Goal: Task Accomplishment & Management: Manage account settings

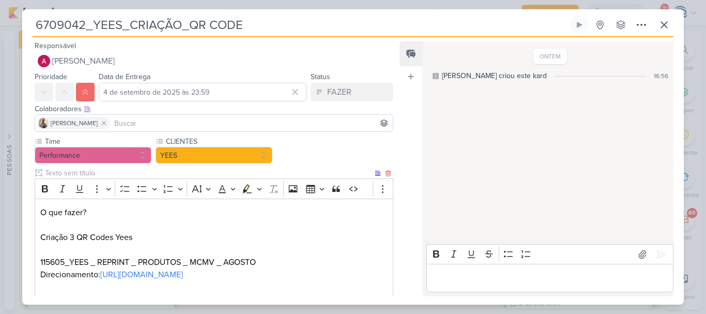
scroll to position [264, 0]
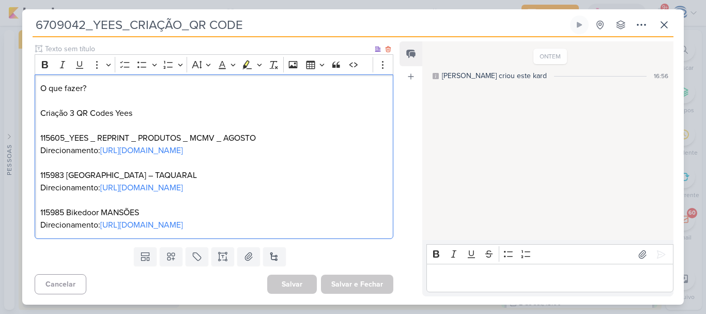
click at [176, 204] on p "115985 Bikedoor MANSÕES" at bounding box center [213, 206] width 347 height 25
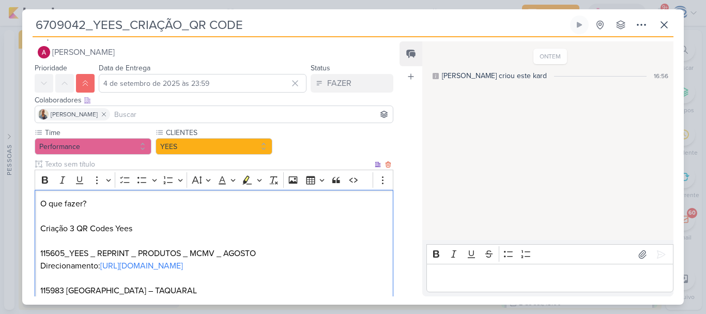
scroll to position [9, 0]
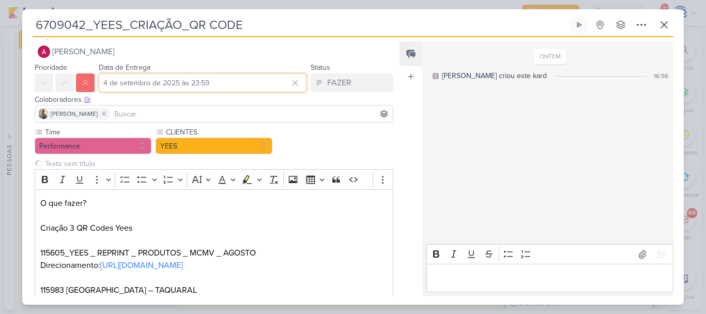
click at [114, 80] on input "4 de setembro de 2025 às 23:59" at bounding box center [203, 82] width 208 height 19
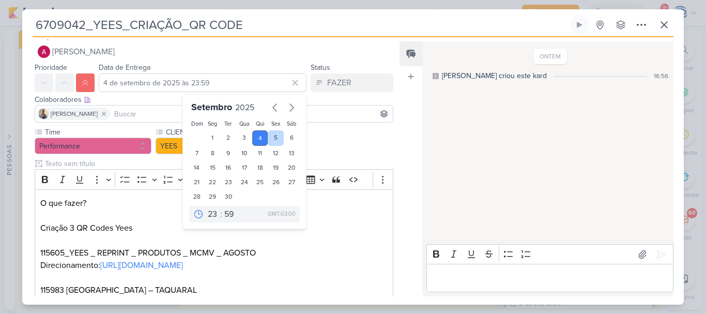
click at [271, 139] on div "5" at bounding box center [276, 138] width 16 height 16
type input "5 de setembro de 2025 às 23:59"
click at [194, 86] on input "5 de setembro de 2025 às 23:59" at bounding box center [203, 82] width 208 height 19
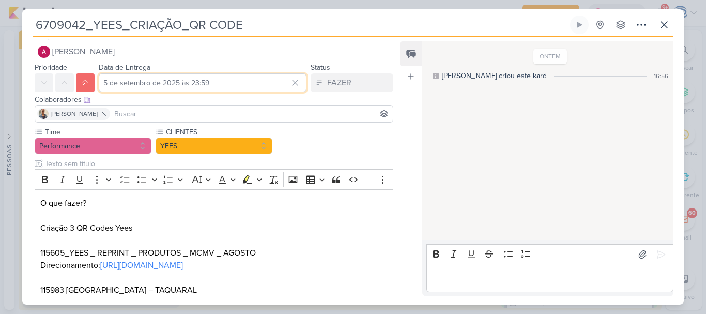
click at [204, 87] on input "5 de setembro de 2025 às 23:59" at bounding box center [203, 82] width 208 height 19
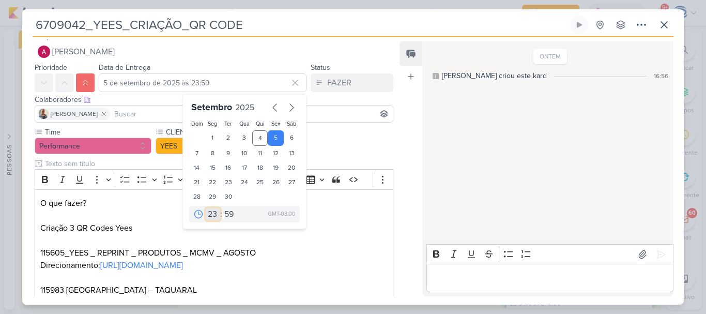
click at [209, 215] on select "00 01 02 03 04 05 06 07 08 09 10 11 12 13 14 15 16 17 18 19 20 21 22 23" at bounding box center [213, 214] width 14 height 12
select select "14"
click at [206, 208] on select "00 01 02 03 04 05 06 07 08 09 10 11 12 13 14 15 16 17 18 19 20 21 22 23" at bounding box center [213, 214] width 14 height 12
type input "5 de setembro de 2025 às 14:59"
click at [226, 211] on select "00 05 10 15 20 25 30 35 40 45 50 55 59" at bounding box center [229, 214] width 14 height 12
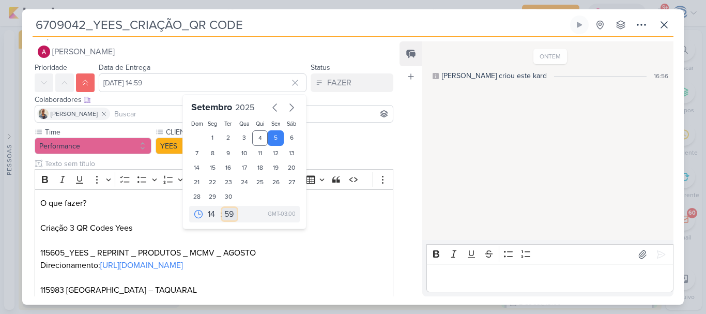
select select "0"
click at [222, 208] on select "00 05 10 15 20 25 30 35 40 45 50 55 59" at bounding box center [229, 214] width 14 height 12
type input "[DATE] 14:00"
click at [306, 252] on p "O que fazer? Criação 3 QR Codes Yees 115605_YEES _ REPRINT _ PRODUTOS _ MCMV _ …" at bounding box center [213, 253] width 347 height 112
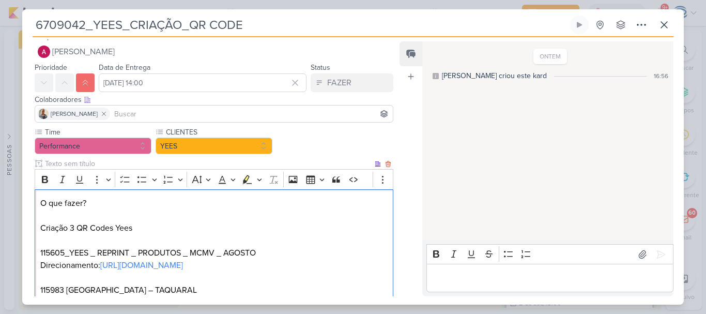
scroll to position [124, 0]
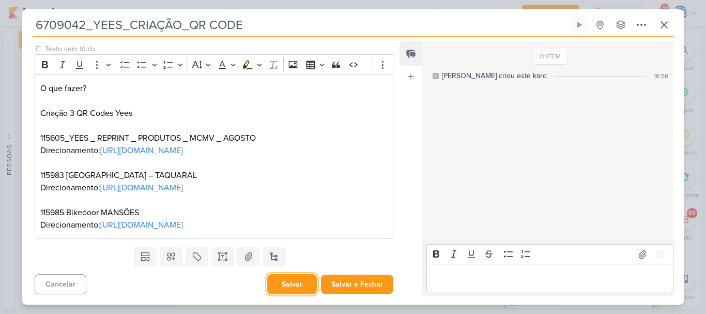
click at [288, 285] on button "Salvar" at bounding box center [292, 284] width 50 height 20
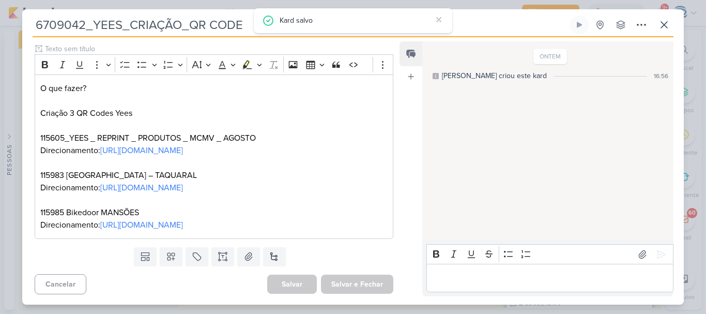
scroll to position [0, 0]
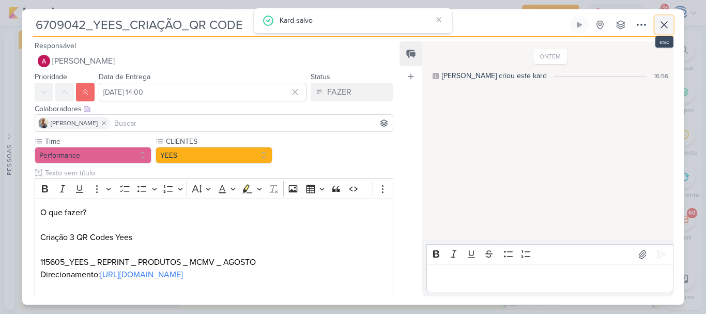
click at [663, 25] on icon at bounding box center [664, 25] width 12 height 12
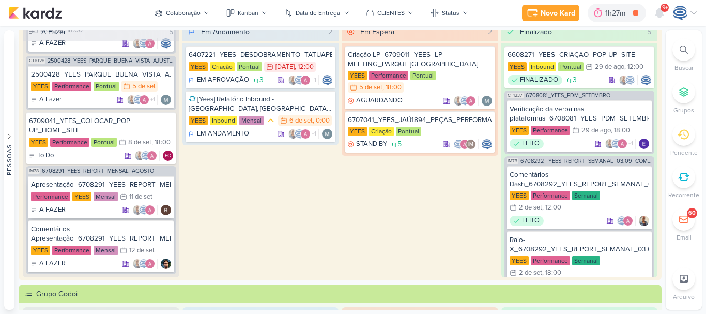
scroll to position [30, 0]
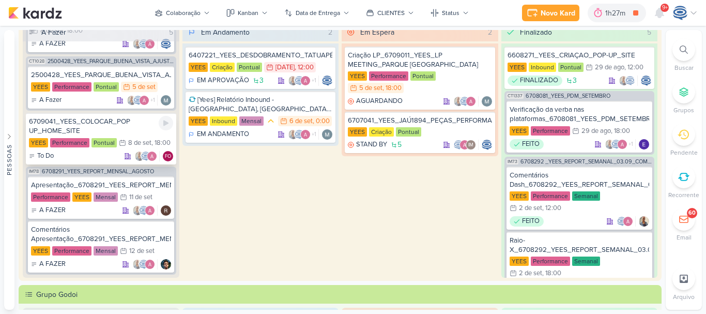
click at [107, 128] on div "6709041_YEES_COLOCAR_POP UP_HOME_SITE" at bounding box center [101, 126] width 144 height 19
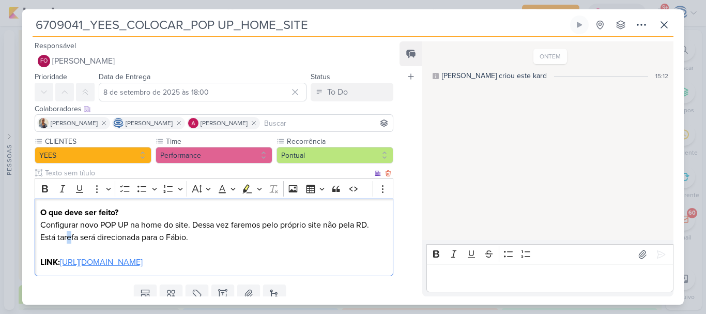
drag, startPoint x: 69, startPoint y: 239, endPoint x: 72, endPoint y: 244, distance: 5.9
click at [72, 244] on div "O que deve ser feito? Configurar novo POP UP na home do site. Dessa vez faremos…" at bounding box center [214, 237] width 359 height 78
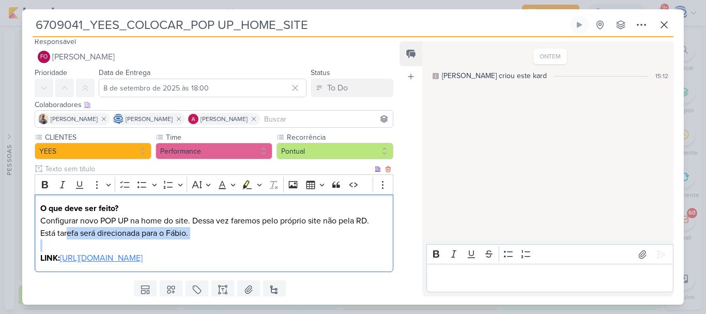
scroll to position [5, 0]
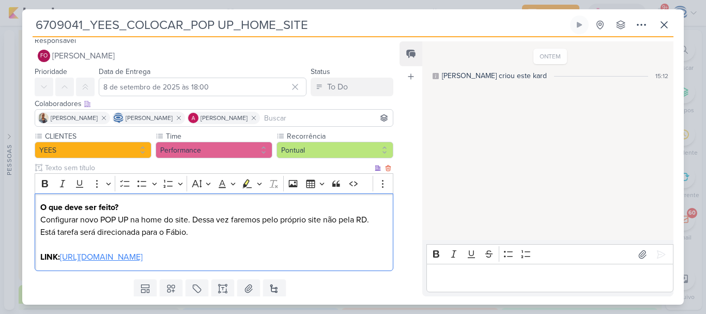
click at [244, 225] on p "Configurar novo POP UP na home do site. Dessa vez faremos pelo próprio site não…" at bounding box center [213, 219] width 347 height 12
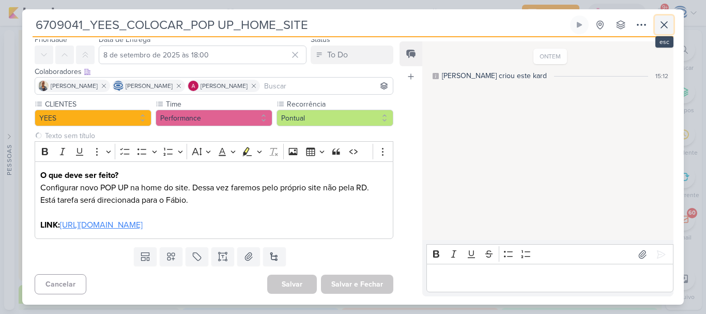
click at [663, 25] on icon at bounding box center [664, 25] width 12 height 12
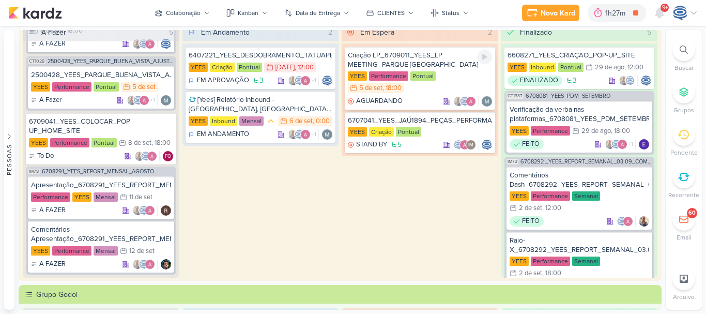
click at [426, 69] on div "Criação LP_6709011_YEES_LP MEETING_PARQUE [GEOGRAPHIC_DATA]" at bounding box center [420, 60] width 144 height 19
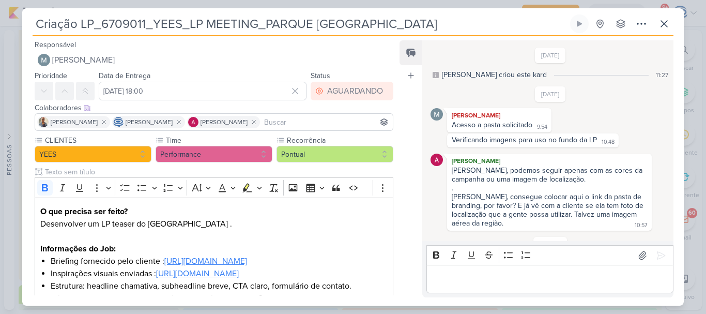
scroll to position [199, 0]
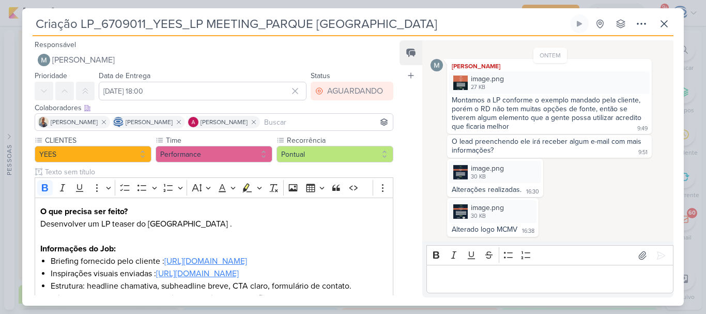
click at [485, 285] on div "Editor editing area: main" at bounding box center [549, 279] width 247 height 28
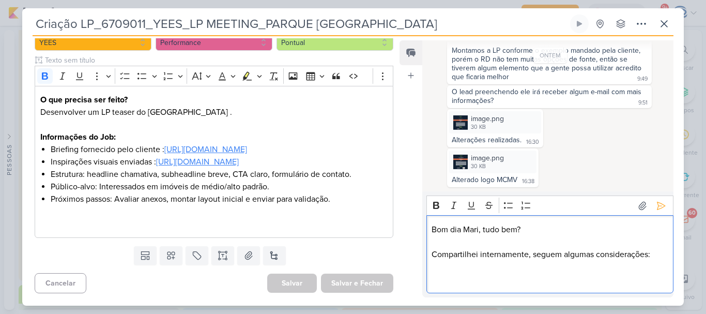
scroll to position [277, 0]
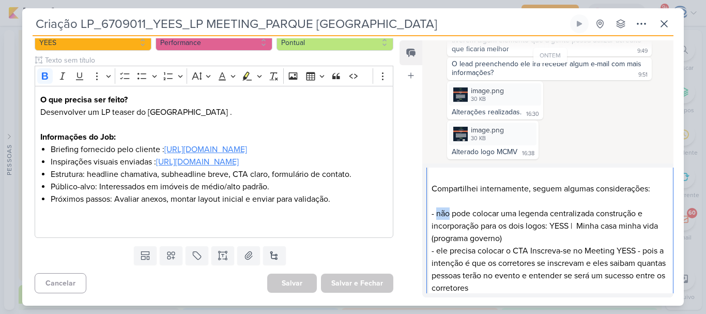
drag, startPoint x: 436, startPoint y: 213, endPoint x: 449, endPoint y: 211, distance: 12.6
click at [449, 211] on p "- não pode colocar uma legenda centralizada construção e incorporação para os d…" at bounding box center [550, 250] width 236 height 87
click at [645, 190] on p "Compartilhei internamente, seguem algumas considerações:" at bounding box center [550, 188] width 236 height 12
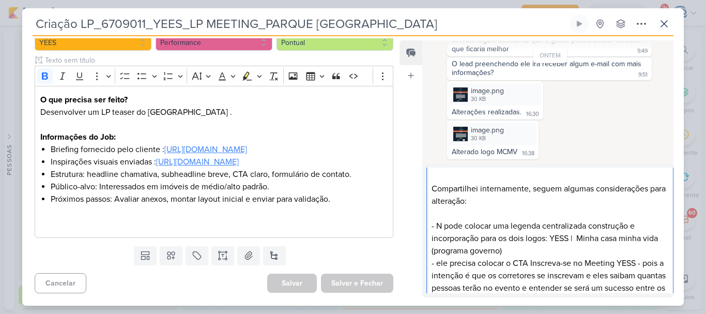
click at [442, 226] on p "- N pode colocar uma legenda centralizada construção e incorporação para os doi…" at bounding box center [550, 263] width 236 height 87
click at [551, 238] on p "- Não podemos colocar uma legenda centralizada construção e incorporação para o…" at bounding box center [550, 263] width 236 height 87
click at [542, 247] on p "- Não podemos colocar uma legenda centralizada construção e incorporação para o…" at bounding box center [550, 263] width 236 height 87
click at [164, 160] on li "Inspirações visuais enviadas : https://drive.google.com/drive/folders/1a8EQwWxy…" at bounding box center [219, 162] width 337 height 12
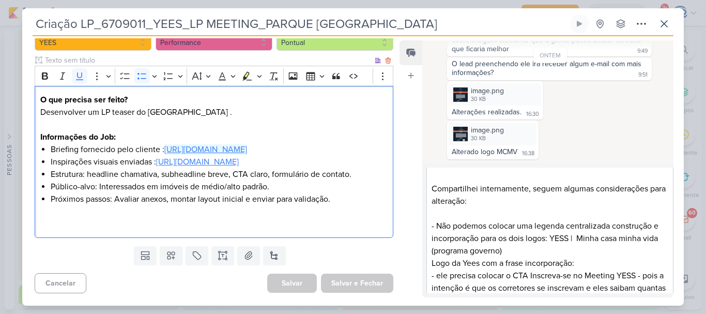
click at [183, 148] on u "[URL][DOMAIN_NAME]" at bounding box center [205, 149] width 83 height 10
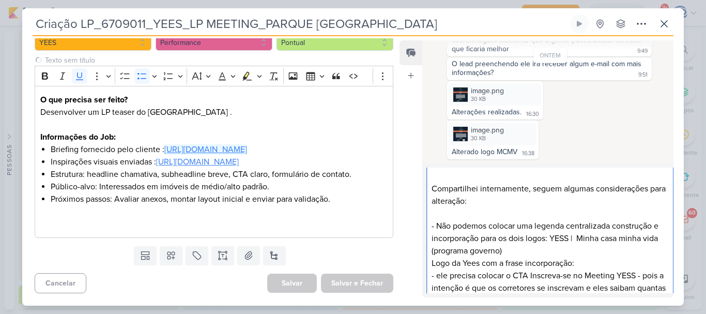
click at [590, 259] on p "⁠⁠⁠⁠⁠⁠⁠Logo da Yees com a frase incorporação: - ele precisa colocar o CTA Inscr…" at bounding box center [550, 288] width 236 height 62
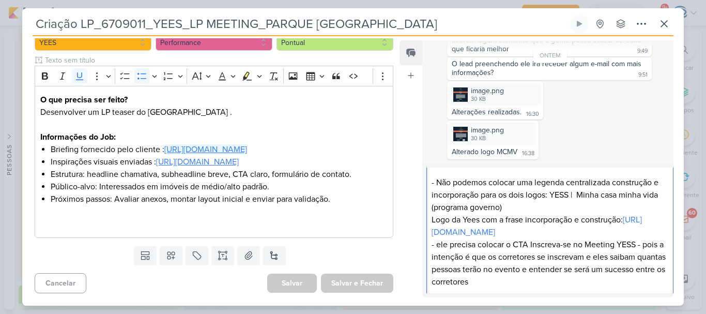
scroll to position [96, 0]
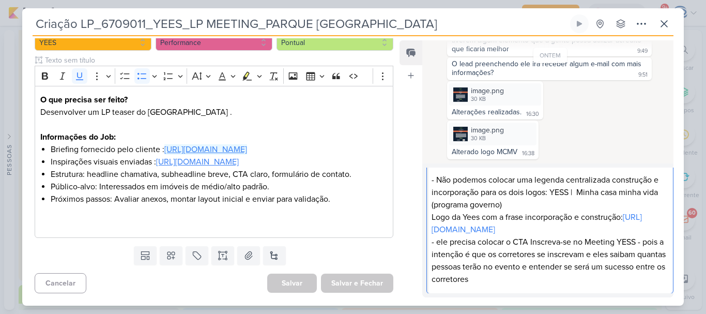
click at [590, 259] on p "Logo da Yees com a frase incorporação e construção: https://drive.google.com/fi…" at bounding box center [550, 248] width 236 height 74
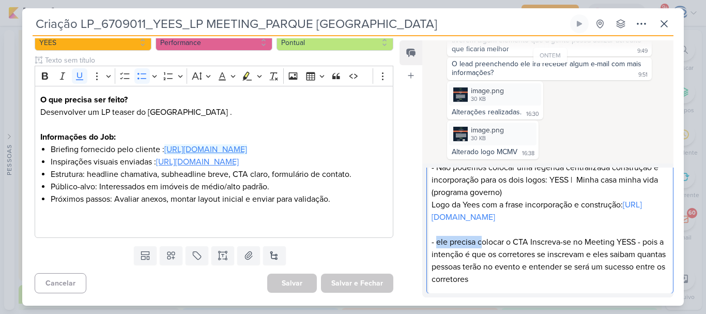
drag, startPoint x: 482, startPoint y: 257, endPoint x: 437, endPoint y: 254, distance: 45.0
click at [437, 254] on p "⁠⁠⁠⁠⁠⁠⁠ - ele precisa colocar o CTA Inscreva-se no Meeting YESS - pois a intenç…" at bounding box center [550, 254] width 236 height 62
click at [598, 255] on p "- Colocar o CTA Inscreva-se no Meeting YESS - pois a intenção é que os corretor…" at bounding box center [550, 254] width 236 height 62
click at [490, 245] on p "- Colocar o CTA Inscreva-se no Meeting YESS - pois a intenção é que os corretor…" at bounding box center [550, 254] width 236 height 62
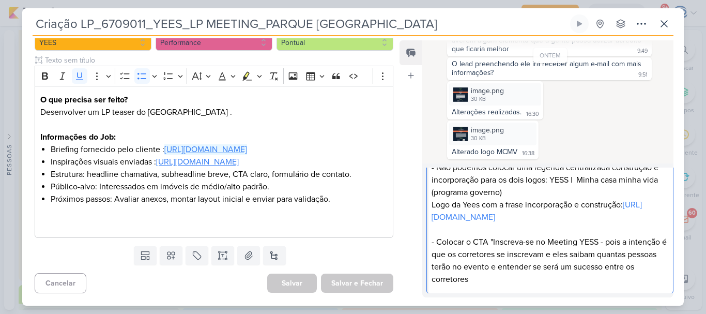
click at [599, 240] on p "- Colocar o CTA "Inscreva-se no Meeting YESS - pois a intenção é que os correto…" at bounding box center [550, 254] width 236 height 62
click at [588, 253] on p "- Colocar o CTA "Inscreva-se no Meeting YEES!" - pois a intenção é que os corre…" at bounding box center [550, 254] width 236 height 62
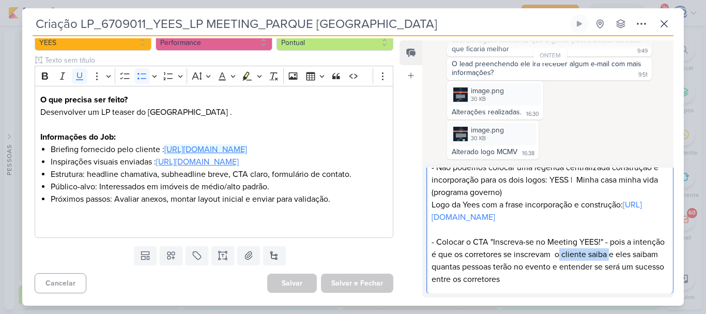
click at [588, 253] on p "- Colocar o CTA "Inscreva-se no Meeting YEES!" - pois a intenção é que os corre…" at bounding box center [550, 254] width 236 height 62
click at [644, 253] on p "- Colocar o CTA "Inscreva-se no Meeting YEES!" - pois a intenção é que os corre…" at bounding box center [550, 254] width 236 height 62
drag, startPoint x: 644, startPoint y: 253, endPoint x: 478, endPoint y: 270, distance: 166.8
click at [478, 270] on p "- Colocar o CTA "Inscreva-se no Meeting YEES!" - pois a intenção é que os corre…" at bounding box center [550, 254] width 236 height 62
click at [545, 278] on p "- Colocar o CTA "Inscreva-se no Meeting YEES!" - pois a intenção é que os corre…" at bounding box center [550, 254] width 236 height 62
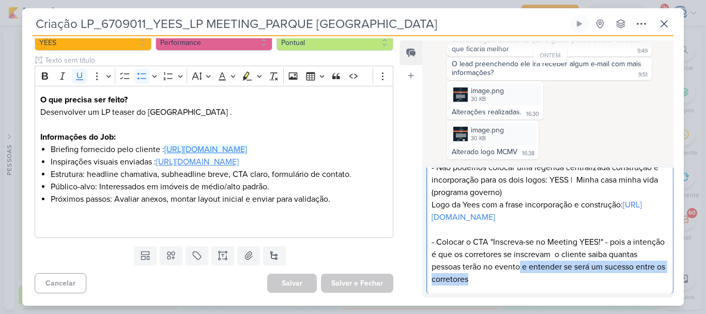
drag, startPoint x: 571, startPoint y: 285, endPoint x: 552, endPoint y: 269, distance: 24.6
click at [552, 269] on p "- Colocar o CTA "Inscreva-se no Meeting YEES!" - pois a intenção é que os corre…" at bounding box center [550, 254] width 236 height 62
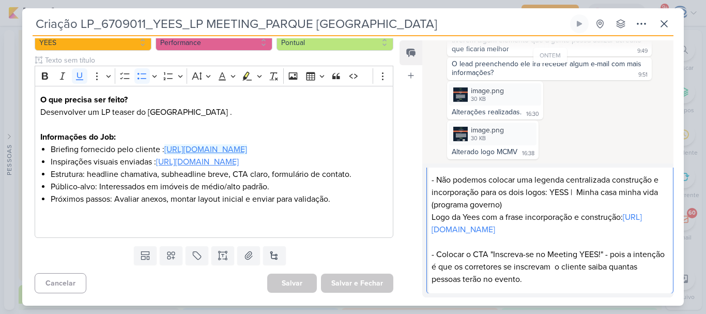
scroll to position [276, 0]
click at [487, 131] on div "image.png" at bounding box center [487, 130] width 33 height 11
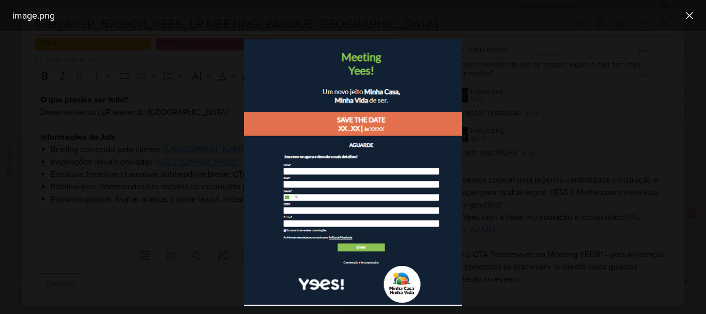
click at [494, 206] on div at bounding box center [353, 172] width 706 height 283
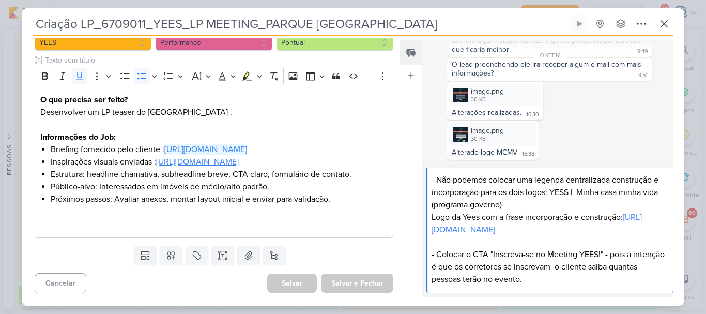
click at [568, 285] on p "- Colocar o CTA "Inscreva-se no Meeting YEES!" - pois a intenção é que os corre…" at bounding box center [550, 261] width 236 height 50
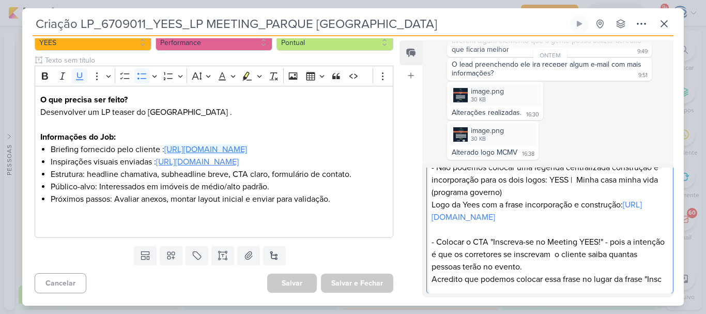
scroll to position [121, 0]
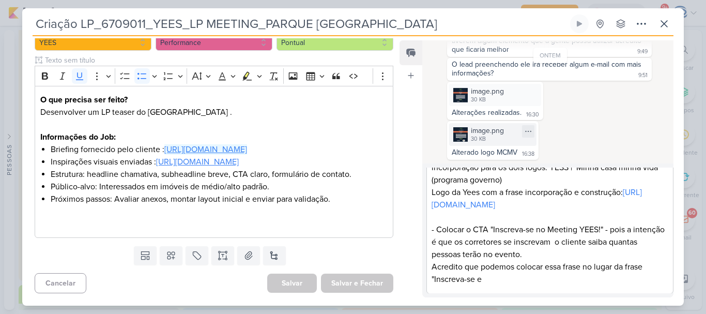
click at [486, 134] on div "image.png" at bounding box center [487, 130] width 33 height 11
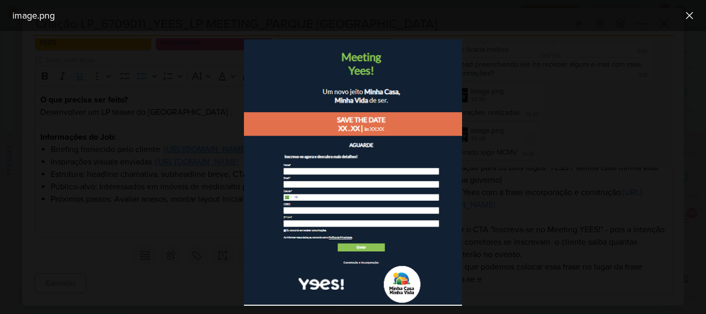
click at [538, 247] on div at bounding box center [353, 172] width 706 height 283
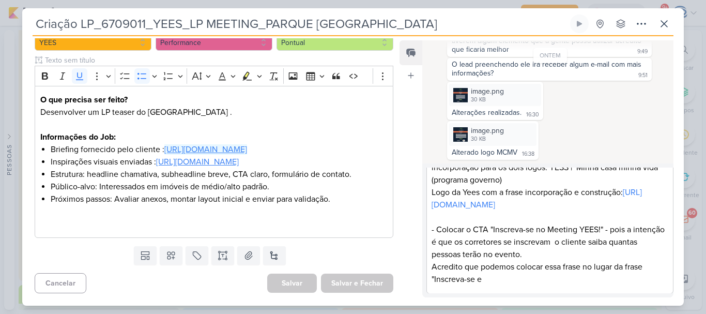
click at [518, 285] on p "Acredito que podemos colocar essa frase no lugar da frase "Inscreva-se e" at bounding box center [550, 272] width 236 height 25
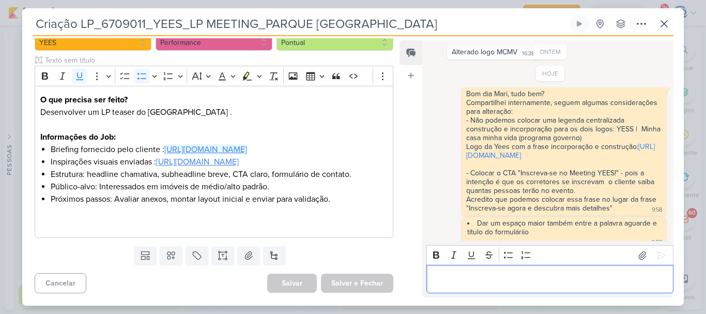
scroll to position [397, 0]
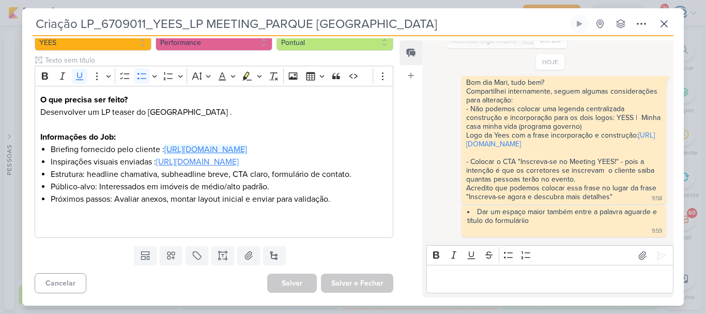
drag, startPoint x: 429, startPoint y: 27, endPoint x: 26, endPoint y: 24, distance: 403.1
click at [26, 24] on div "Criação LP_6709011_YEES_LP MEETING_PARQUE BUENA VISTA Criado por Isabella nenhu…" at bounding box center [353, 159] width 662 height 291
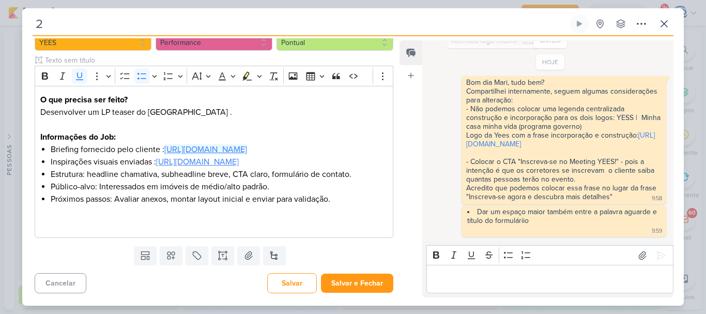
click at [407, 248] on div "Feed Atrelar email Solte o email para atrelar ao kard" at bounding box center [410, 168] width 23 height 257
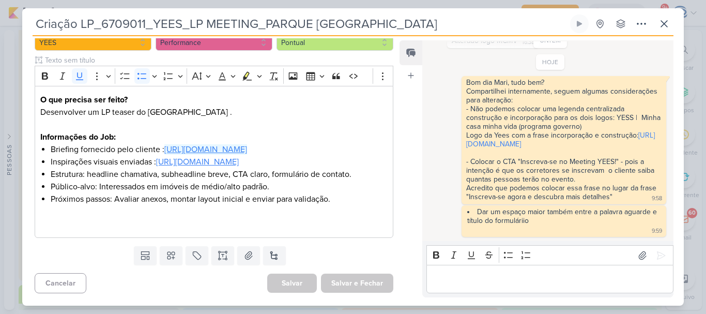
type input "Criação LP_6709011_YEES_LP MEETING_PARQUE [GEOGRAPHIC_DATA]"
click at [411, 23] on input "Criação LP_6709011_YEES_LP MEETING_PARQUE [GEOGRAPHIC_DATA]" at bounding box center [300, 23] width 535 height 19
drag, startPoint x: 411, startPoint y: 23, endPoint x: 103, endPoint y: 15, distance: 308.6
click at [103, 15] on input "Criação LP_6709011_YEES_LP MEETING_PARQUE [GEOGRAPHIC_DATA]" at bounding box center [300, 23] width 535 height 19
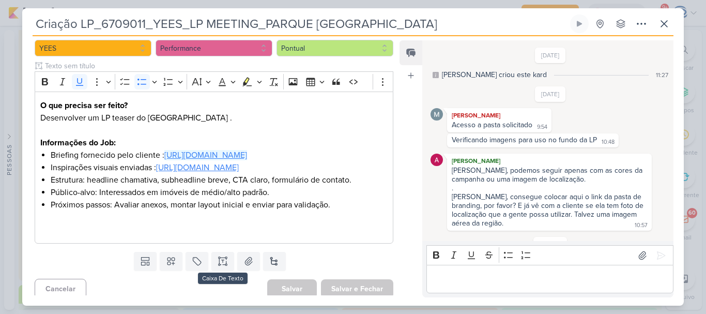
scroll to position [0, 0]
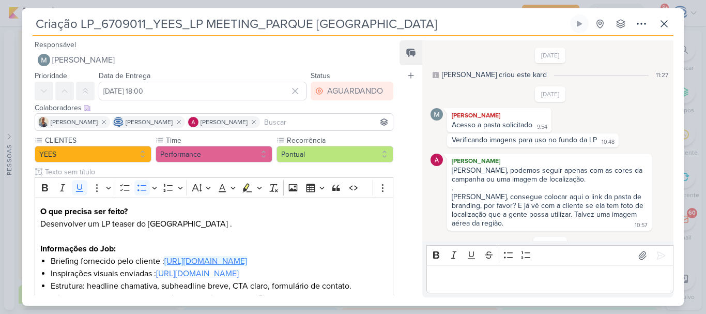
click at [138, 23] on input "Criação LP_6709011_YEES_LP MEETING_PARQUE [GEOGRAPHIC_DATA]" at bounding box center [300, 23] width 535 height 19
click at [96, 24] on input "Criação LP_6709011_YEES_LP MEETING_PARQUE [GEOGRAPHIC_DATA]" at bounding box center [300, 23] width 535 height 19
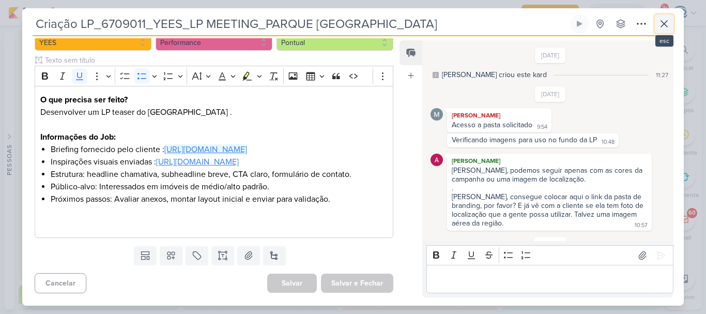
click at [663, 21] on icon at bounding box center [664, 24] width 12 height 12
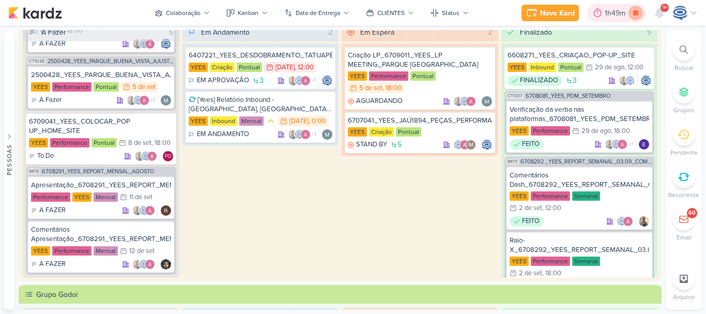
click at [633, 12] on icon at bounding box center [635, 13] width 14 height 14
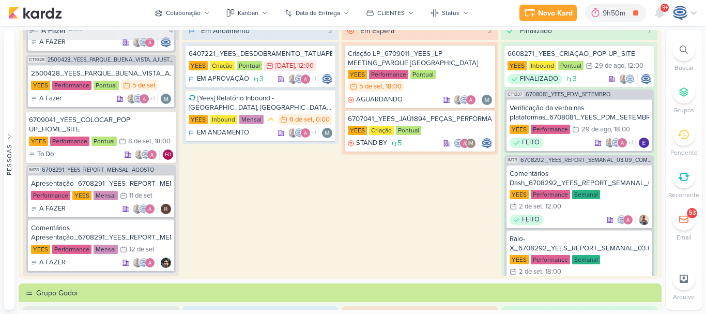
click at [587, 93] on span "6708081_YEES_PDM_SETEMBRO" at bounding box center [568, 94] width 85 height 6
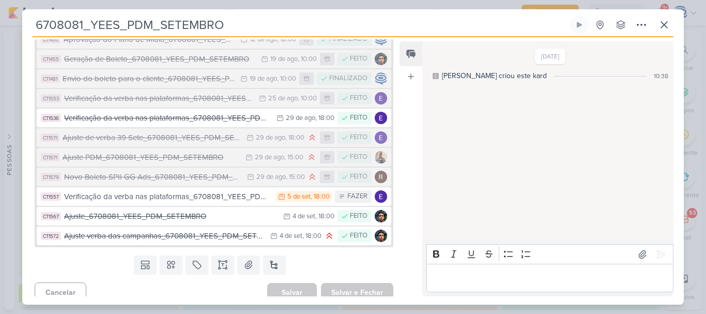
scroll to position [226, 0]
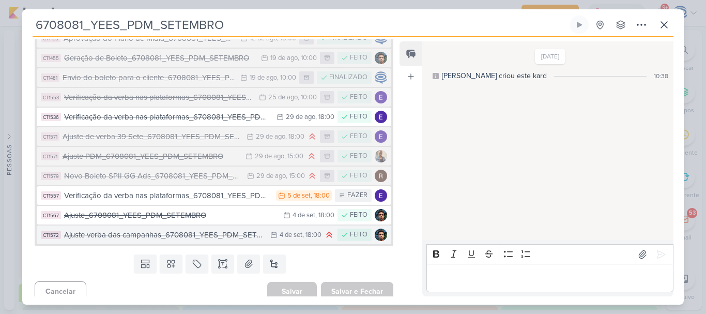
click at [194, 237] on div "Ajuste verba das campanhas_6708081_YEES_PDM_SETEMBRO" at bounding box center [164, 235] width 201 height 12
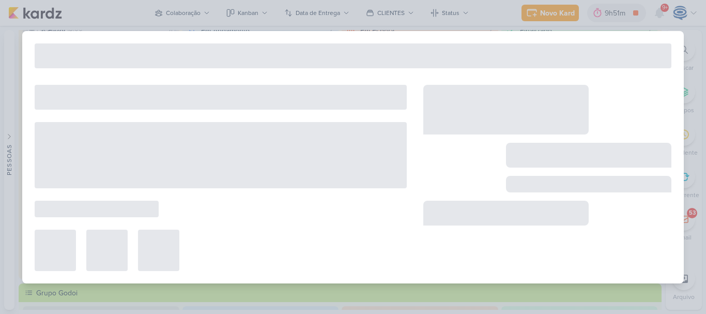
type input "Ajuste verba das campanhas_6708081_YEES_PDM_SETEMBRO"
type input "4 de setembro de 2025 às 18:00"
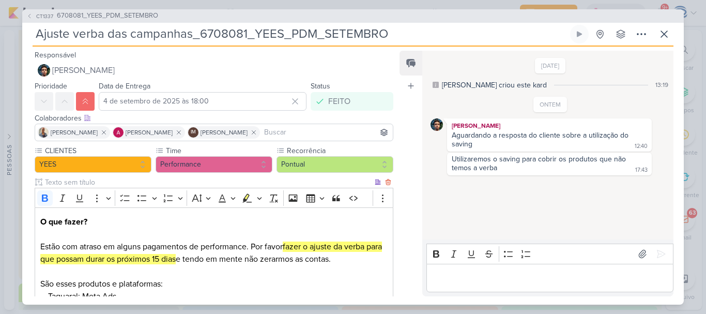
scroll to position [158, 0]
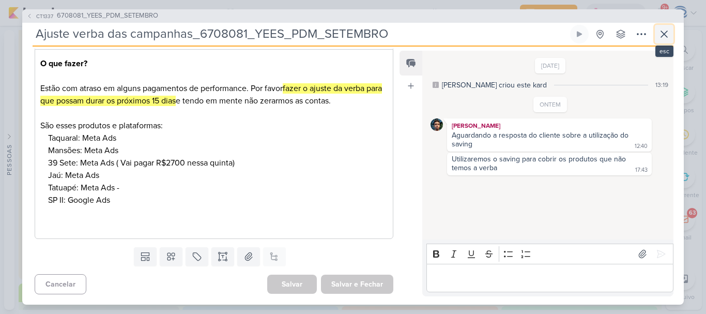
click at [666, 32] on icon at bounding box center [664, 34] width 6 height 6
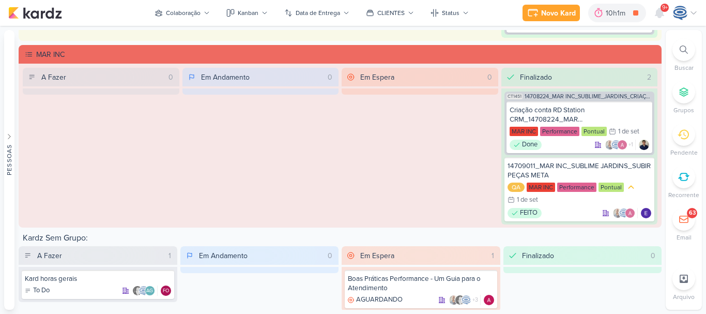
scroll to position [1037, 0]
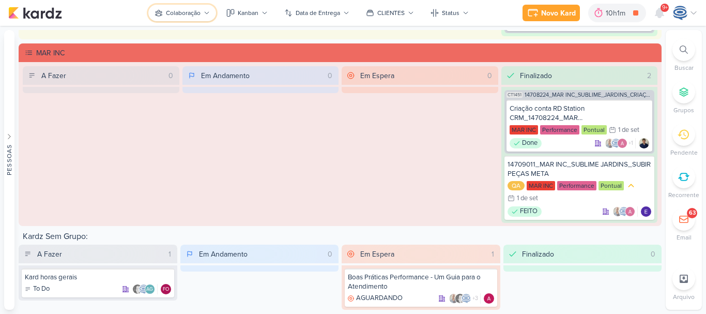
click at [177, 18] on button "Colaboração" at bounding box center [182, 13] width 68 height 17
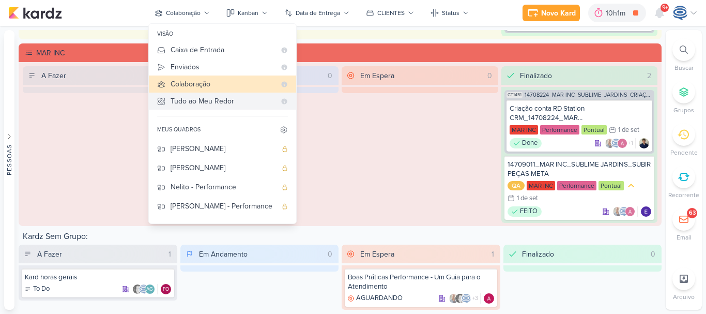
click at [204, 99] on div "Tudo ao Meu Redor" at bounding box center [223, 101] width 105 height 11
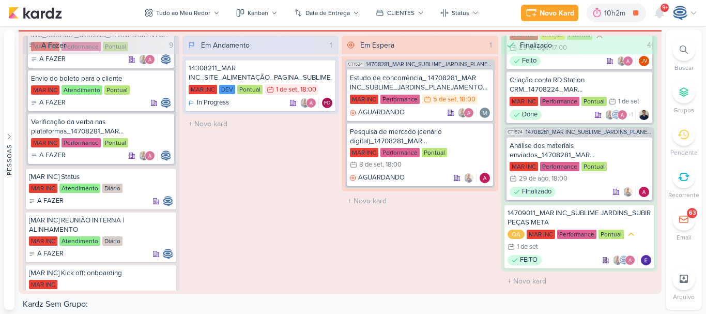
scroll to position [887, 0]
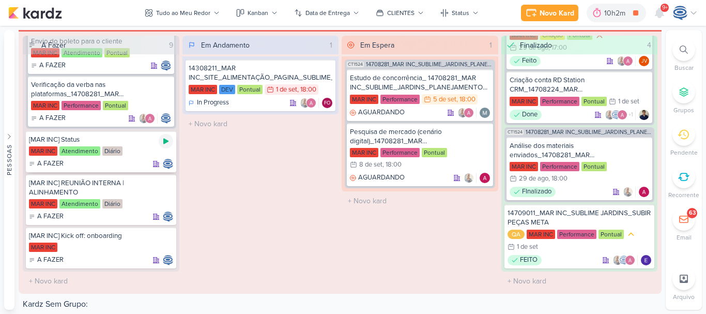
click at [164, 144] on icon at bounding box center [166, 141] width 8 height 8
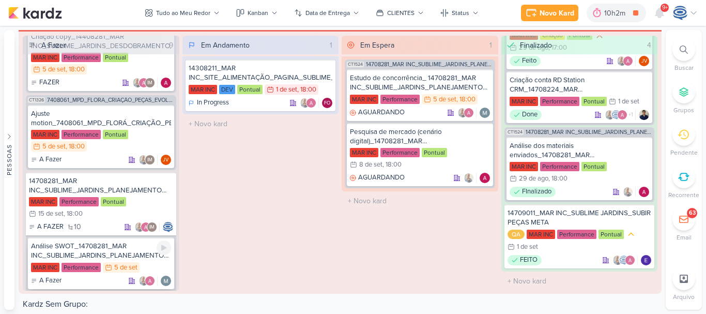
scroll to position [399, 0]
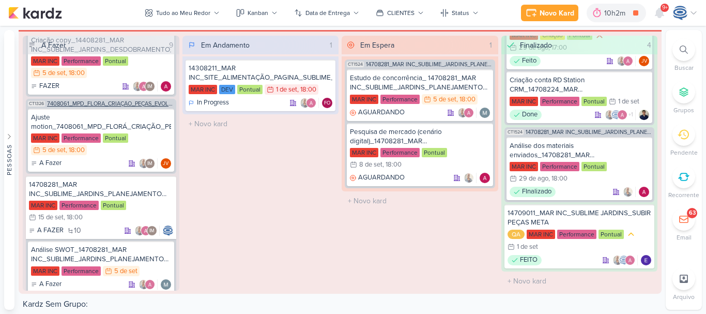
click at [113, 106] on span "7408061_MPD_FLORÁ_CRIAÇÃO_PEÇAS_EVOLUÇÃO_DE_OBRA" at bounding box center [110, 104] width 127 height 6
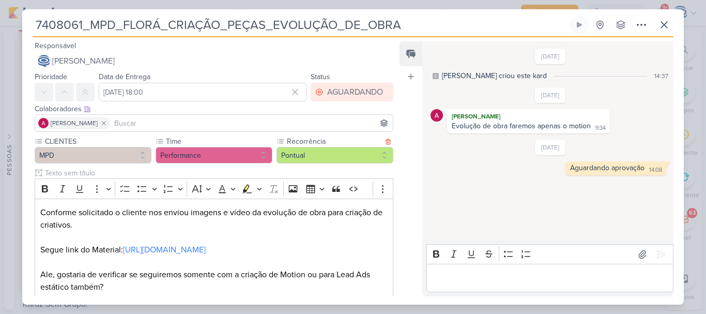
scroll to position [153, 0]
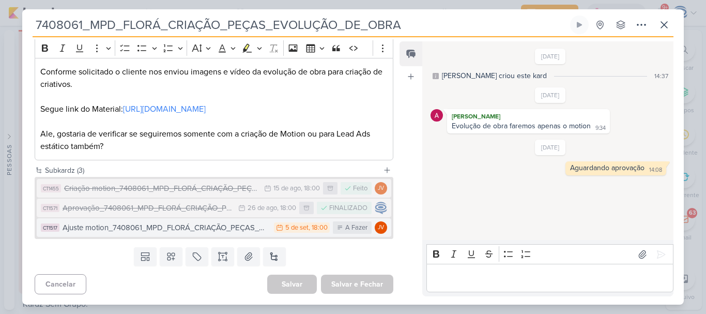
click at [265, 233] on button "CT1517 Ajuste motion_7408061_MPD_FLORÁ_CRIAÇÃO_PEÇAS_EVOLUÇÃO_DE_OBRA_V2 5/9 5 …" at bounding box center [214, 227] width 355 height 19
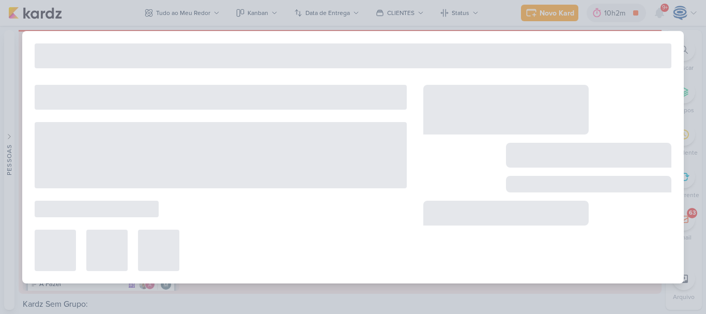
type input "Ajuste motion_7408061_MPD_FLORÁ_CRIAÇÃO_PEÇAS_EVOLUÇÃO_DE_OBRA_V2"
type input "[DATE] 18:00"
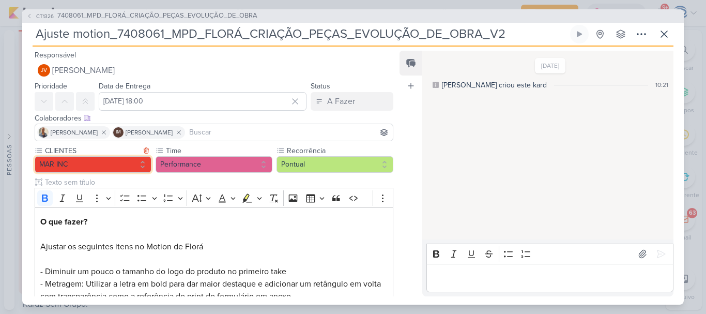
click at [106, 160] on button "MAR INC" at bounding box center [93, 164] width 117 height 17
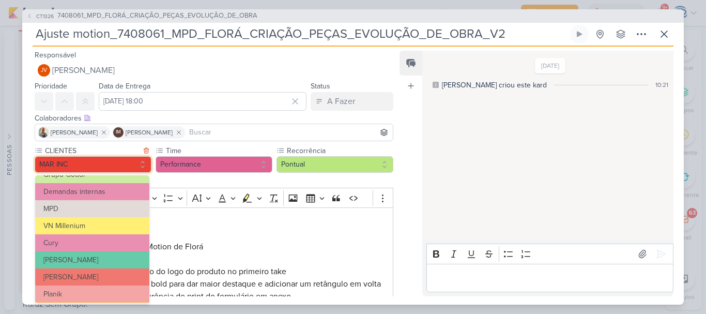
scroll to position [98, 0]
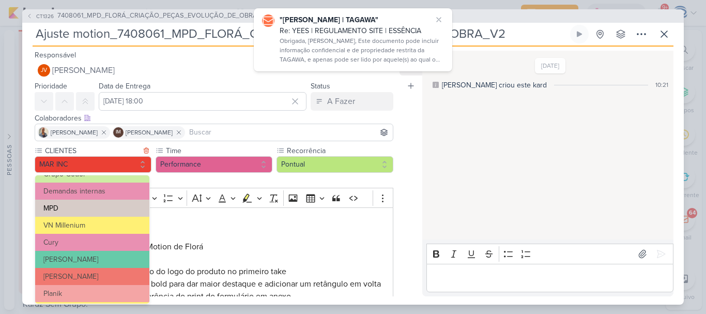
click at [109, 214] on button "MPD" at bounding box center [92, 207] width 114 height 17
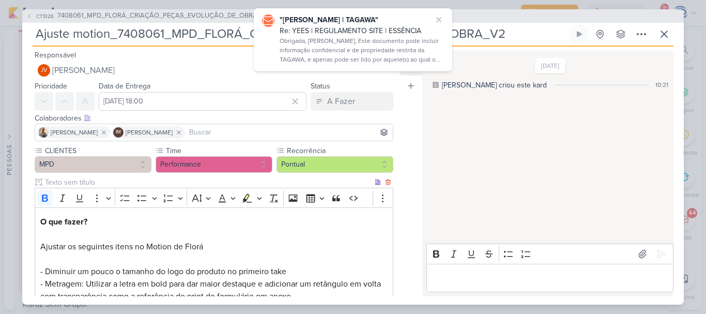
scroll to position [169, 0]
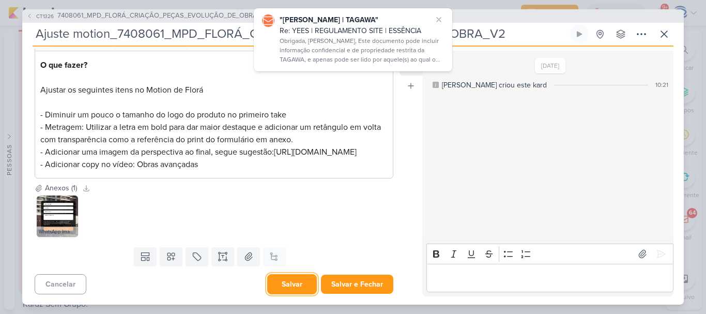
click at [288, 281] on button "Salvar" at bounding box center [292, 284] width 50 height 20
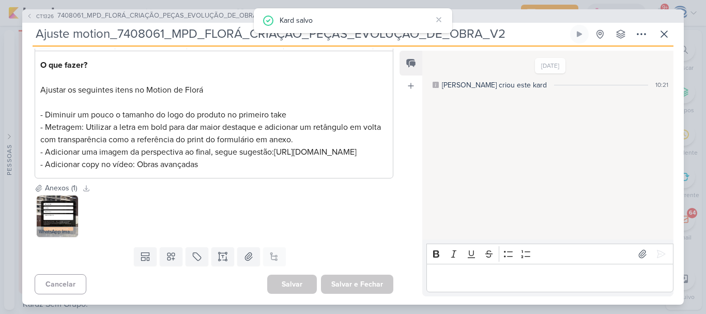
scroll to position [0, 0]
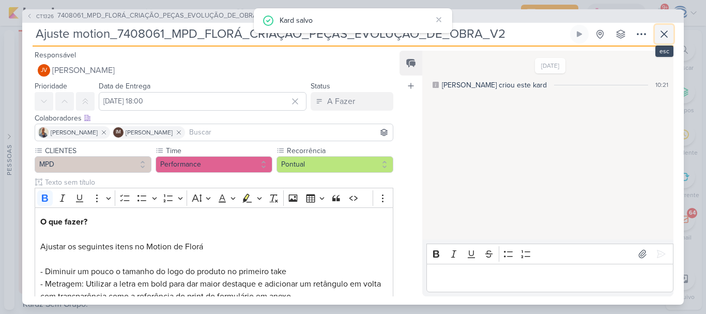
click at [666, 35] on icon at bounding box center [664, 34] width 12 height 12
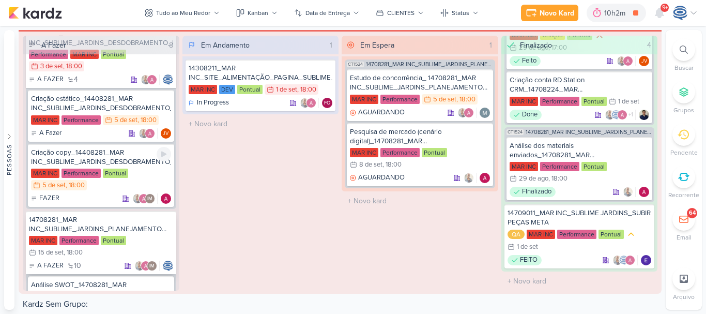
scroll to position [286, 0]
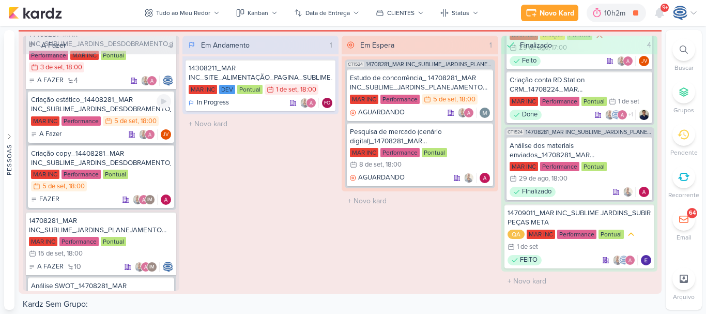
click at [126, 110] on div "Criação estático_14408281_MAR INC_SUBLIME_JARDINS_DESDOBRAMENTO_PEÇAS_META_ADS" at bounding box center [101, 104] width 140 height 19
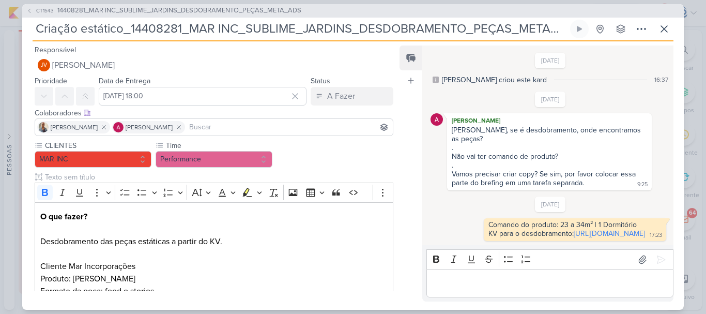
scroll to position [0, 14]
drag, startPoint x: 38, startPoint y: 27, endPoint x: 571, endPoint y: 18, distance: 532.9
click at [571, 18] on div "CT1543 14408281_MAR INC_SUBLIME_JARDINS_DESDOBRAMENTO_PEÇAS_META_ADS Criação es…" at bounding box center [353, 156] width 662 height 305
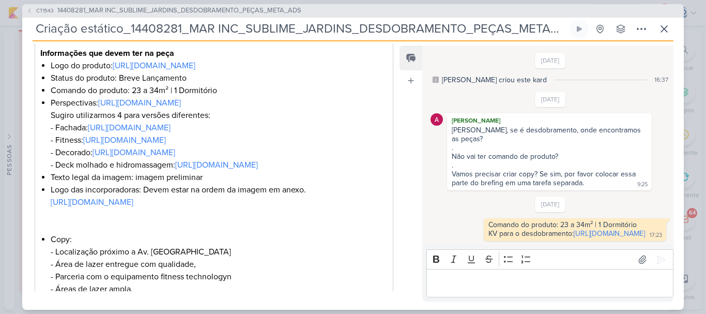
scroll to position [275, 0]
click at [287, 8] on span "14408281_MAR INC_SUBLIME_JARDINS_DESDOBRAMENTO_PEÇAS_META_ADS" at bounding box center [179, 11] width 244 height 10
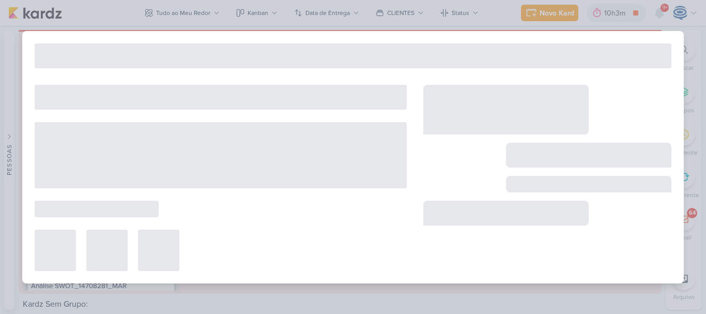
type input "14408281_MAR INC_SUBLIME_JARDINS_DESDOBRAMENTO_PEÇAS_META_ADS"
type input "3 de setembro de 2025 às 18:00"
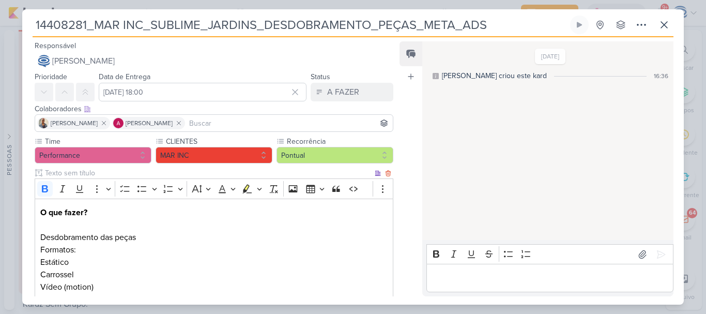
scroll to position [173, 0]
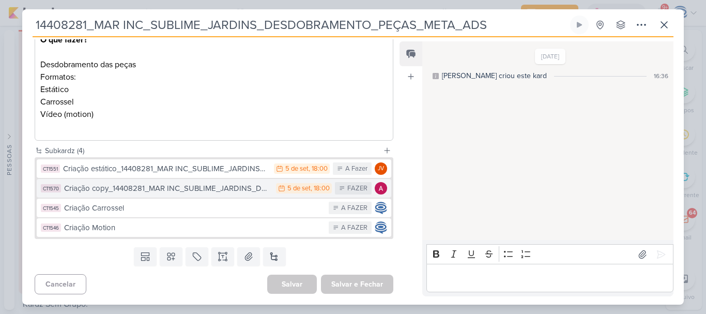
click at [220, 189] on div "Criação copy_14408281_MAR INC_SUBLIME_JARDINS_DESDOBRAMENTO_PEÇAS_META_ADS" at bounding box center [167, 188] width 207 height 12
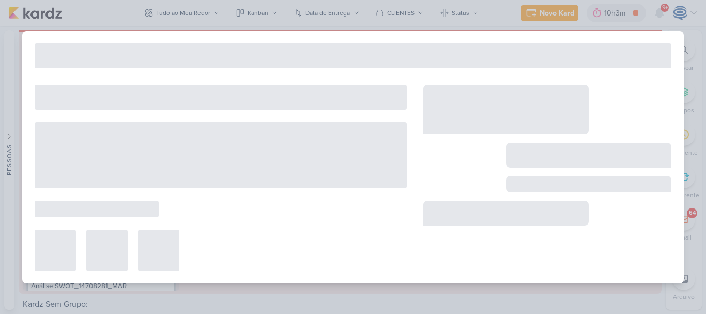
type input "Criação copy_14408281_MAR INC_SUBLIME_JARDINS_DESDOBRAMENTO_PEÇAS_META_ADS"
type input "[DATE] 18:00"
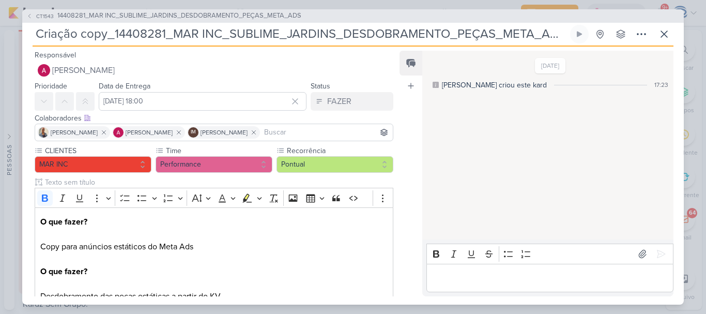
drag, startPoint x: 38, startPoint y: 35, endPoint x: 566, endPoint y: 71, distance: 529.9
click at [566, 71] on div "CT1543 14408281_MAR INC_SUBLIME_JARDINS_DESDOBRAMENTO_PEÇAS_META_ADS Criação co…" at bounding box center [353, 156] width 662 height 295
click at [286, 13] on span "14408281_MAR INC_SUBLIME_JARDINS_DESDOBRAMENTO_PEÇAS_META_ADS" at bounding box center [179, 16] width 244 height 10
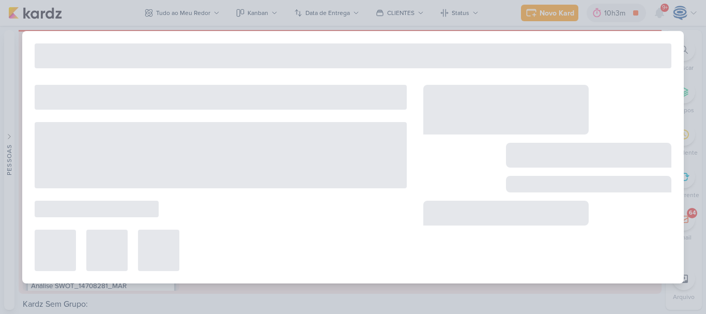
type input "14408281_MAR INC_SUBLIME_JARDINS_DESDOBRAMENTO_PEÇAS_META_ADS"
type input "3 de setembro de 2025 às 18:00"
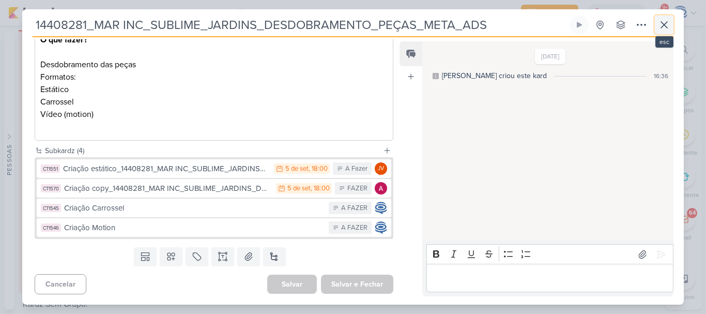
click at [667, 21] on icon at bounding box center [664, 25] width 12 height 12
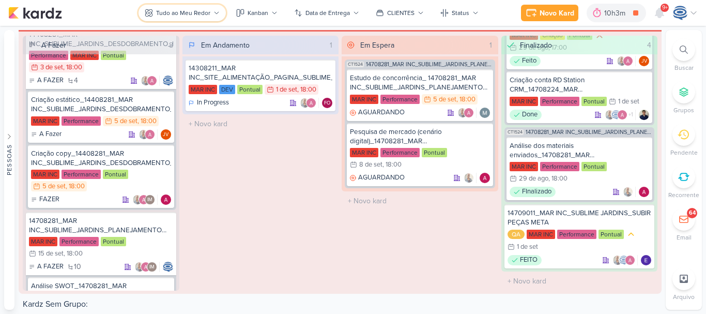
click at [209, 10] on div "Tudo ao Meu Redor" at bounding box center [183, 12] width 54 height 9
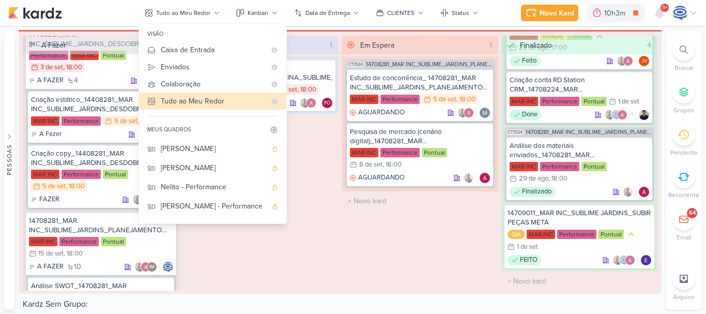
click at [333, 290] on div "Em Andamento 1 14308211_MAR INC_SITE_ALIMENTAÇÃO_PAGINA_SUBLIME_JARDINS MAR INC…" at bounding box center [260, 163] width 157 height 255
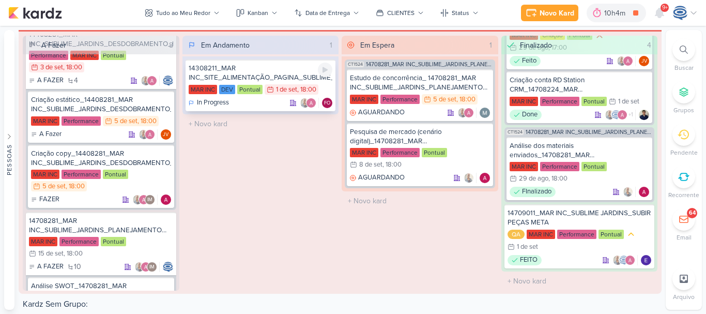
click at [270, 73] on div "14308211_MAR INC_SITE_ALIMENTAÇÃO_PAGINA_SUBLIME_JARDINS" at bounding box center [261, 73] width 144 height 19
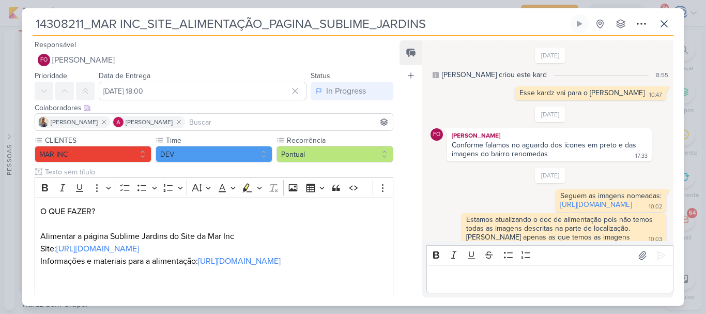
scroll to position [290, 0]
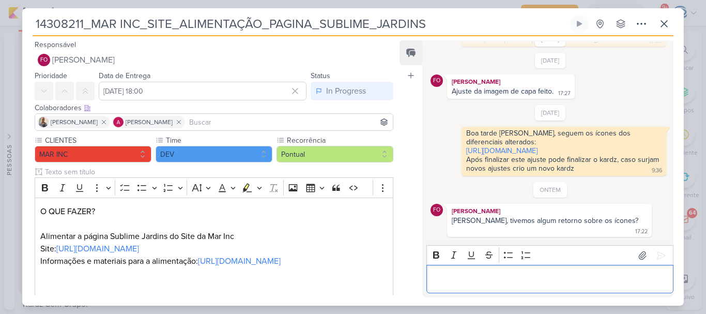
click at [469, 287] on div "Editor editing area: main" at bounding box center [549, 279] width 247 height 28
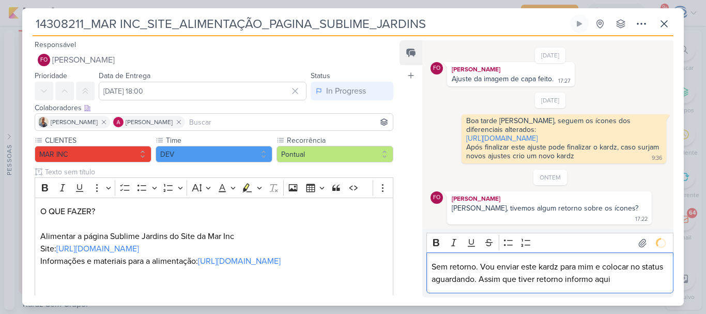
scroll to position [350, 0]
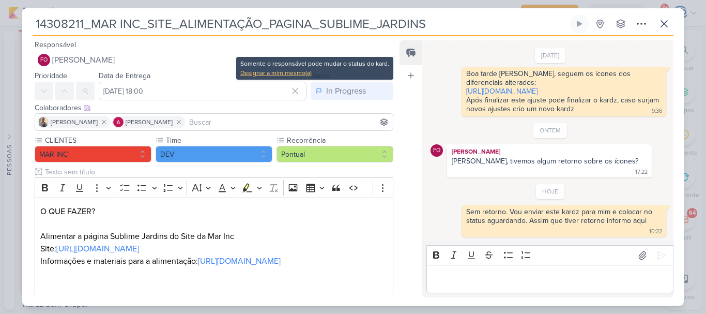
click at [297, 75] on div "Designar a mim mesmo(a)" at bounding box center [314, 72] width 149 height 9
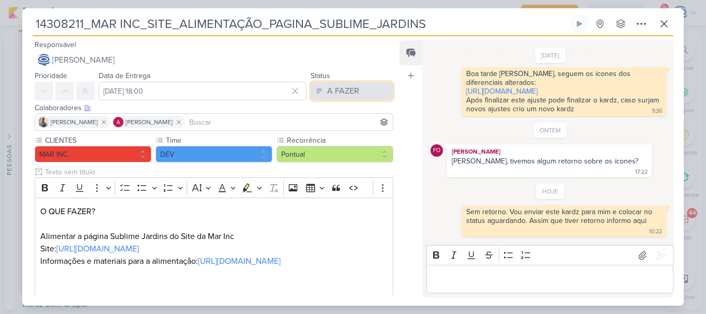
click at [360, 94] on button "A FAZER" at bounding box center [352, 91] width 83 height 19
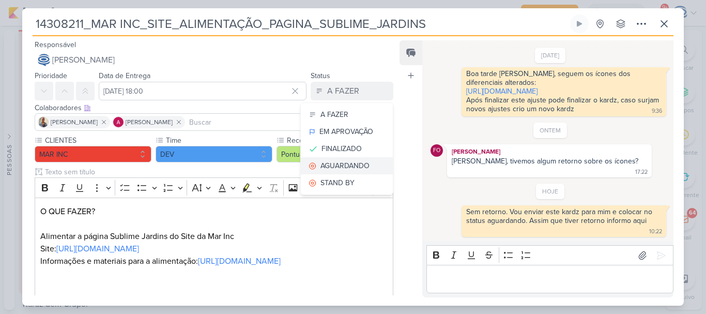
click at [347, 168] on div "AGUARDANDO" at bounding box center [344, 165] width 49 height 11
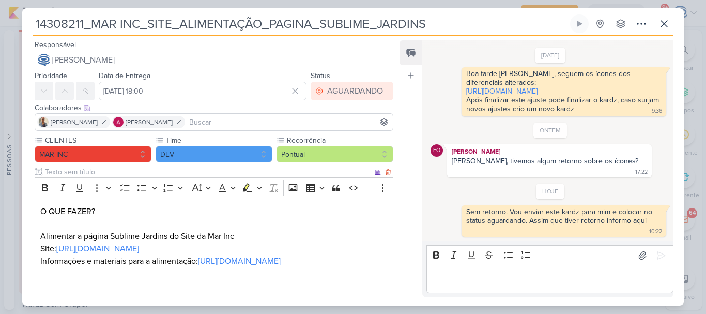
scroll to position [87, 0]
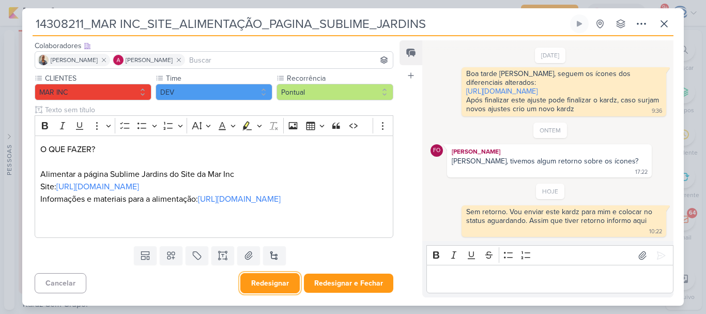
click at [273, 285] on button "Redesignar" at bounding box center [269, 283] width 59 height 20
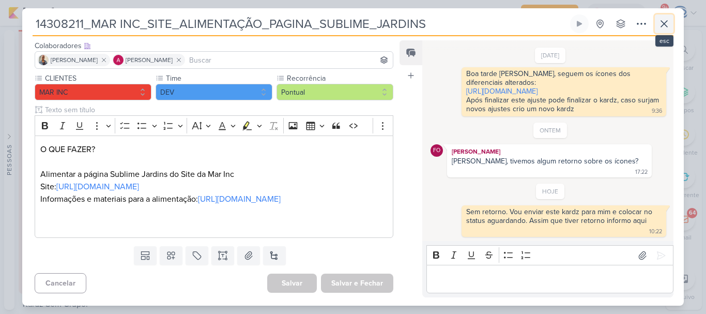
click at [659, 26] on icon at bounding box center [664, 24] width 12 height 12
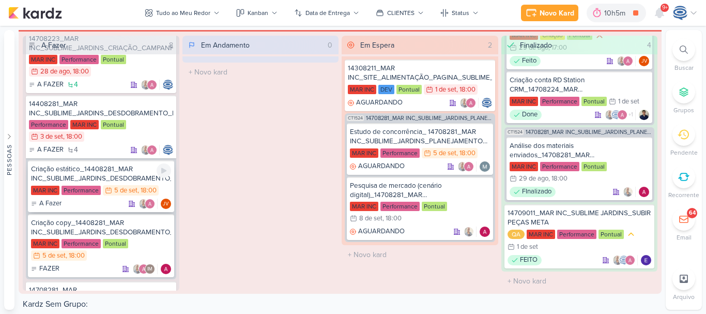
scroll to position [216, 0]
click at [113, 109] on div "14408281_MAR INC_SUBLIME_JARDINS_DESDOBRAMENTO_PEÇAS_META_ADS" at bounding box center [101, 109] width 144 height 19
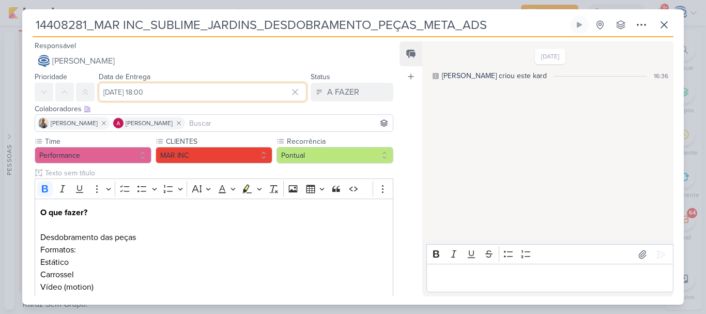
click at [148, 99] on input "3 de setembro de 2025 às 18:00" at bounding box center [203, 92] width 208 height 19
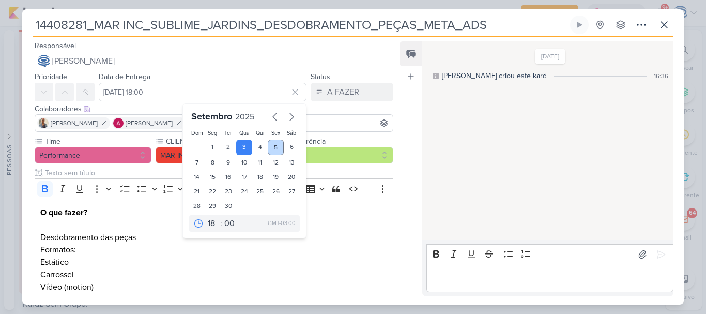
click at [268, 144] on div "5" at bounding box center [276, 148] width 16 height 16
type input "[DATE] 18:00"
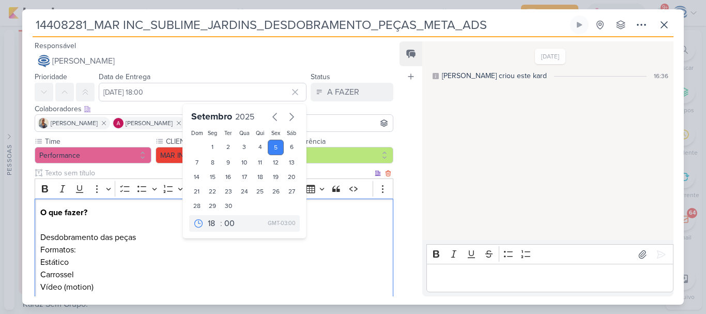
click at [248, 275] on p "Carrossel" at bounding box center [213, 274] width 347 height 12
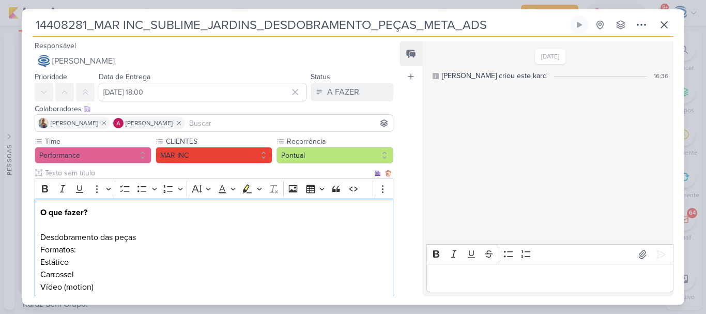
scroll to position [173, 0]
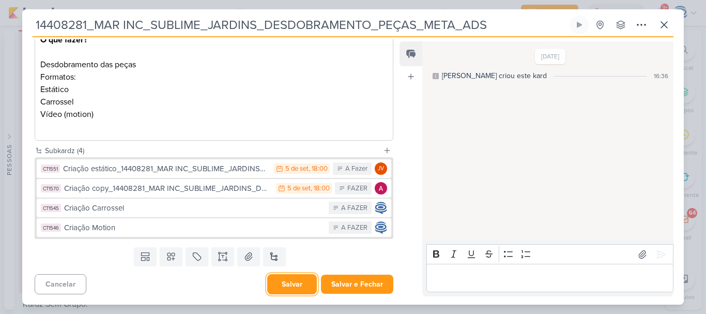
click at [280, 290] on button "Salvar" at bounding box center [292, 284] width 50 height 20
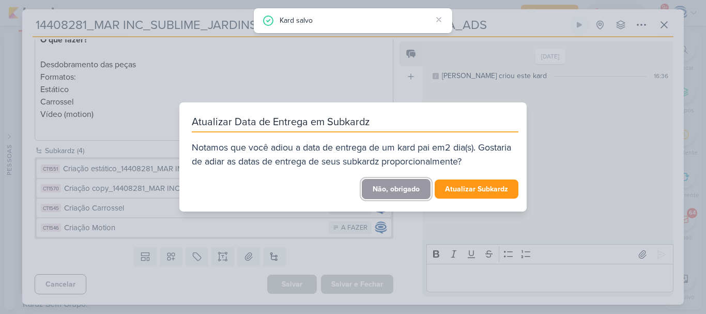
click at [386, 185] on button "Não, obrigado" at bounding box center [396, 189] width 69 height 20
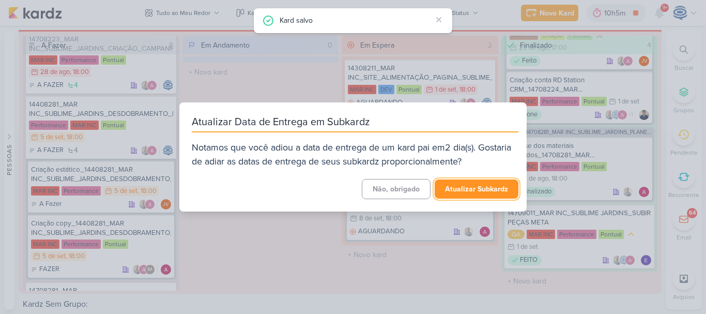
click at [456, 188] on button "Atualizar Subkardz" at bounding box center [477, 188] width 84 height 19
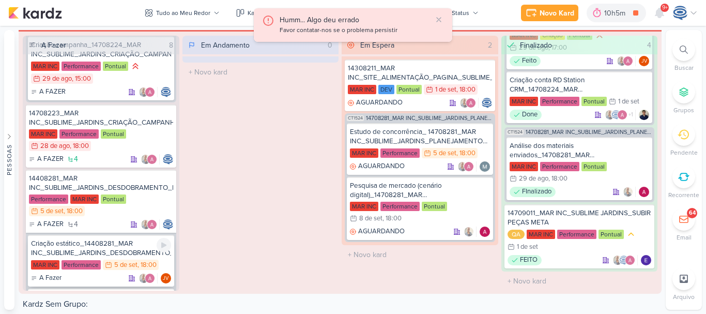
scroll to position [142, 0]
click at [116, 148] on div "MAR INC Performance Pontual 28/8 28 de ago , 18:00" at bounding box center [101, 141] width 144 height 23
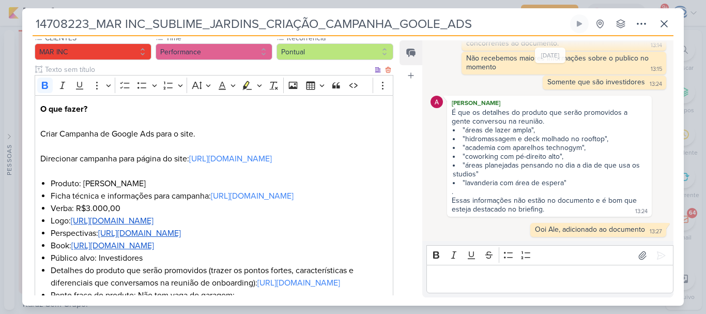
scroll to position [0, 0]
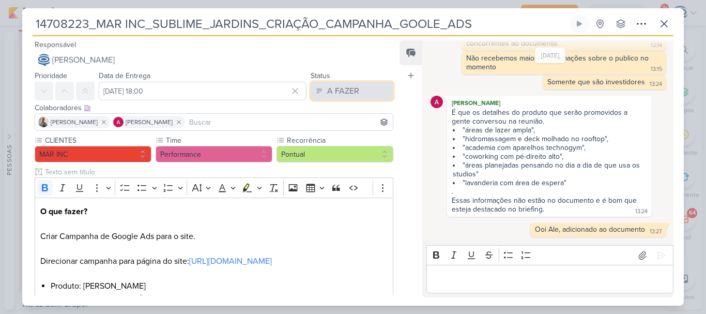
click at [345, 82] on button "A FAZER" at bounding box center [352, 91] width 83 height 19
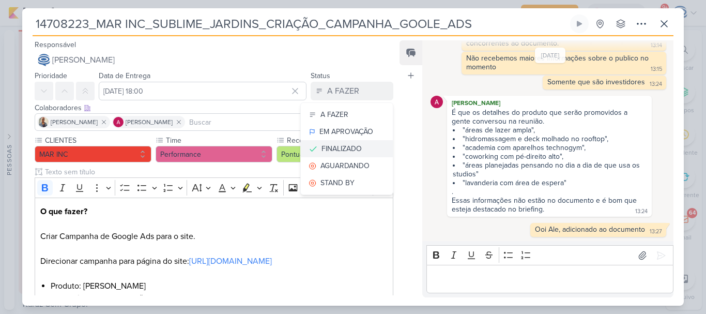
click at [333, 141] on button "FINALIZADO" at bounding box center [347, 148] width 92 height 17
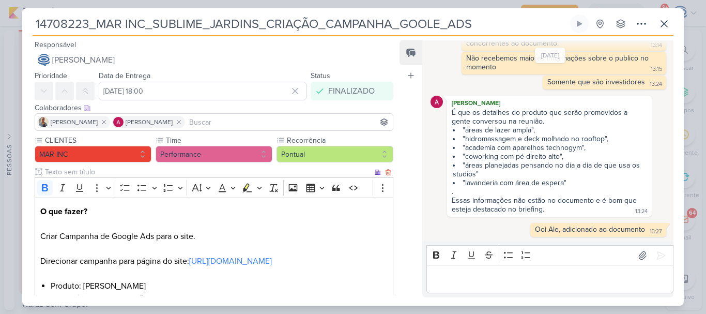
scroll to position [371, 0]
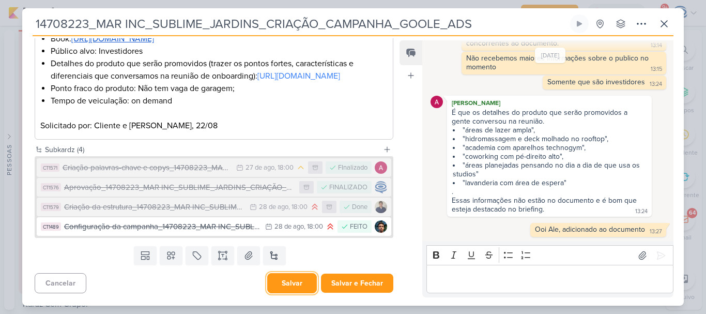
click at [280, 278] on button "Salvar" at bounding box center [292, 283] width 50 height 20
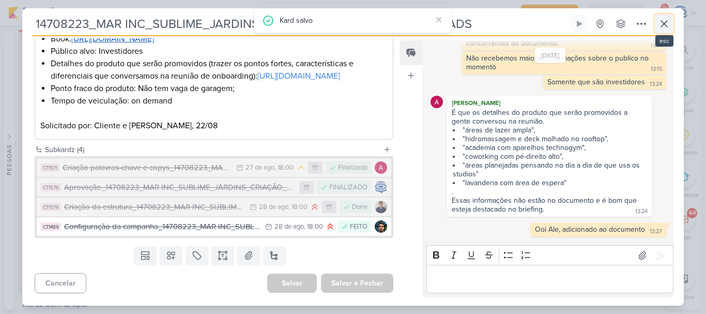
click at [673, 20] on button at bounding box center [664, 23] width 19 height 19
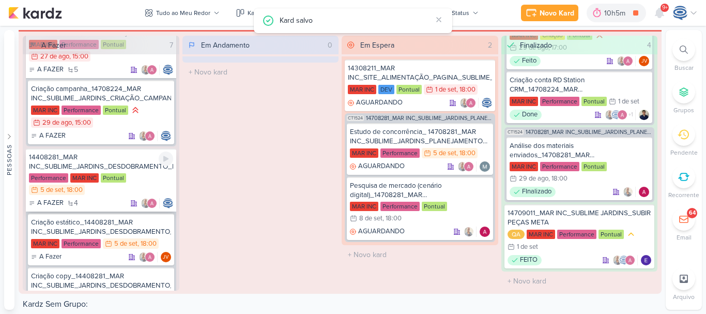
scroll to position [98, 0]
click at [137, 103] on div "Criação campanha_14708224_MAR INC_SUBLIME_JARDINS_CRIAÇÃO_CAMPANHA_META_ADS MAR…" at bounding box center [101, 113] width 146 height 64
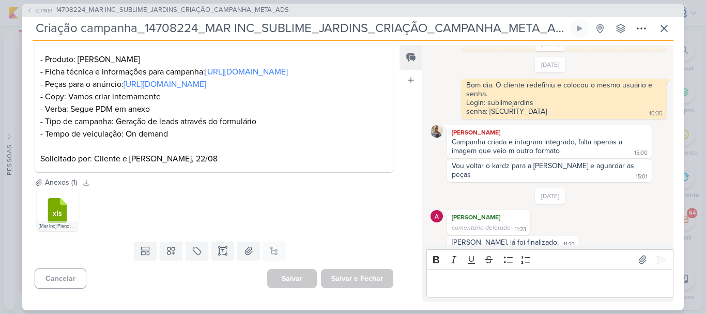
scroll to position [0, 0]
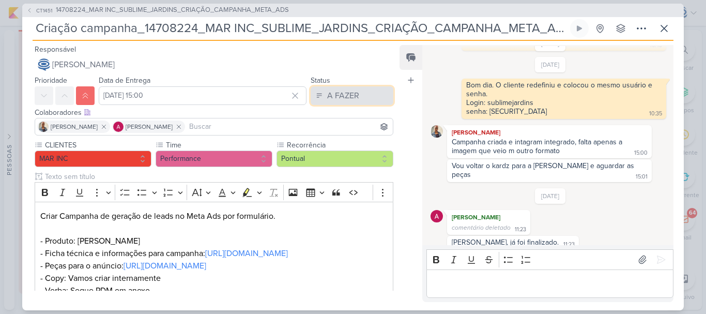
click at [343, 101] on div "A FAZER" at bounding box center [343, 95] width 32 height 12
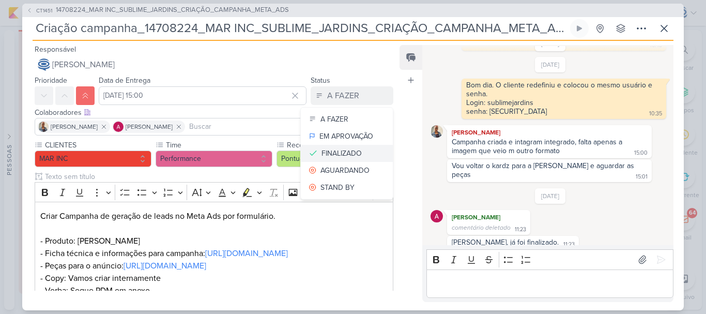
click at [334, 157] on div "FINALIZADO" at bounding box center [341, 153] width 40 height 11
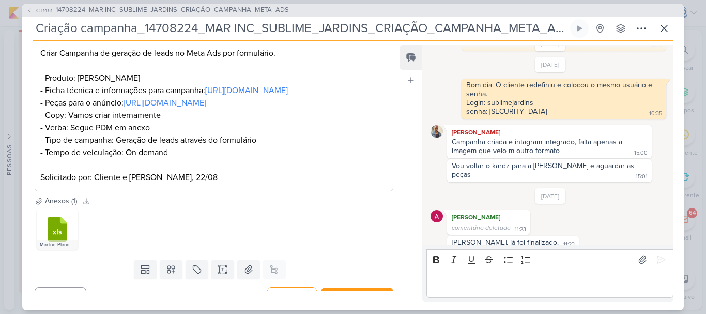
scroll to position [206, 0]
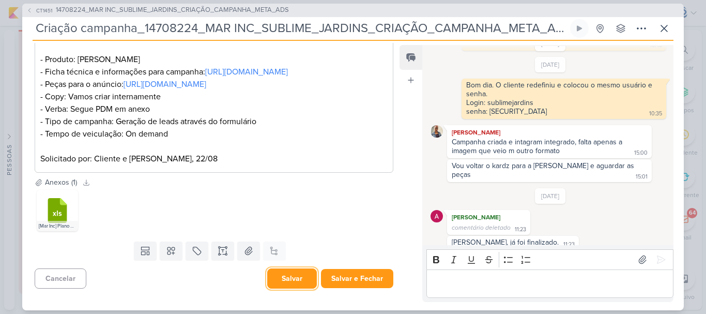
click at [273, 280] on button "Salvar" at bounding box center [292, 278] width 50 height 20
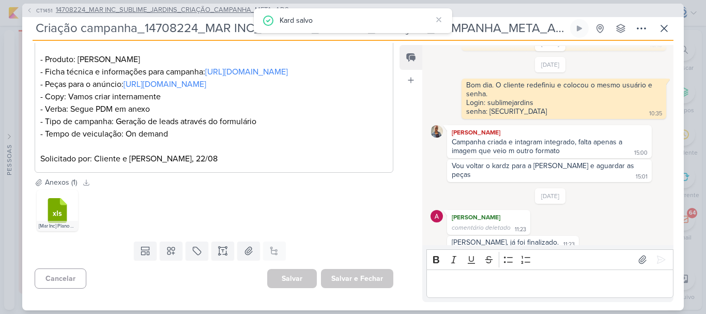
click at [159, 10] on span "14708224_MAR INC_SUBLIME_JARDINS_CRIAÇÃO_CAMPANHA_META_ADS" at bounding box center [172, 10] width 233 height 10
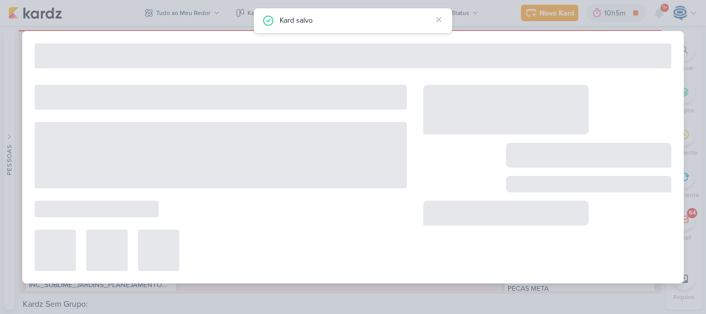
scroll to position [29, 0]
type input "14708224_MAR INC_SUBLIME_JARDINS_CRIAÇÃO_CAMPANHA_META_ADS"
type input "27 de agosto de 2025 às 15:00"
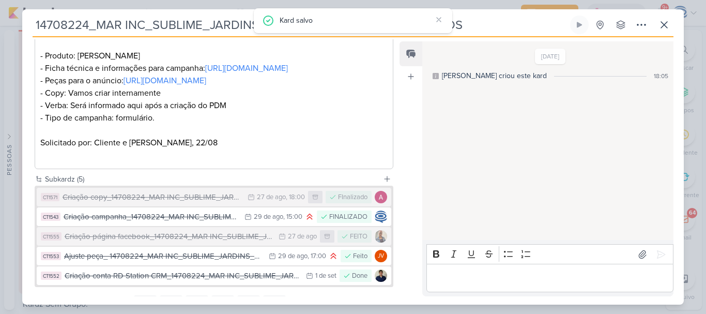
scroll to position [0, 0]
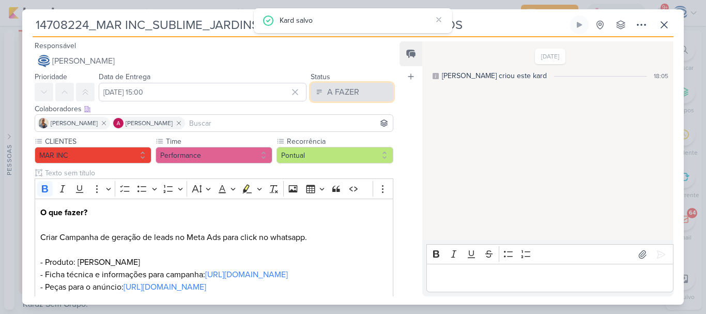
click at [337, 91] on div "A FAZER" at bounding box center [343, 92] width 32 height 12
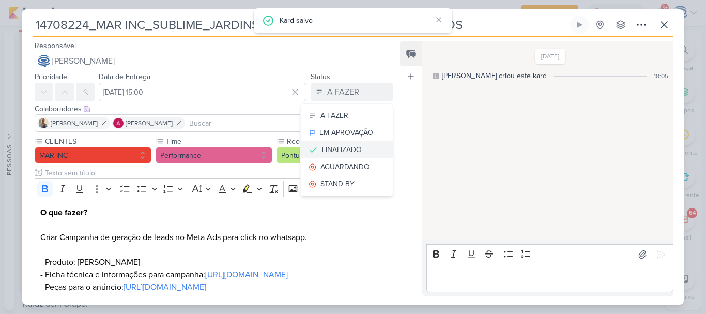
click at [340, 153] on div "FINALIZADO" at bounding box center [341, 149] width 40 height 11
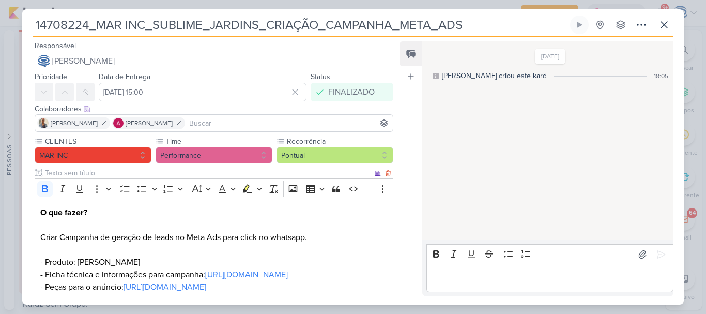
scroll to position [279, 0]
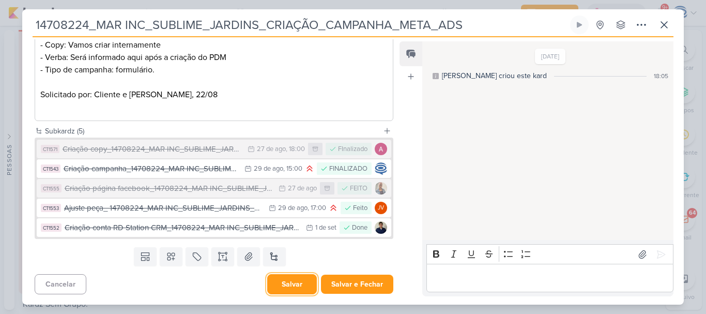
click at [296, 284] on button "Salvar" at bounding box center [292, 284] width 50 height 20
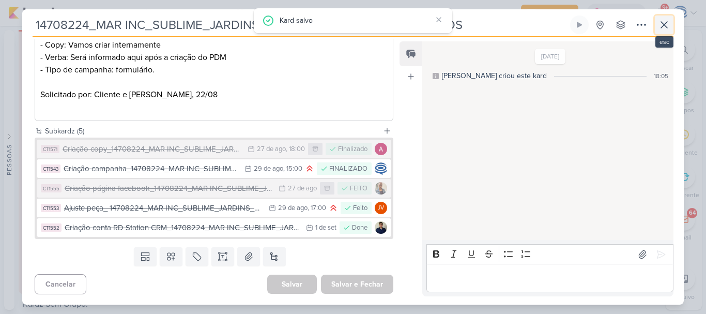
click at [662, 20] on icon at bounding box center [664, 25] width 12 height 12
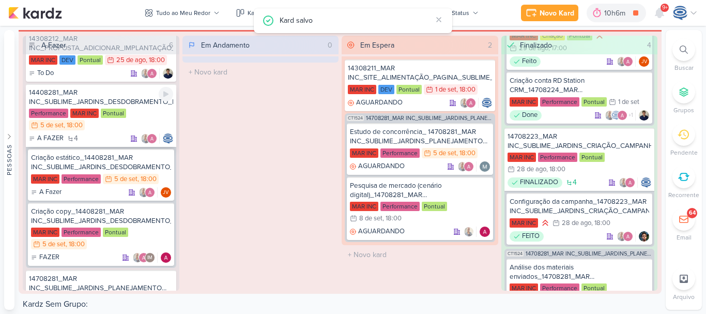
scroll to position [0, 0]
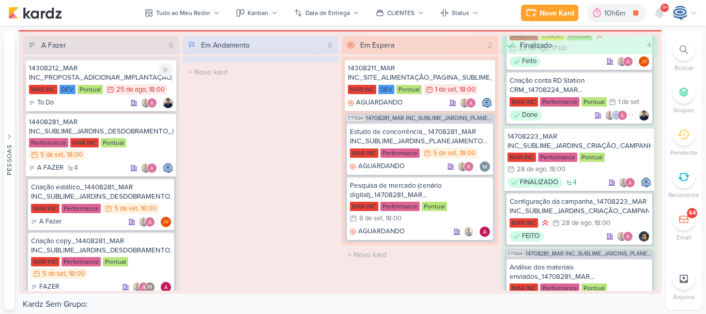
click at [123, 69] on div "14308212_MAR INC_PROPOSTA_ADICIONAR_IMPLANTAÇÃO_SITE" at bounding box center [101, 73] width 144 height 19
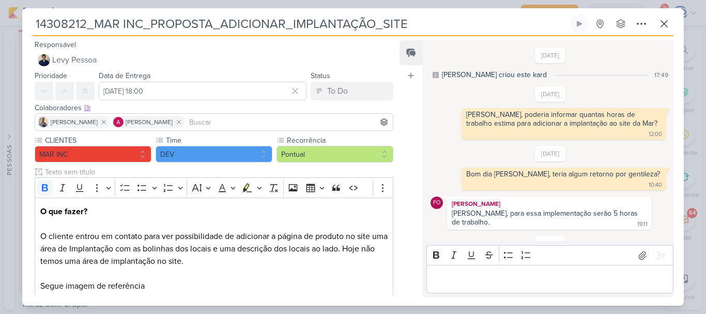
scroll to position [52, 0]
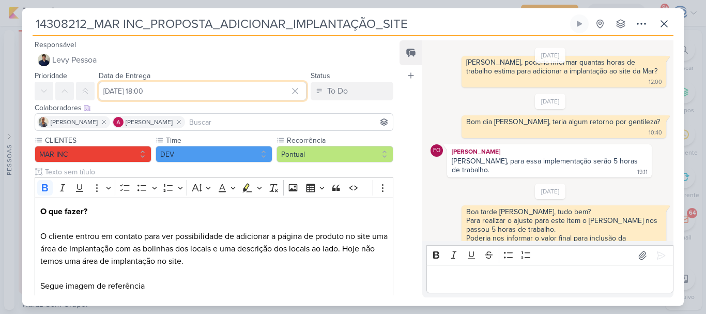
click at [159, 97] on input "[DATE] 18:00" at bounding box center [203, 91] width 208 height 19
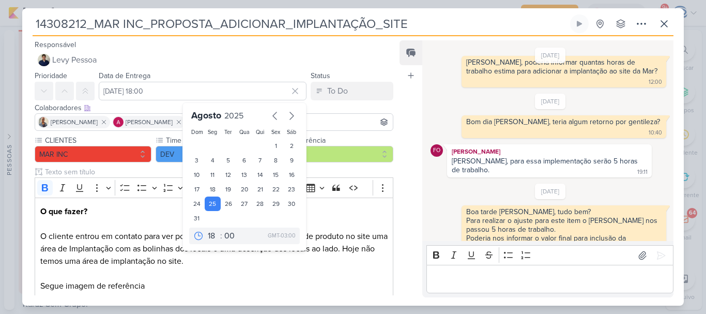
click at [340, 106] on div "Colaboradores Este kard pode ser visível a usuários da sua organização Este kar…" at bounding box center [214, 107] width 359 height 11
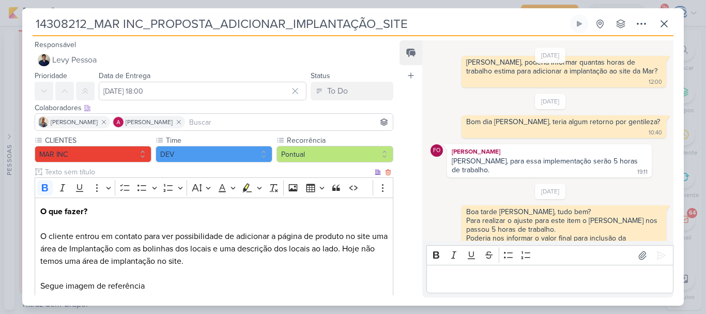
scroll to position [147, 0]
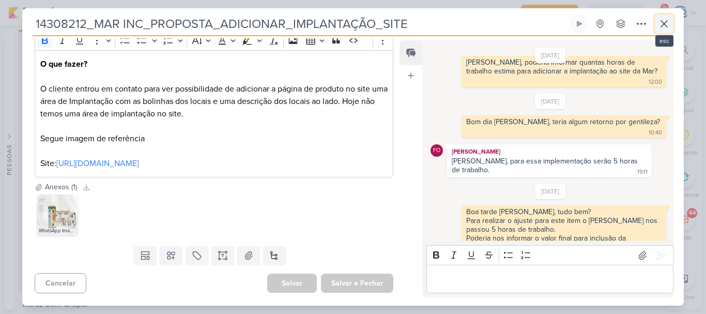
click at [661, 22] on icon at bounding box center [664, 24] width 12 height 12
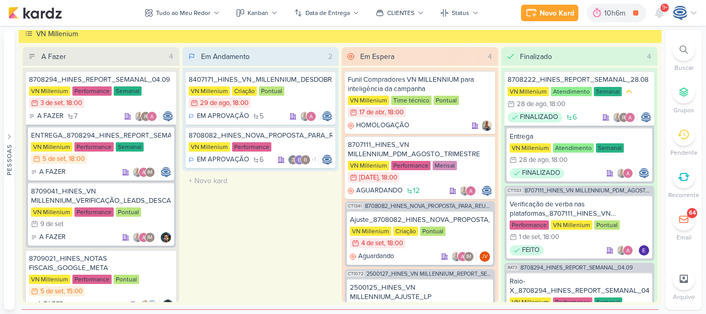
scroll to position [1223, 0]
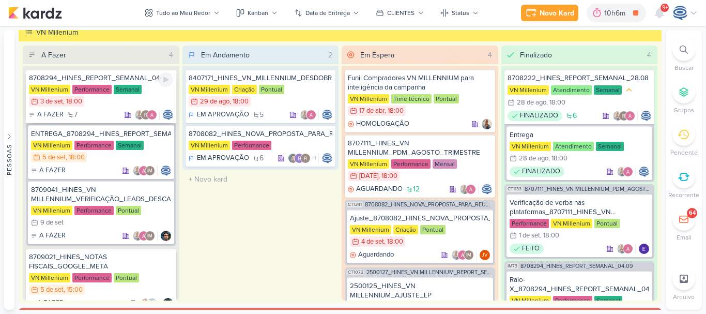
click at [109, 103] on div "VN Millenium Performance Semanal 3/9 3 de set , 18:00" at bounding box center [101, 96] width 144 height 23
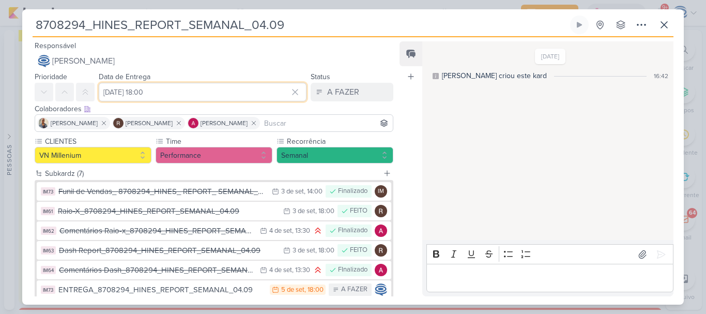
click at [129, 92] on input "3 de setembro de 2025 às 18:00" at bounding box center [203, 92] width 208 height 19
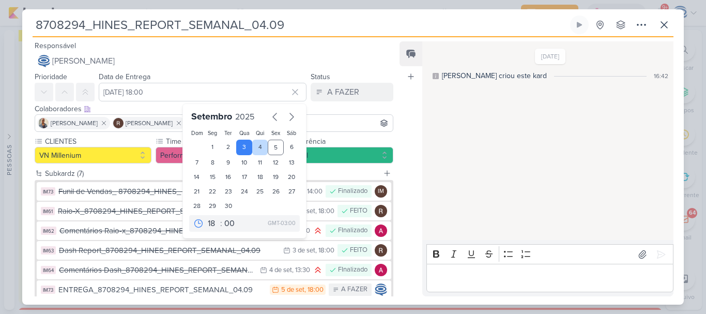
click at [257, 151] on div "4" at bounding box center [260, 148] width 16 height 16
click at [268, 145] on div "5" at bounding box center [276, 148] width 16 height 16
type input "[DATE] 18:00"
click at [408, 150] on div "Feed Atrelar email Solte o email para atrelar ao kard" at bounding box center [410, 168] width 23 height 255
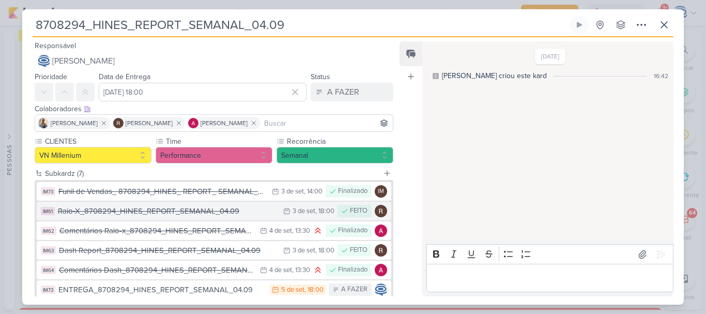
scroll to position [82, 0]
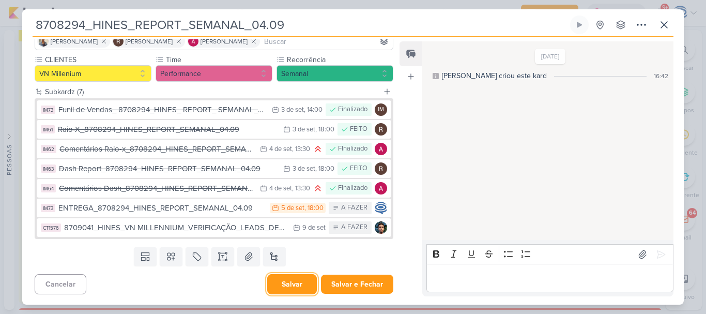
click at [284, 289] on button "Salvar" at bounding box center [292, 284] width 50 height 20
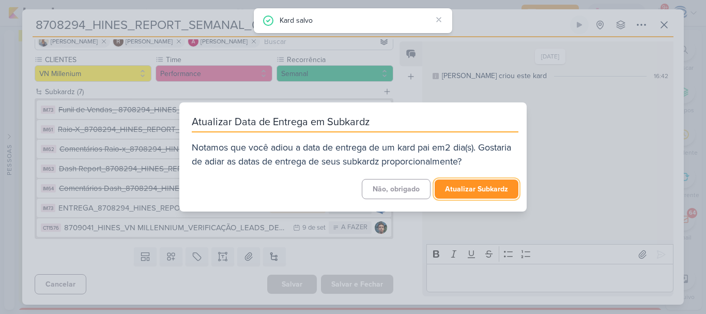
click at [450, 189] on button "Atualizar Subkardz" at bounding box center [477, 188] width 84 height 19
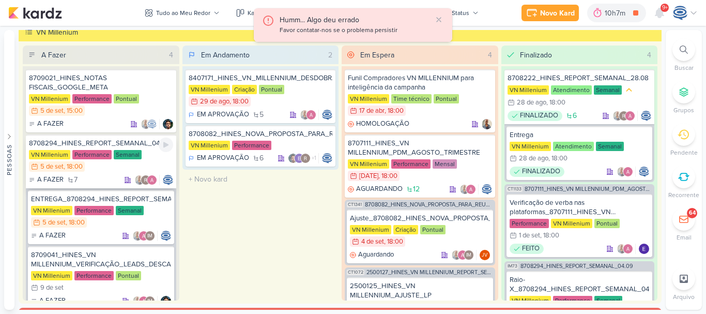
click at [145, 143] on div "8708294_HINES_REPORT_SEMANAL_04.09" at bounding box center [101, 143] width 144 height 9
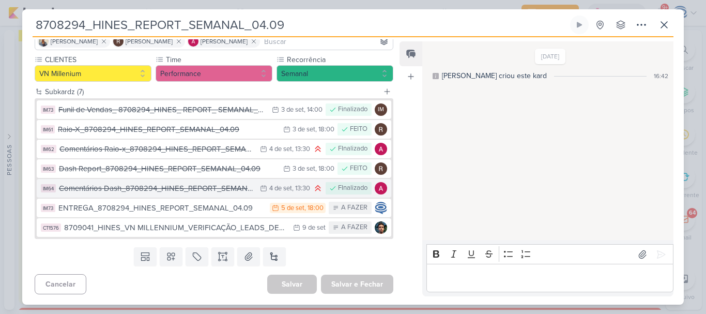
click at [226, 191] on div "Comentários Dash_8708294_HINES_REPORT_SEMANAL_04.09" at bounding box center [157, 188] width 196 height 12
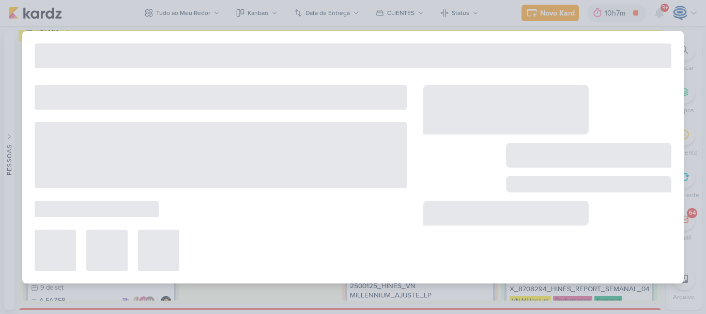
type input "Comentários Dash_8708294_HINES_REPORT_SEMANAL_04.09"
type input "4 de setembro de 2025 às 13:30"
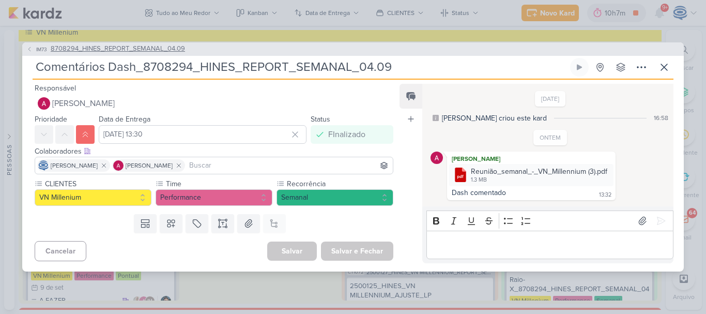
click at [171, 49] on span "8708294_HINES_REPORT_SEMANAL_04.09" at bounding box center [118, 49] width 134 height 10
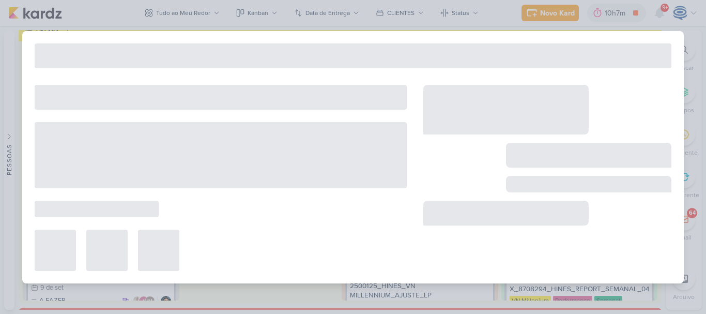
type input "8708294_HINES_REPORT_SEMANAL_04.09"
type input "[DATE] 18:00"
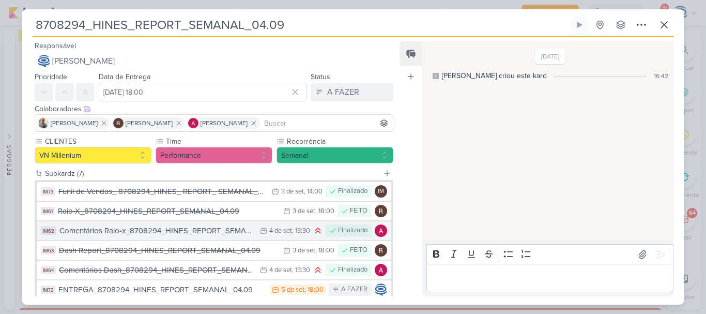
click at [199, 225] on div "Comentários Raio-x_8708294_HINES_REPORT_SEMANAL_04.09" at bounding box center [156, 231] width 195 height 12
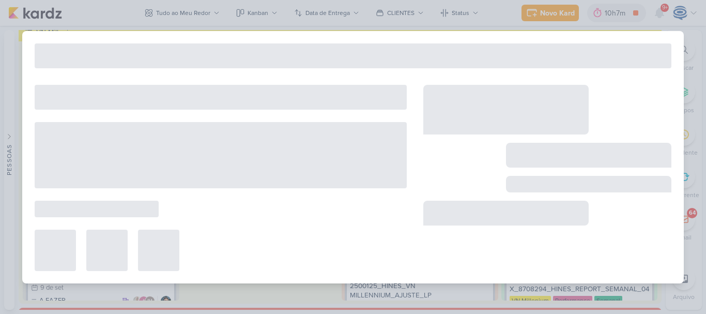
type input "Comentários Raio-x_8708294_HINES_REPORT_SEMANAL_04.09"
type input "4 de setembro de 2025 às 13:30"
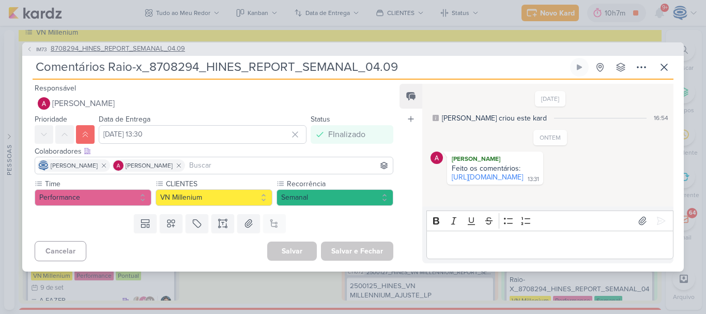
click at [145, 51] on span "8708294_HINES_REPORT_SEMANAL_04.09" at bounding box center [118, 49] width 134 height 10
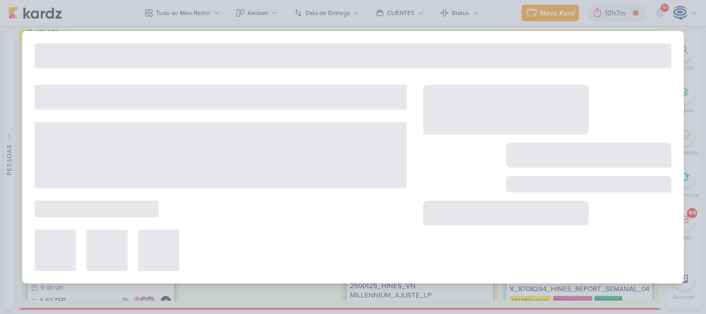
type input "8708294_HINES_REPORT_SEMANAL_04.09"
type input "[DATE] 18:00"
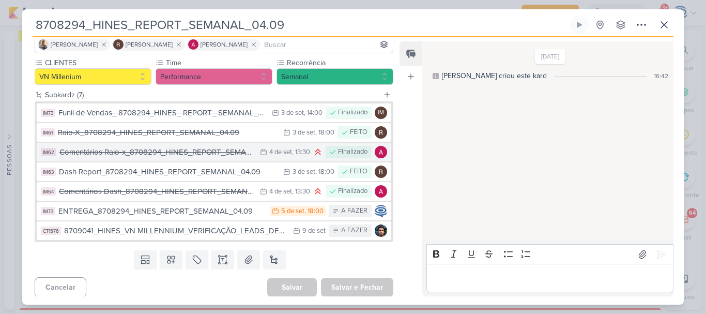
scroll to position [79, 0]
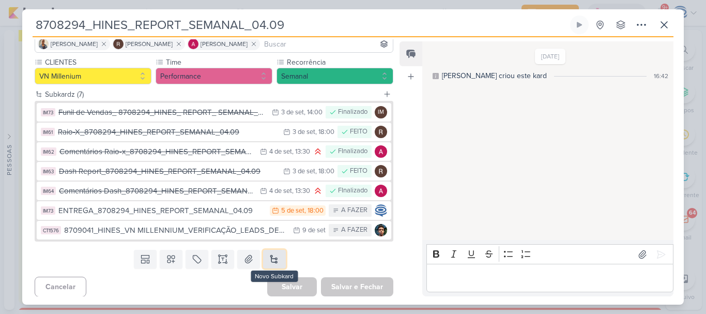
click at [275, 259] on button at bounding box center [274, 259] width 23 height 19
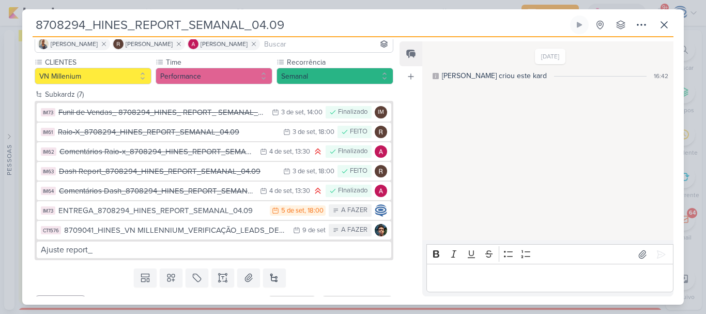
drag, startPoint x: 301, startPoint y: 22, endPoint x: 18, endPoint y: 32, distance: 282.9
click at [18, 32] on div "8708294_HINES_REPORT_SEMANAL_04.09 Criado por Isabella" at bounding box center [353, 157] width 706 height 314
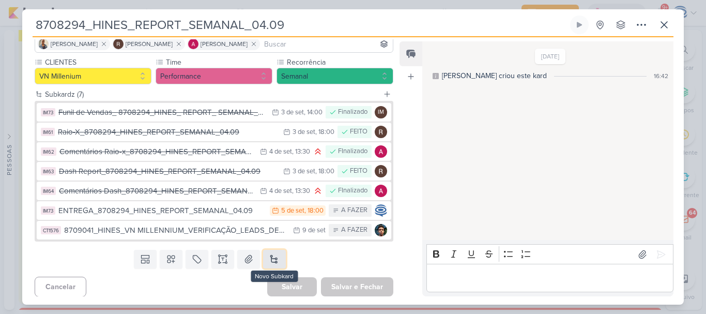
click at [267, 253] on button at bounding box center [274, 259] width 23 height 19
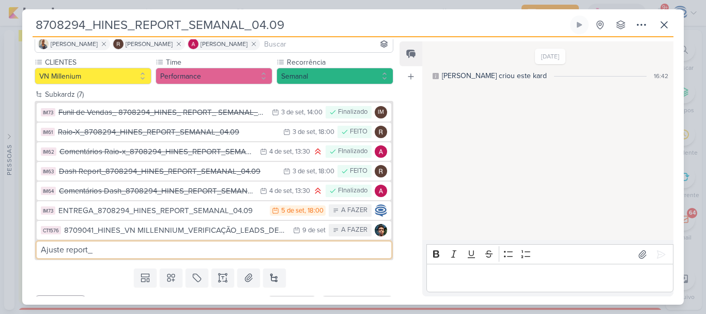
paste input "8708294_HINES_REPORT_SEMANAL_04.09"
type input "Ajuste report_8708294_HINES_REPORT_SEMANAL_04.09"
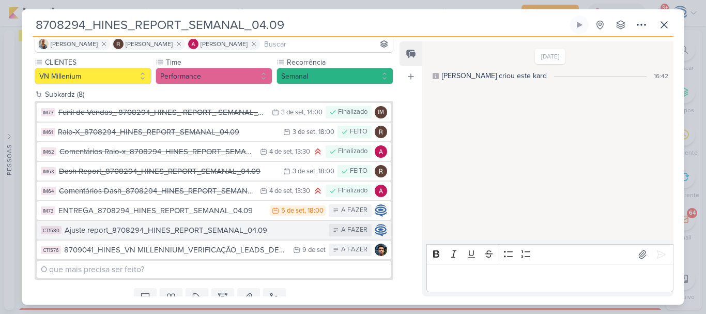
click at [236, 228] on div "Ajuste report_8708294_HINES_REPORT_SEMANAL_04.09" at bounding box center [194, 230] width 259 height 12
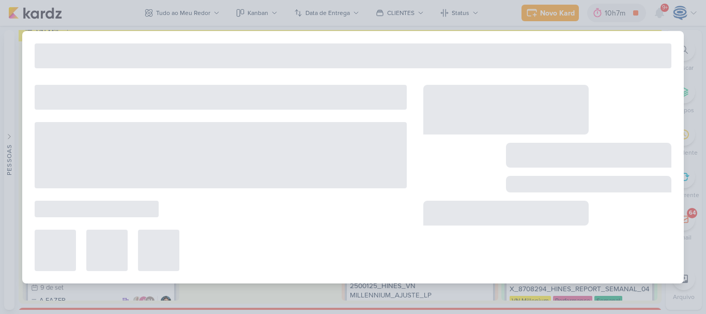
type input "Ajuste report_8708294_HINES_REPORT_SEMANAL_04.09"
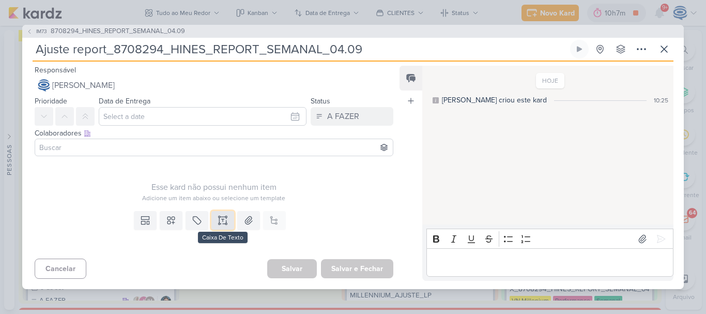
click at [220, 224] on icon at bounding box center [222, 224] width 5 height 0
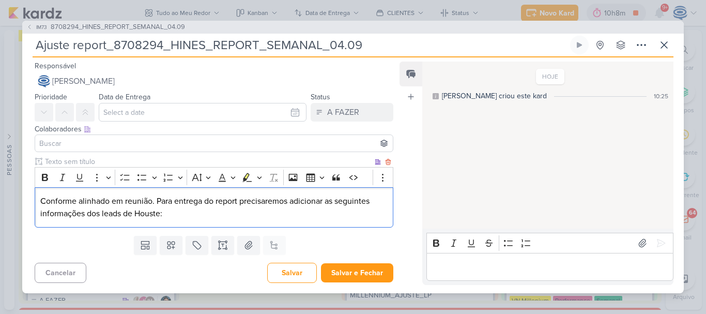
click at [193, 214] on p "Conforme alinhado em reunião. Para entrega do report precisaremos adicionar as …" at bounding box center [213, 207] width 347 height 25
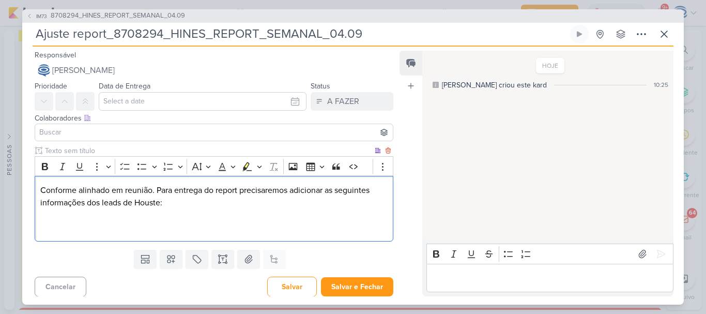
click at [156, 188] on p "Conforme alinhado em reunião. Para entrega do report precisaremos adicionar as …" at bounding box center [213, 209] width 347 height 50
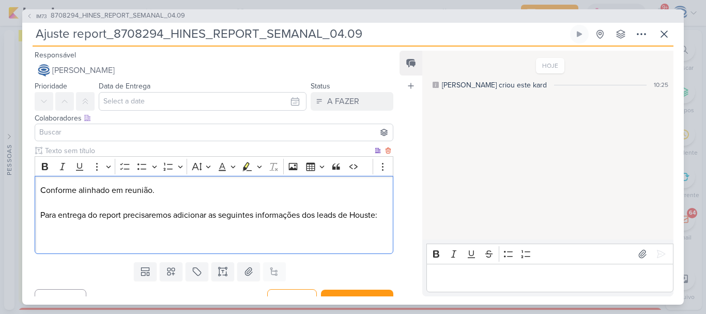
click at [143, 229] on p "Conforme alinhado em reunião. Para entrega do report precisaremos adicionar as …" at bounding box center [213, 215] width 347 height 62
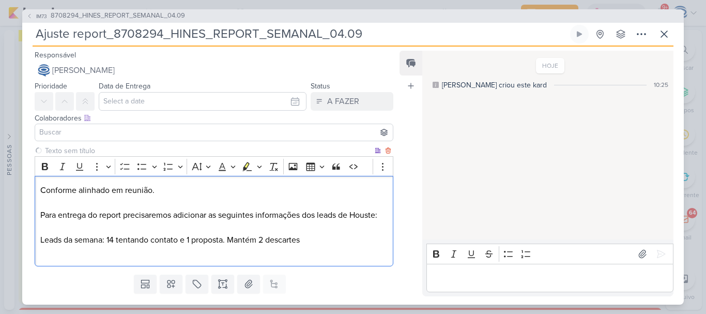
click at [143, 229] on p "Conforme alinhado em reunião. Para entrega do report precisaremos adicionar as …" at bounding box center [213, 221] width 347 height 74
click at [107, 245] on span "Leads da semana: 14 tentando contato e 1 proposta. Mantém 2 descartes" at bounding box center [169, 240] width 259 height 10
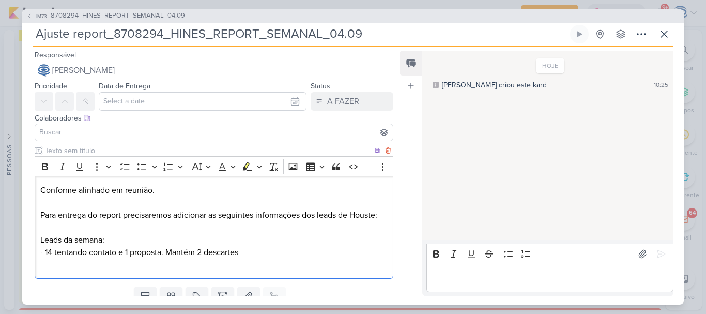
click at [124, 257] on span "- 14 tentando contato e 1 proposta. Mantém 2 descartes" at bounding box center [139, 252] width 198 height 10
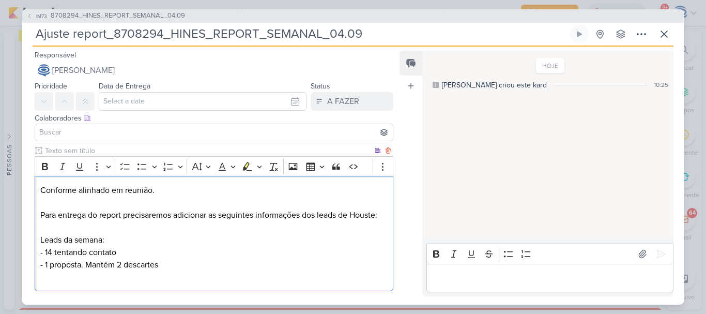
click at [85, 270] on span "- 1 proposta. Mantém 2 descartes" at bounding box center [99, 264] width 118 height 10
click at [89, 279] on p "Conforme alinhado em reunião. Para entrega do report precisaremos adicionar as …" at bounding box center [213, 240] width 347 height 112
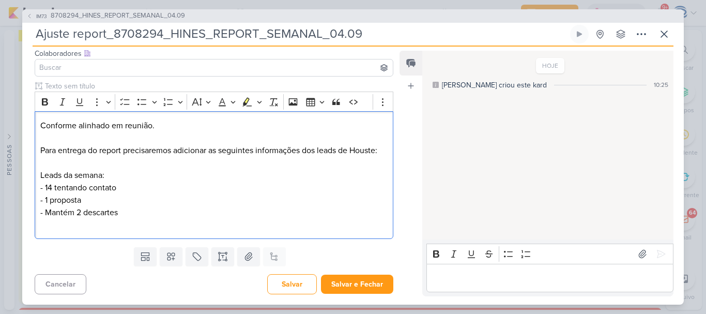
scroll to position [77, 0]
click at [136, 220] on p "Conforme alinhado em reunião. Para entrega do report precisaremos adicionar as …" at bounding box center [213, 175] width 347 height 112
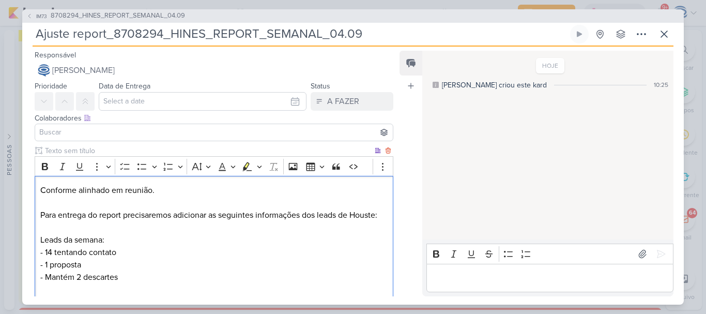
scroll to position [0, 0]
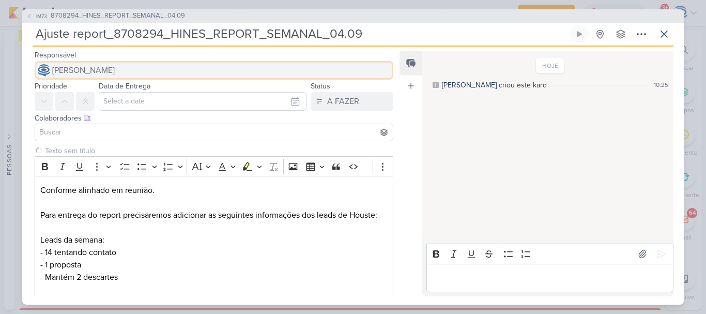
click at [115, 71] on span "[PERSON_NAME]" at bounding box center [83, 70] width 63 height 12
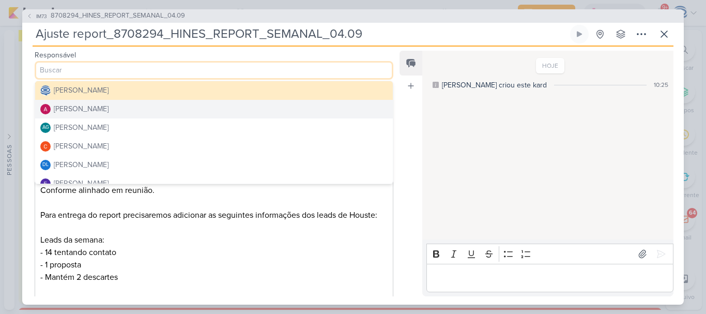
click at [127, 112] on button "[PERSON_NAME]" at bounding box center [214, 109] width 358 height 19
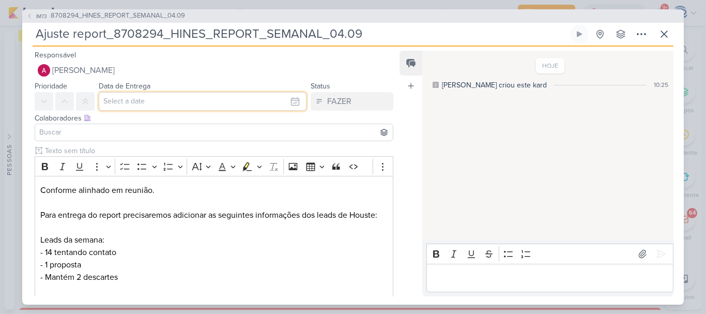
click at [114, 98] on input "text" at bounding box center [203, 101] width 208 height 19
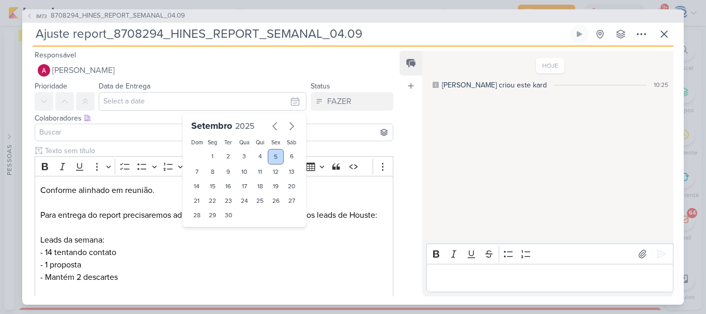
click at [269, 155] on div "5" at bounding box center [276, 157] width 16 height 16
type input "5 de setembro de 2025 às 23:59"
click at [207, 228] on select "00 01 02 03 04 05 06 07 08 09 10 11 12 13 14 15 16 17 18 19 20 21 22 23" at bounding box center [213, 232] width 14 height 12
select select "18"
click at [206, 226] on select "00 01 02 03 04 05 06 07 08 09 10 11 12 13 14 15 16 17 18 19 20 21 22 23" at bounding box center [213, 232] width 14 height 12
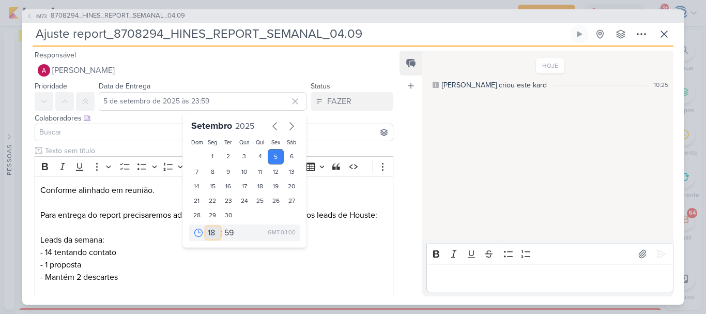
type input "5 de setembro de 2025 às 18:59"
click at [225, 231] on select "00 05 10 15 20 25 30 35 40 45 50 55 59" at bounding box center [229, 232] width 14 height 12
select select "0"
click at [222, 226] on select "00 05 10 15 20 25 30 35 40 45 50 55 59" at bounding box center [229, 232] width 14 height 12
type input "[DATE] 18:00"
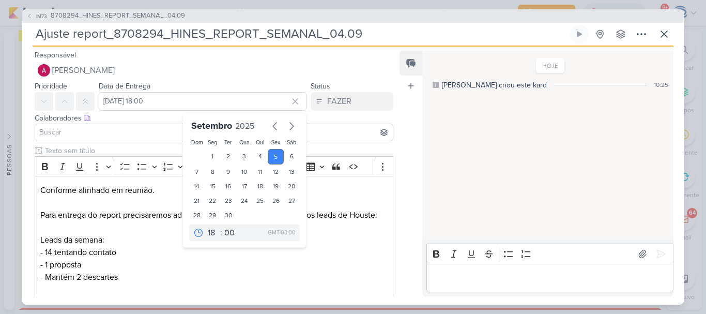
click at [74, 135] on input at bounding box center [213, 132] width 353 height 12
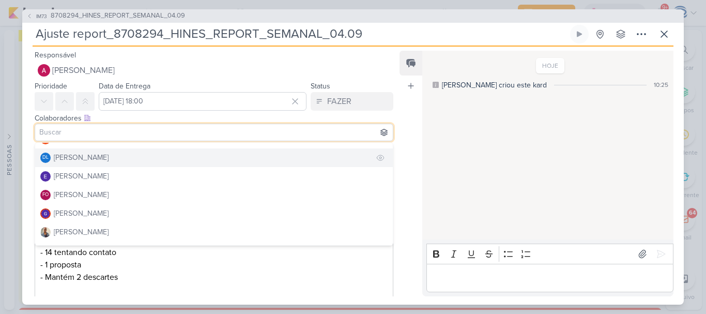
scroll to position [112, 0]
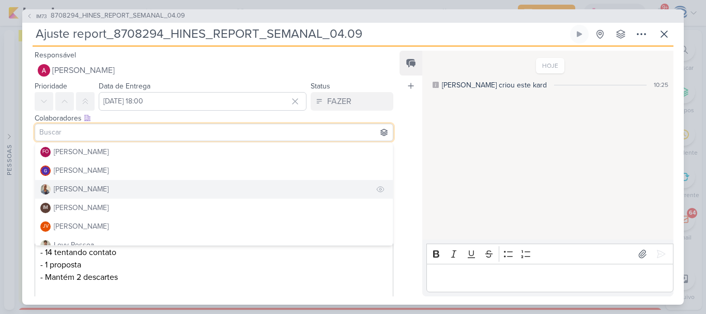
click at [94, 182] on button "[PERSON_NAME]" at bounding box center [214, 189] width 358 height 19
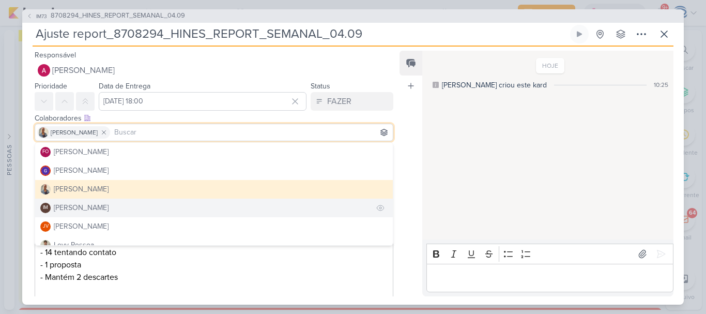
click at [94, 209] on div "[PERSON_NAME]" at bounding box center [81, 207] width 55 height 11
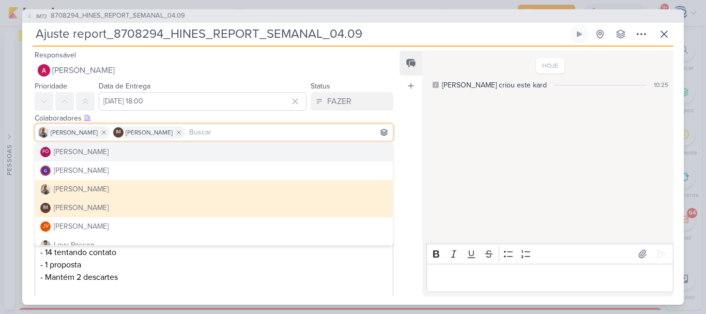
click at [262, 114] on div "Colaboradores Este kard pode ser visível a usuários da sua organização Este kar…" at bounding box center [214, 118] width 359 height 11
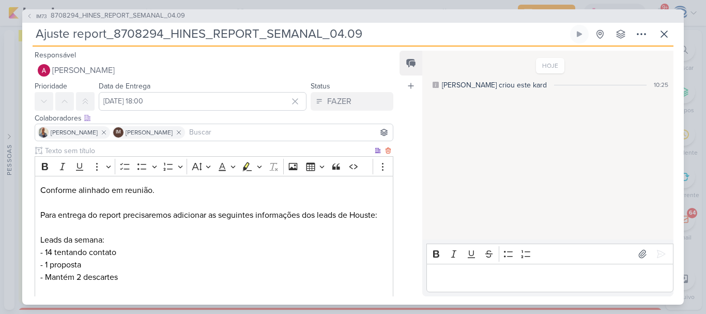
scroll to position [89, 0]
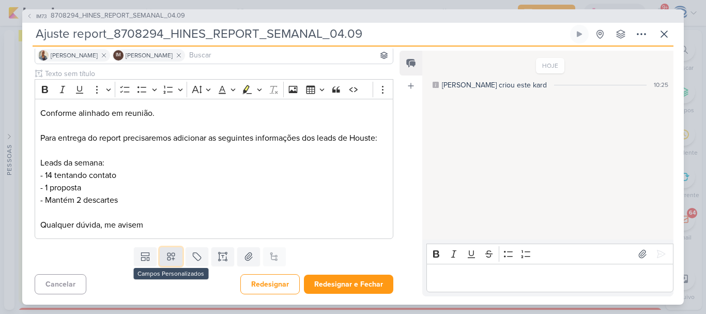
click at [168, 260] on icon at bounding box center [171, 256] width 10 height 10
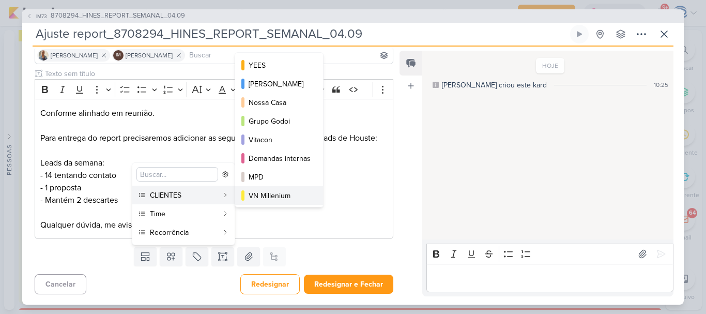
click at [271, 196] on div "VN Millenium" at bounding box center [280, 195] width 62 height 11
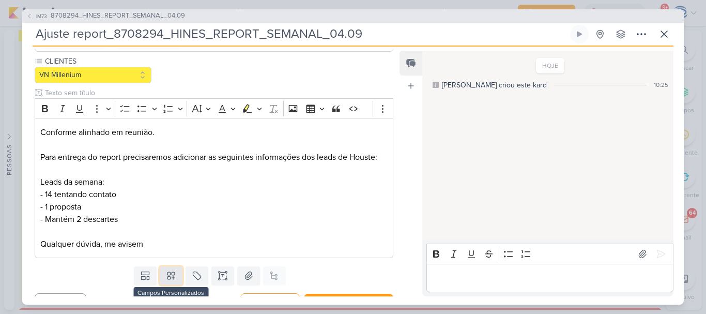
click at [171, 279] on icon at bounding box center [170, 275] width 7 height 7
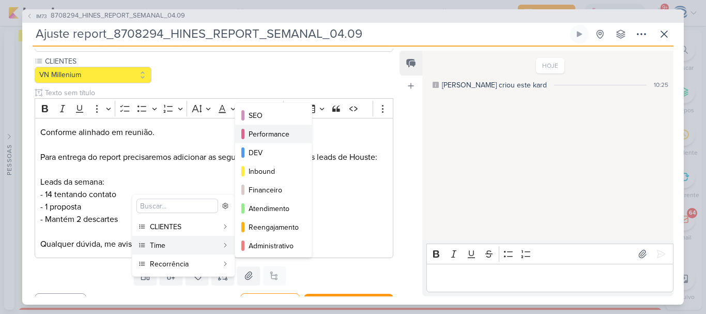
click at [277, 139] on div "Performance" at bounding box center [274, 134] width 51 height 11
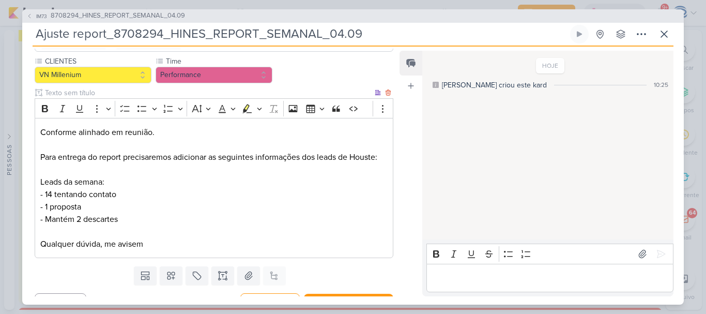
scroll to position [121, 0]
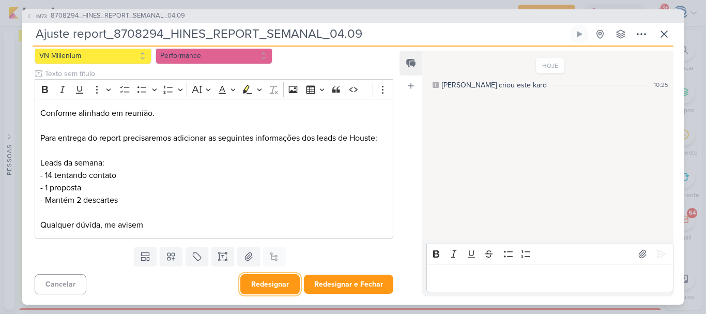
click at [266, 284] on button "Redesignar" at bounding box center [269, 284] width 59 height 20
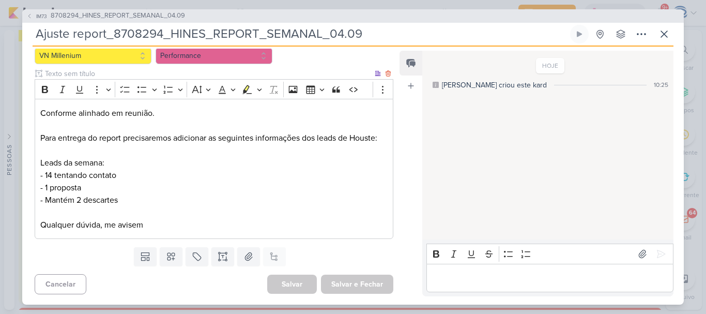
scroll to position [0, 0]
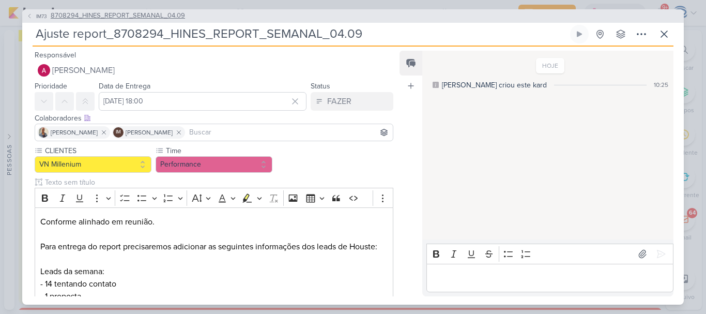
click at [131, 13] on span "8708294_HINES_REPORT_SEMANAL_04.09" at bounding box center [118, 16] width 134 height 10
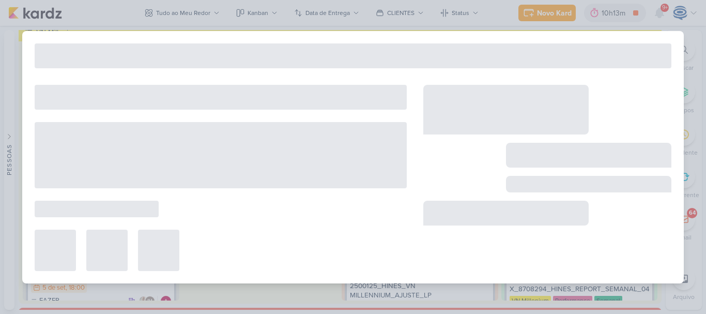
type input "8708294_HINES_REPORT_SEMANAL_04.09"
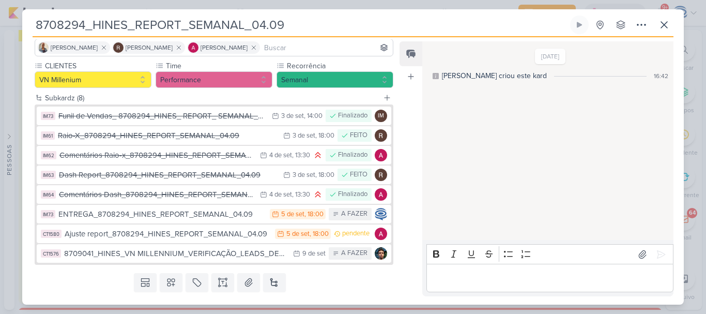
scroll to position [79, 0]
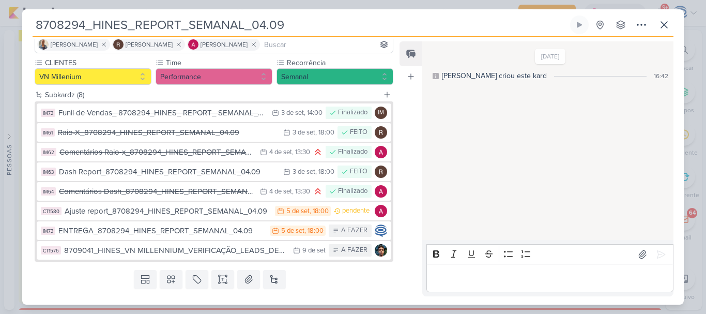
click at [220, 208] on div "Ajuste report_8708294_HINES_REPORT_SEMANAL_04.09" at bounding box center [167, 211] width 205 height 12
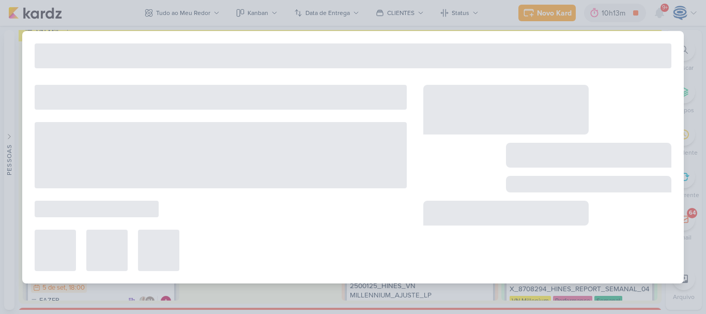
type input "Ajuste report_8708294_HINES_REPORT_SEMANAL_04.09"
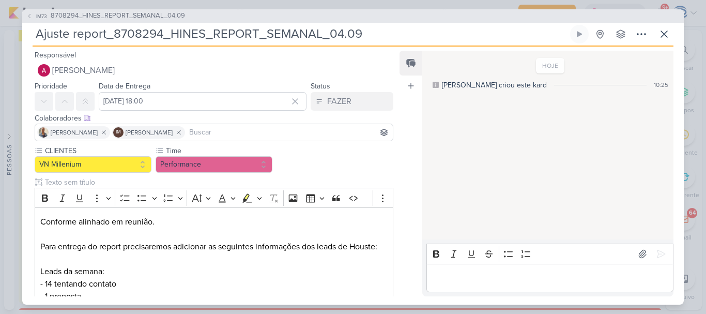
drag, startPoint x: 379, startPoint y: 37, endPoint x: 13, endPoint y: 44, distance: 365.5
click at [13, 44] on div "IM73 8708294_HINES_REPORT_SEMANAL_04.09 Ajuste report_8708294_HINES_REPORT_SEMA…" at bounding box center [353, 157] width 706 height 314
click at [670, 34] on icon at bounding box center [664, 34] width 12 height 12
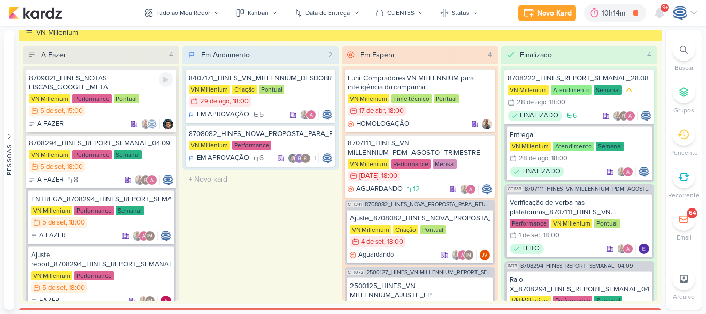
click at [136, 86] on div "8709021_HINES_NOTAS FISCAIS_GOOGLE_META" at bounding box center [101, 82] width 144 height 19
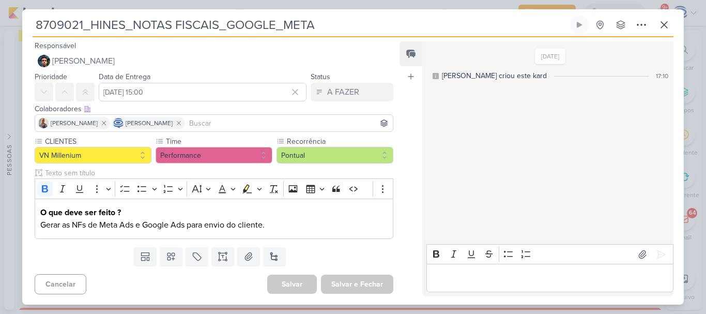
drag, startPoint x: 330, startPoint y: 20, endPoint x: 35, endPoint y: 11, distance: 295.2
click at [35, 11] on div "8709021_HINES_NOTAS FISCAIS_GOOGLE_META Criado por Isabella" at bounding box center [353, 156] width 662 height 295
click at [666, 26] on icon at bounding box center [664, 25] width 12 height 12
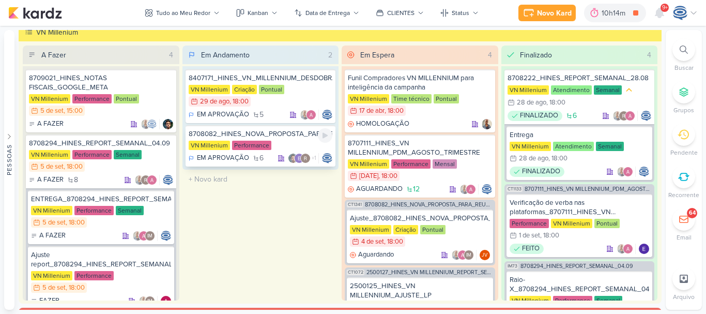
click at [294, 134] on div "8708082_HINES_NOVA_PROPOSTA_PARA_REUNIAO" at bounding box center [261, 133] width 144 height 9
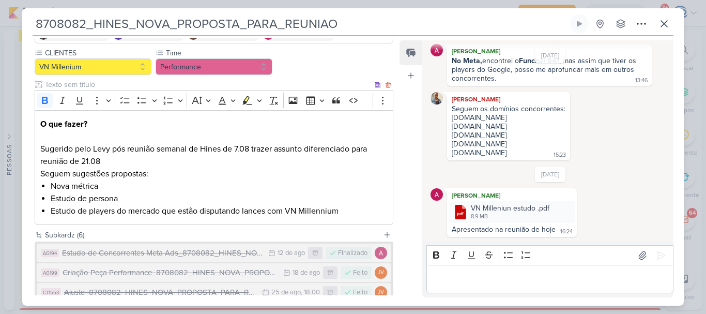
scroll to position [212, 0]
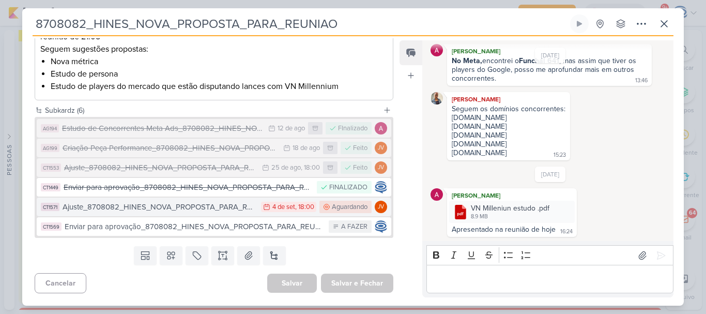
click at [233, 208] on div "Ajuste_8708082_HINES_NOVA_PROPOSTA_PARA_REUNIAO" at bounding box center [159, 207] width 193 height 12
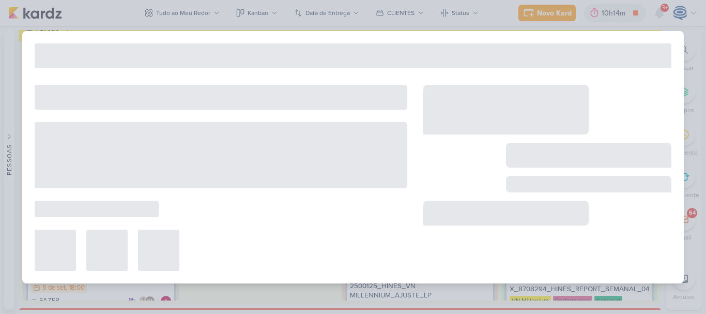
type input "Ajuste_8708082_HINES_NOVA_PROPOSTA_PARA_REUNIAO"
type input "4 de setembro de 2025 às 18:00"
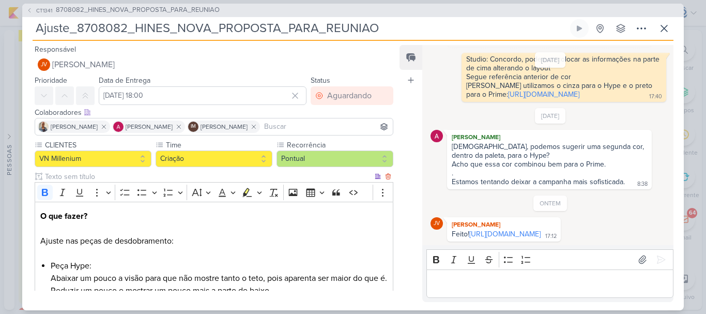
scroll to position [146, 0]
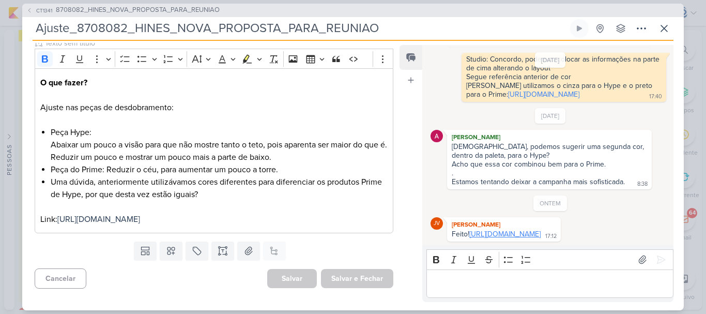
click at [487, 229] on link "https://drive.google.com/drive/folders/1H9RNG_CMbl1Vj51lL1K0-BachpJHP6wc?usp=sh…" at bounding box center [504, 233] width 71 height 9
click at [469, 229] on link "https://drive.google.com/drive/folders/1H9RNG_CMbl1Vj51lL1K0-BachpJHP6wc?usp=sh…" at bounding box center [504, 233] width 71 height 9
click at [499, 273] on div "Editor editing area: main" at bounding box center [549, 283] width 247 height 28
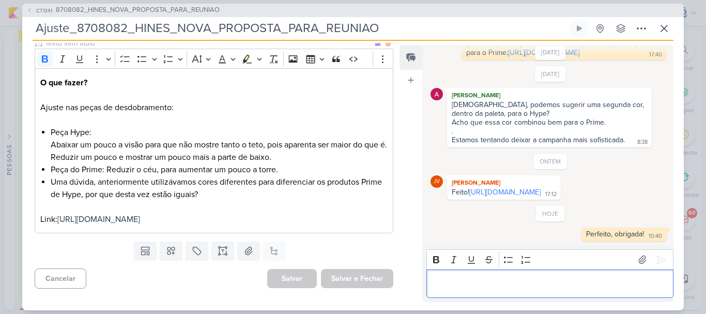
scroll to position [0, 0]
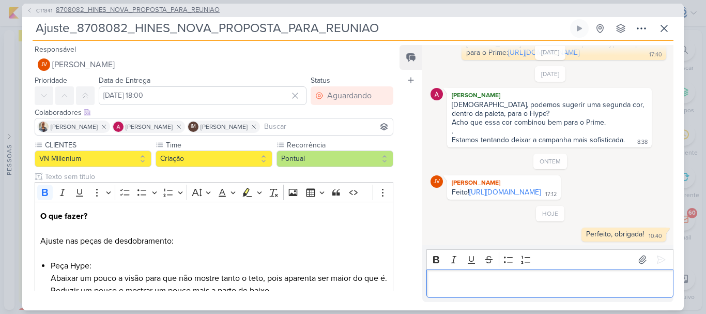
click at [124, 7] on span "8708082_HINES_NOVA_PROPOSTA_PARA_REUNIAO" at bounding box center [138, 10] width 164 height 10
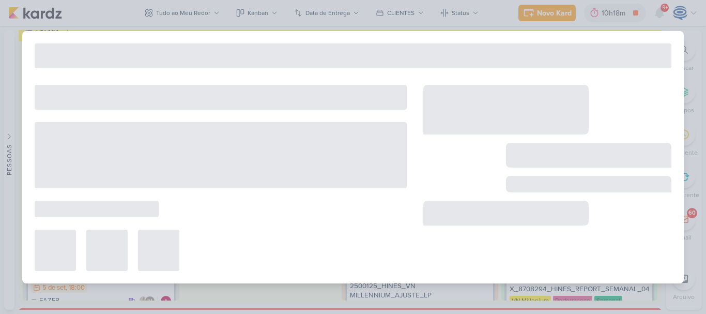
type input "8708082_HINES_NOVA_PROPOSTA_PARA_REUNIAO"
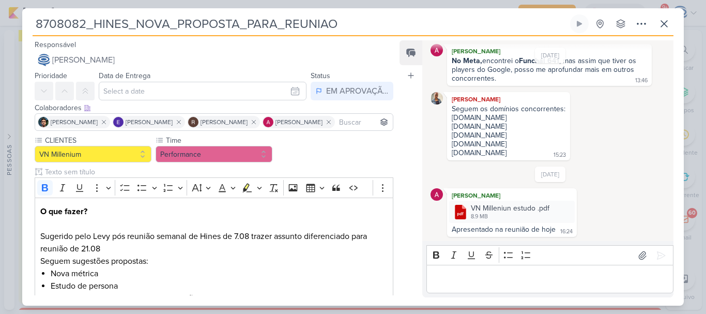
scroll to position [212, 0]
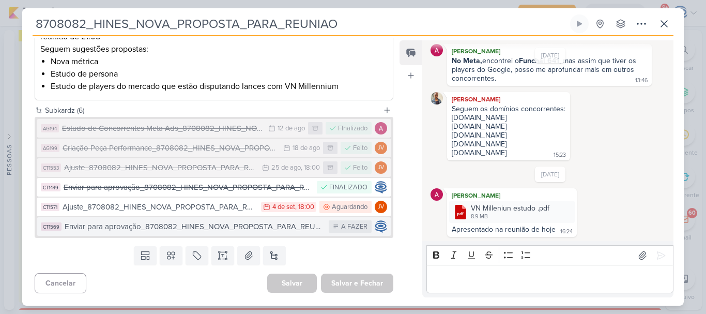
click at [219, 227] on div "Enviar para aprovação_8708082_HINES_NOVA_PROPOSTA_PARA_REUNIAO" at bounding box center [194, 227] width 259 height 12
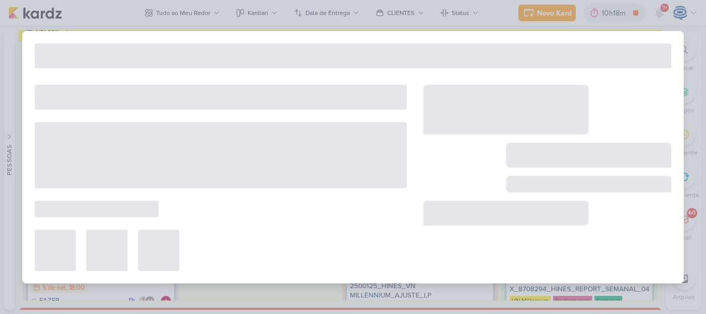
type input "Enviar para aprovação_8708082_HINES_NOVA_PROPOSTA_PARA_REUNIAO"
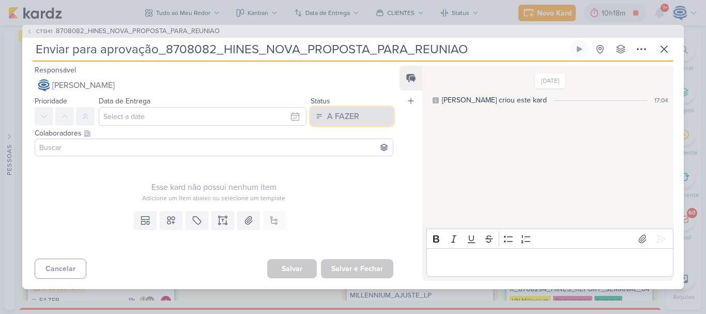
click at [360, 113] on button "A FAZER" at bounding box center [352, 116] width 83 height 19
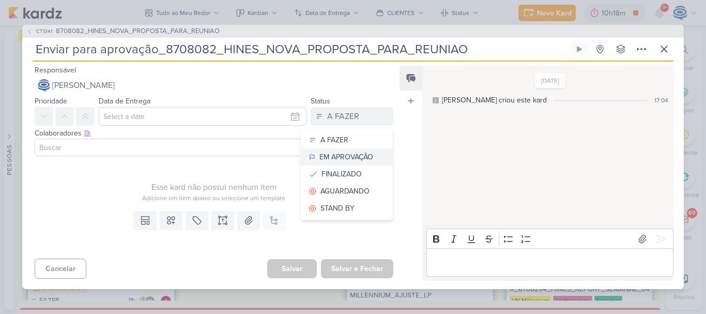
click at [356, 157] on div "EM APROVAÇÃO" at bounding box center [346, 156] width 54 height 11
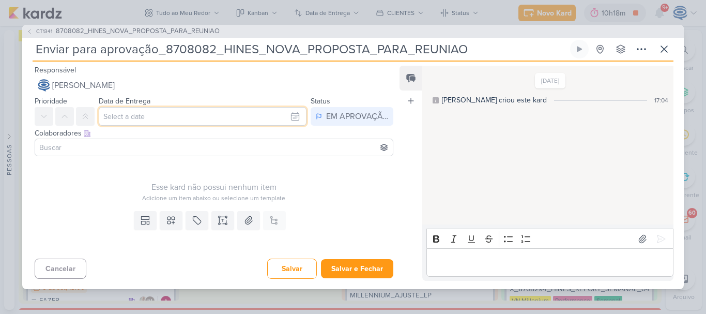
click at [226, 119] on input "text" at bounding box center [203, 116] width 208 height 19
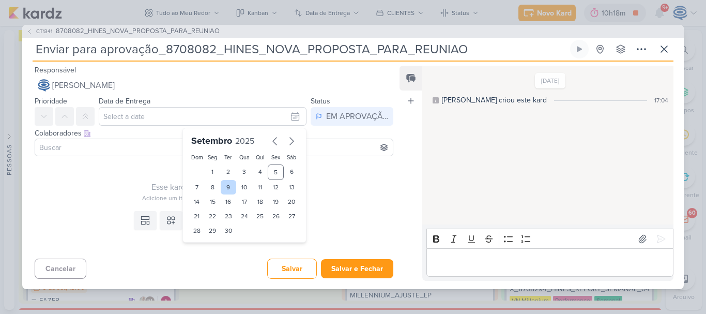
click at [224, 187] on div "9" at bounding box center [229, 187] width 16 height 14
type input "9 de setembro de 2025 às 23:59"
click at [400, 206] on div "Feed Atrelar email Solte o email para atrelar ao kard" at bounding box center [410, 173] width 23 height 215
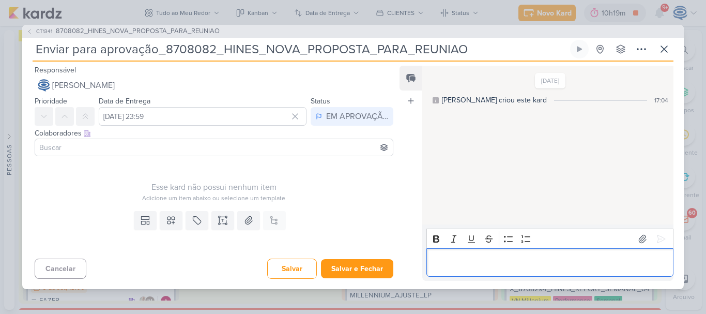
click at [483, 268] on p "Editor editing area: main" at bounding box center [550, 262] width 236 height 12
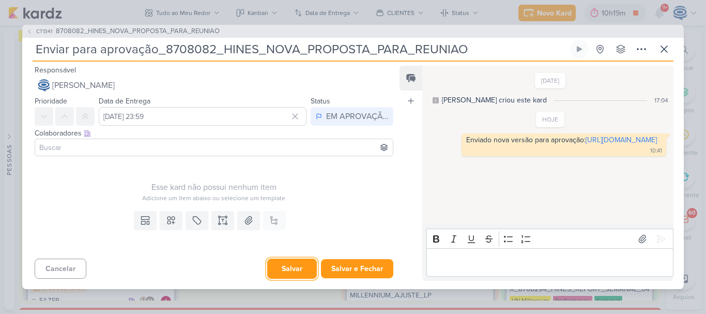
click at [300, 266] on button "Salvar" at bounding box center [292, 268] width 50 height 20
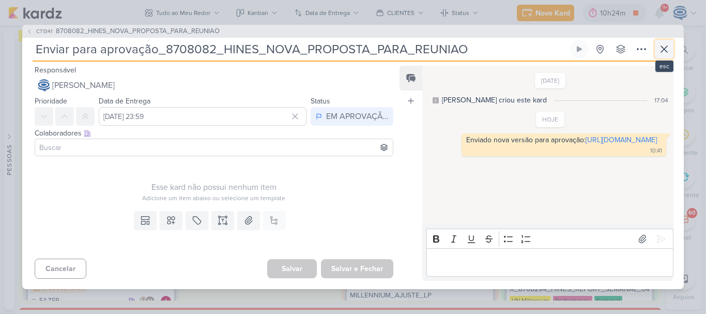
click at [670, 45] on icon at bounding box center [664, 49] width 12 height 12
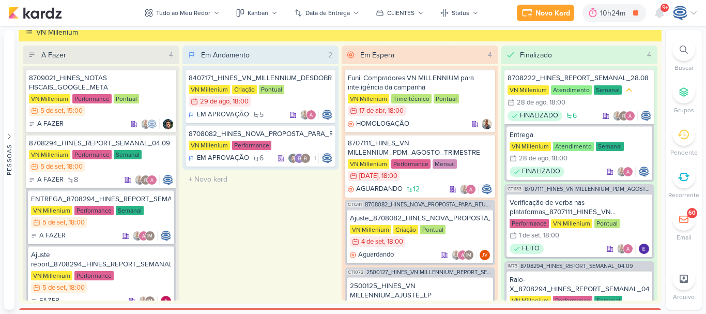
click at [680, 52] on icon at bounding box center [684, 49] width 8 height 8
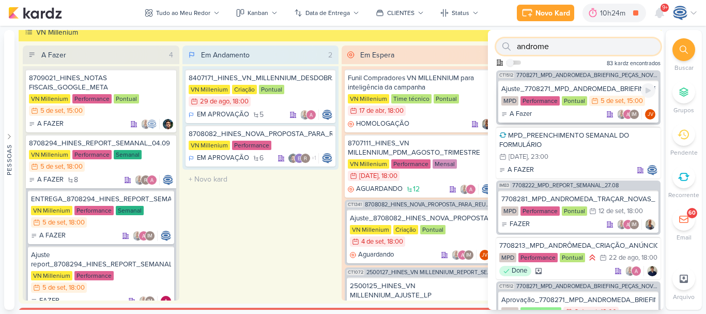
type input "androme"
click at [603, 84] on div "Ajuste_7708271_MPD_ANDROMEDA_BRIEFING_PEÇAS_NOVO_KV_LANÇAMENTO" at bounding box center [578, 88] width 154 height 9
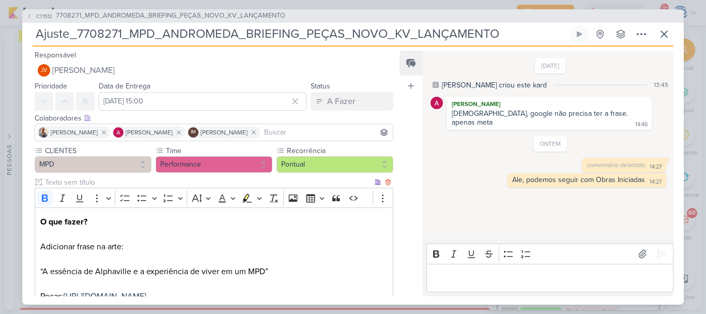
scroll to position [109, 0]
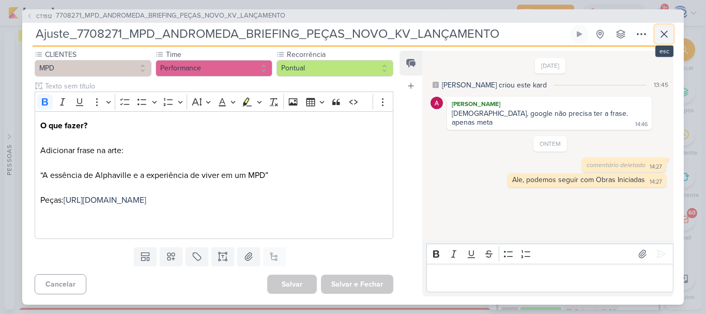
click at [664, 35] on icon at bounding box center [664, 34] width 12 height 12
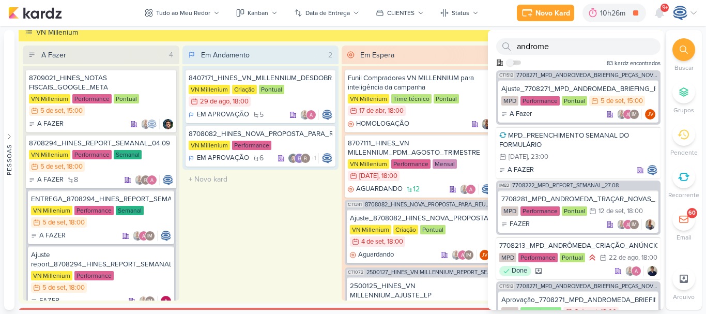
click at [686, 49] on icon at bounding box center [684, 49] width 8 height 8
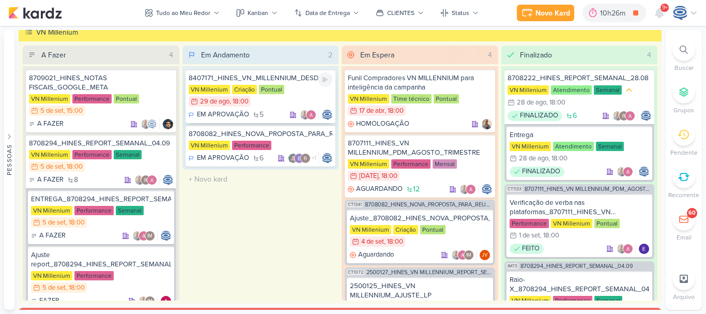
click at [299, 81] on div "8407171_HINES_VN_MILLENNIUM_DESDOBRAMENTO_DE_PEÇAS_V1" at bounding box center [261, 77] width 144 height 9
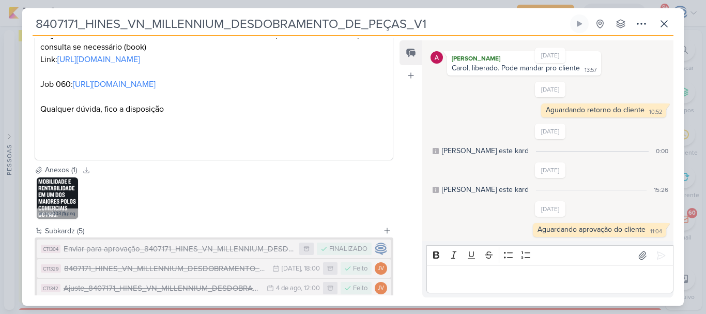
scroll to position [364, 0]
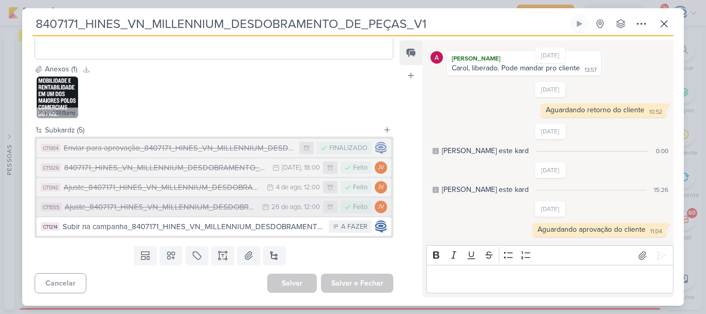
click at [196, 209] on div "Ajuste_8407171_HINES_VN_MILLENNIUM_DESDOBRAMENTO_DE_PEÇAS_V3" at bounding box center [161, 207] width 192 height 12
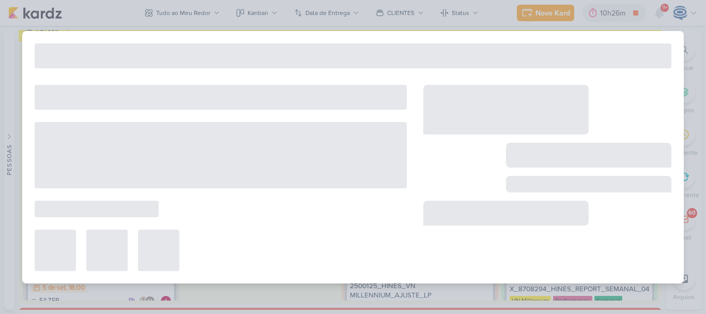
type input "Ajuste_8407171_HINES_VN_MILLENNIUM_DESDOBRAMENTO_DE_PEÇAS_V3"
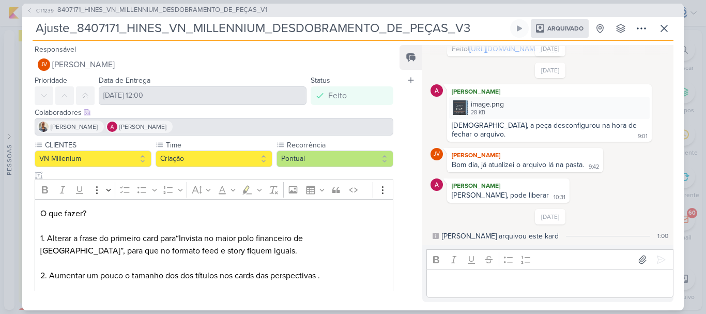
scroll to position [121, 0]
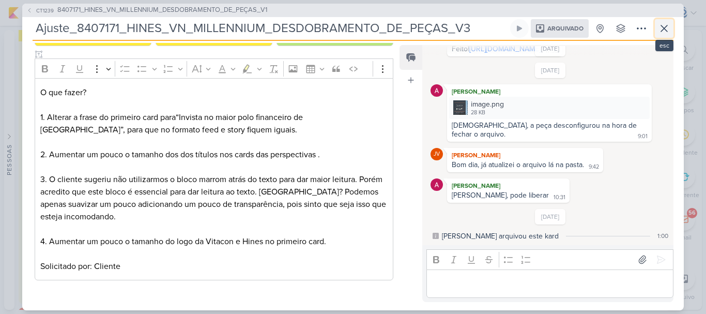
click at [660, 25] on icon at bounding box center [664, 28] width 12 height 12
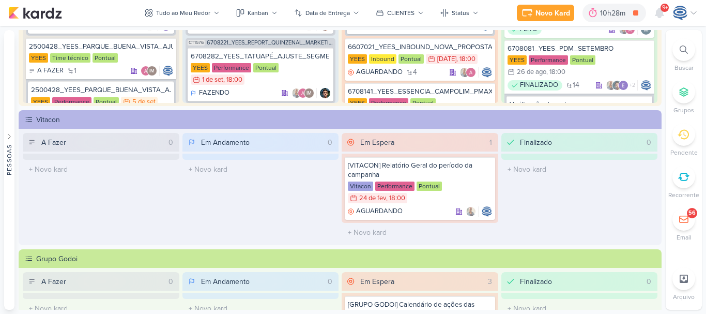
scroll to position [0, 0]
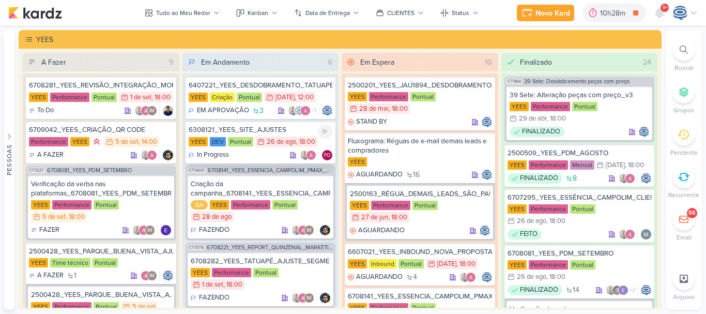
click at [286, 130] on div "6308121_YEES_SITE_AJUSTES" at bounding box center [261, 129] width 144 height 9
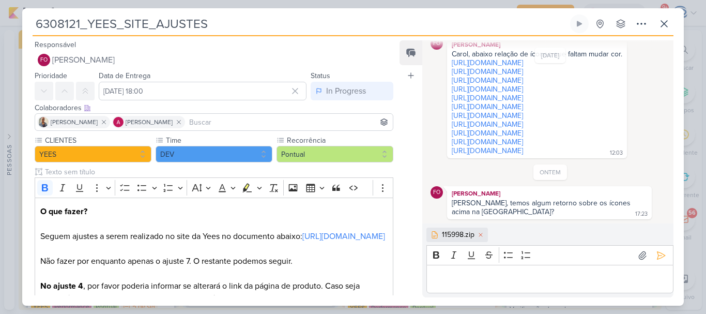
scroll to position [842, 0]
click at [603, 273] on p "Editor editing area: main" at bounding box center [550, 279] width 236 height 12
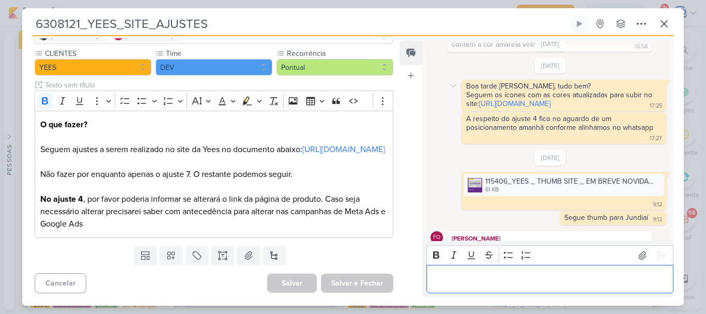
scroll to position [462, 0]
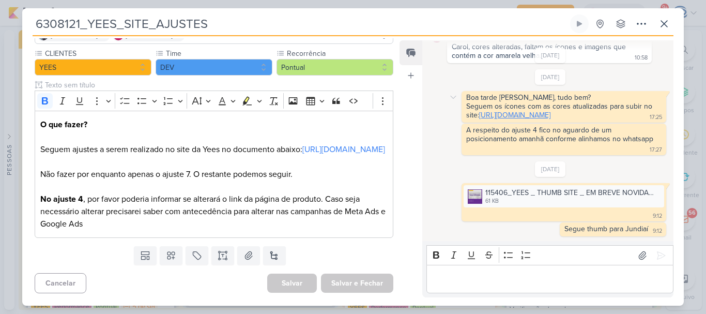
click at [526, 119] on link "https://drive.google.com/drive/folders/1Zvc0oUgXUVU7x_yWvvgYRGW7C9uGSnhe" at bounding box center [514, 115] width 71 height 9
click at [249, 8] on div "6308121_YEES_SITE_AJUSTES Criado por mim" at bounding box center [353, 157] width 706 height 314
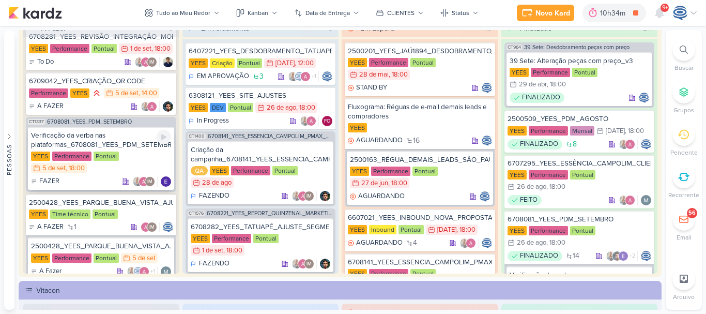
scroll to position [0, 0]
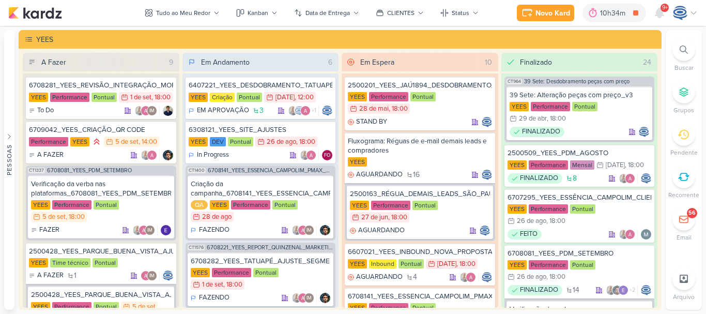
click at [681, 51] on icon at bounding box center [684, 49] width 8 height 8
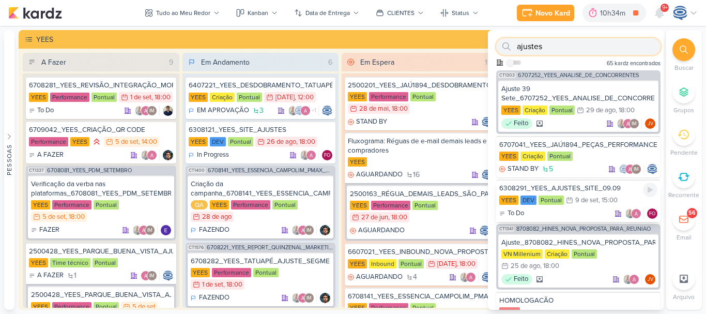
type input "ajustes"
click at [587, 184] on div "6308291_YEES_AJUSTES_SITE_09.09" at bounding box center [578, 187] width 158 height 9
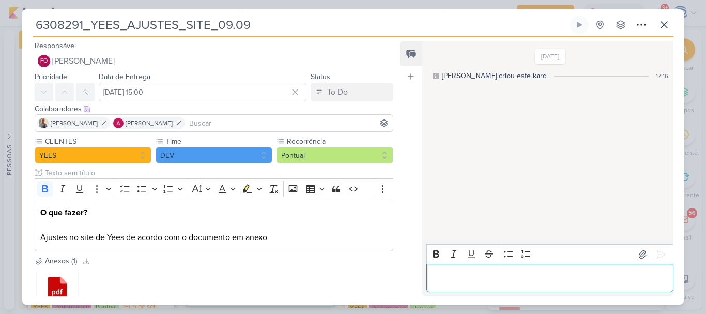
click at [464, 275] on p "Editor editing area: main" at bounding box center [550, 278] width 236 height 12
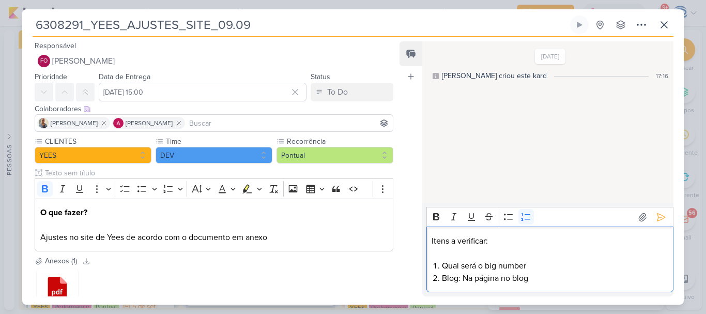
click at [538, 264] on li "Qual será o big number" at bounding box center [555, 265] width 226 height 12
click at [545, 277] on li "Blog: Na página no blog nãp conseguimos inserir" at bounding box center [555, 278] width 226 height 12
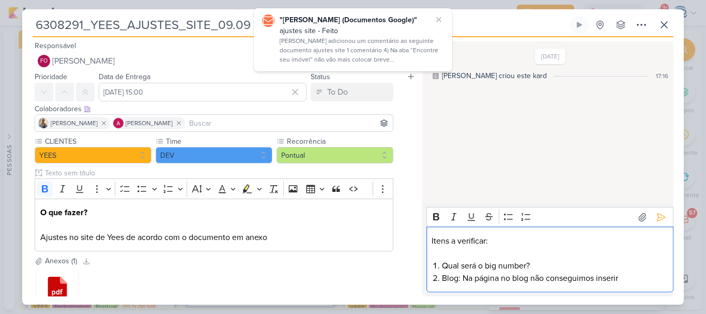
click at [486, 242] on p "Itens a verificar:" at bounding box center [550, 241] width 236 height 12
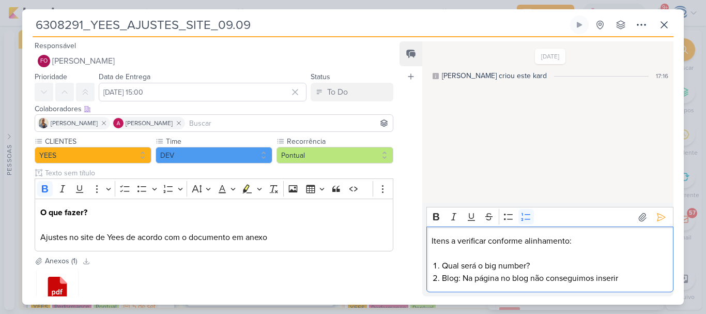
click at [622, 275] on li "Blog: Na página no blog não conseguimos inserir" at bounding box center [555, 278] width 226 height 12
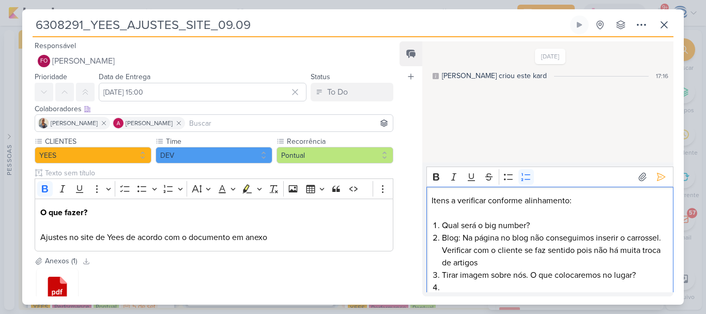
click at [442, 271] on li "Tirar imagem sobre nós. O que colocaremos no lugar?" at bounding box center [555, 275] width 226 height 12
click at [568, 277] on li "Sobre nós: Tirar imagem sobre nós. O que colocaremos no lugar?" at bounding box center [555, 281] width 226 height 25
click at [529, 285] on li "Sobre nós: Tirar imagem sobre nós atrás da frase. O que colocaremos no lugar?" at bounding box center [555, 281] width 226 height 25
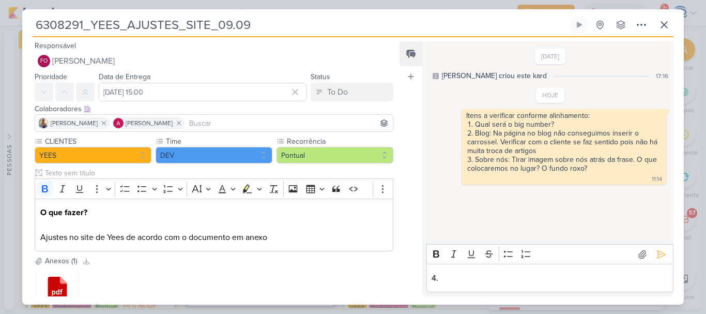
scroll to position [73, 0]
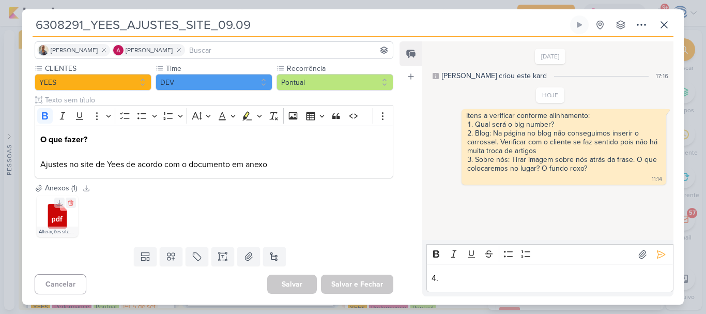
click at [61, 222] on icon at bounding box center [57, 216] width 19 height 25
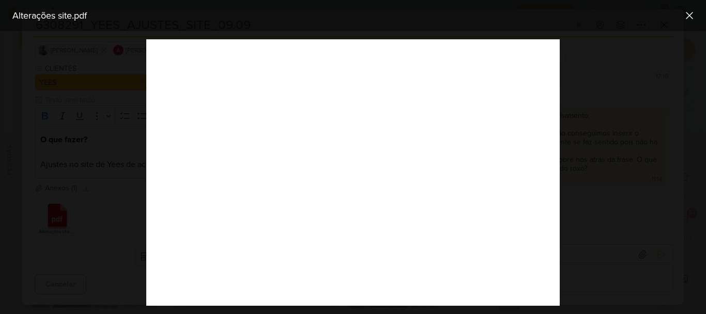
click at [377, 29] on div "Alterações site.pdf" at bounding box center [353, 15] width 706 height 31
click at [591, 277] on div at bounding box center [353, 172] width 706 height 283
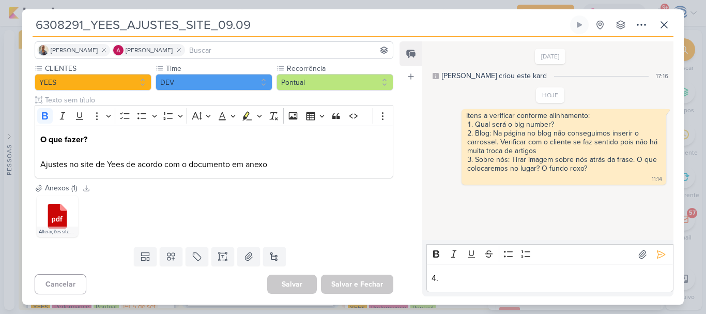
click at [544, 270] on div "4." at bounding box center [549, 278] width 247 height 28
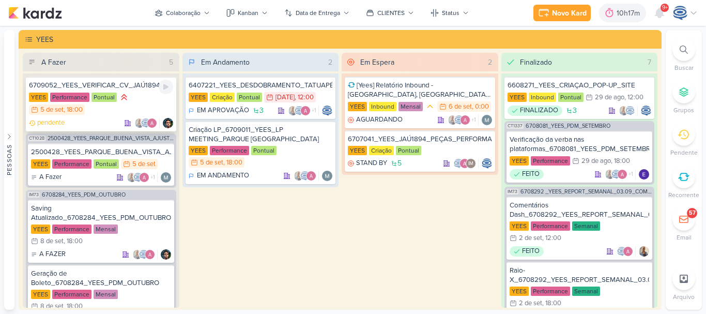
click at [130, 98] on div "YEES Performance Pontual 5/9 5 de set , 18:00" at bounding box center [101, 104] width 144 height 24
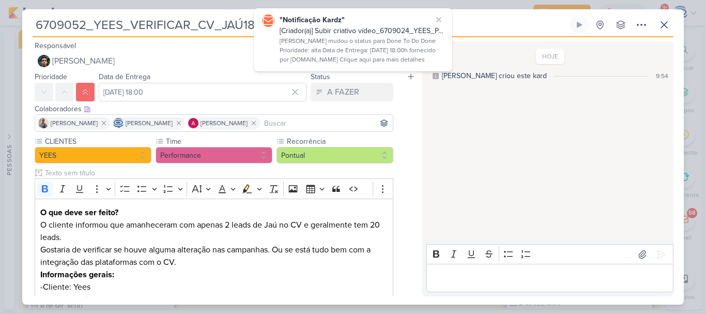
click at [299, 125] on input at bounding box center [326, 123] width 129 height 12
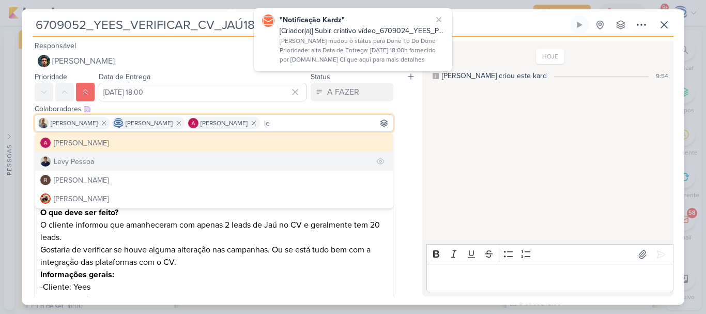
type input "le"
click at [182, 162] on button "Levy Pessoa" at bounding box center [214, 161] width 358 height 19
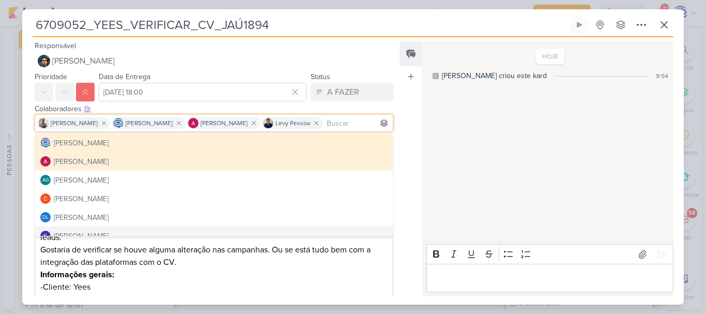
click at [226, 270] on p "Informações gerais:" at bounding box center [213, 274] width 347 height 12
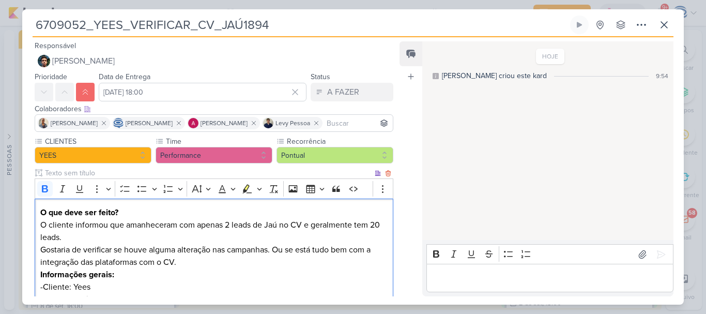
scroll to position [87, 0]
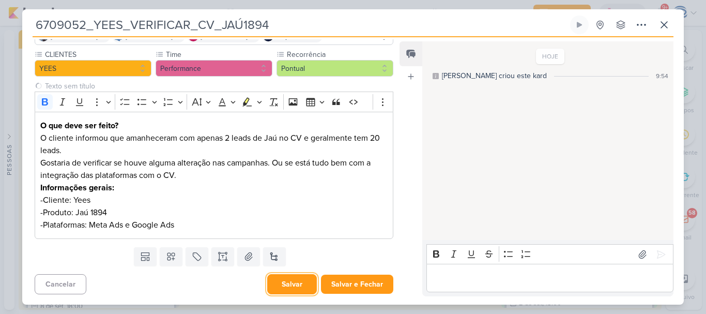
click at [281, 282] on button "Salvar" at bounding box center [292, 284] width 50 height 20
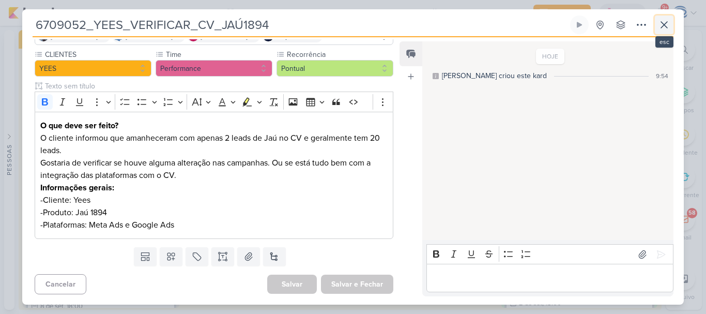
click at [664, 21] on icon at bounding box center [664, 25] width 12 height 12
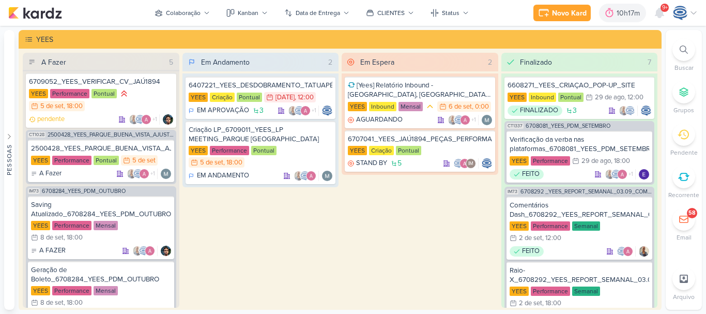
scroll to position [0, 0]
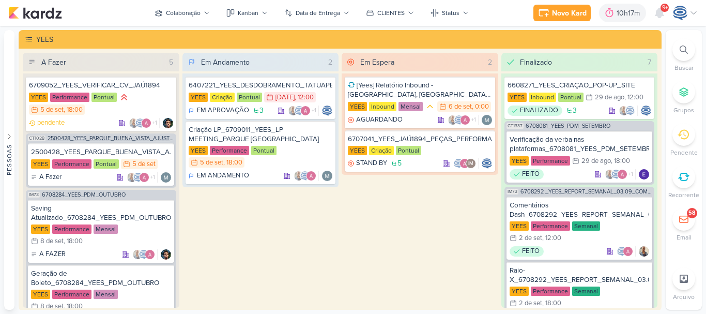
click at [141, 139] on span "2500428_YEES_PARQUE_BUENA_VISTA_AJUSTE_LP" at bounding box center [111, 138] width 127 height 6
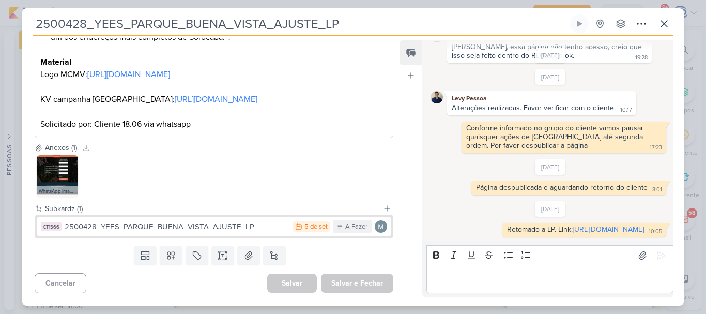
scroll to position [342, 0]
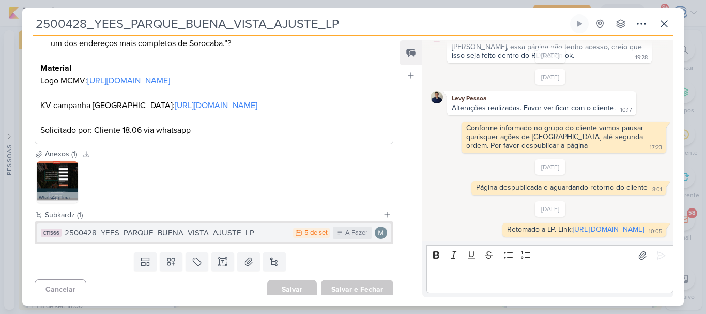
click at [266, 236] on div "2500428_YEES_PARQUE_BUENA_VISTA_AJUSTE_LP" at bounding box center [176, 233] width 223 height 12
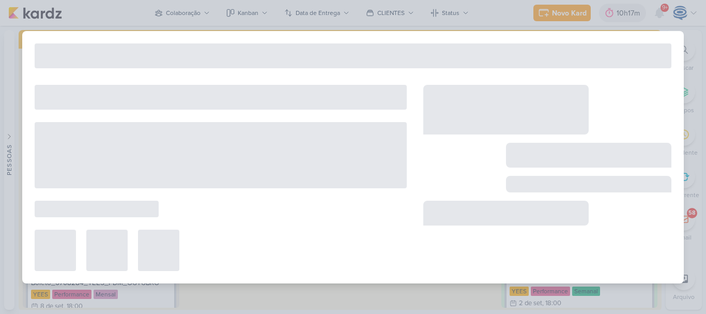
type input "5 de setembro de 2025 às 23:59"
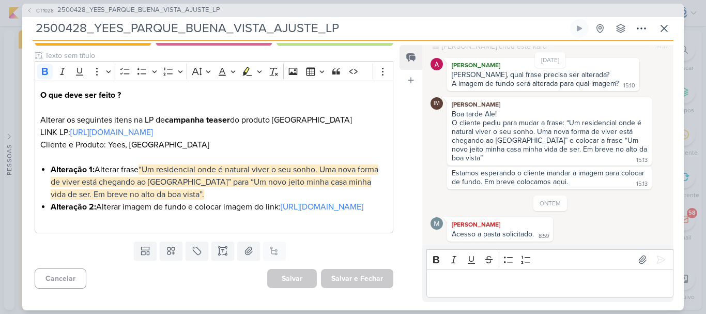
scroll to position [0, 0]
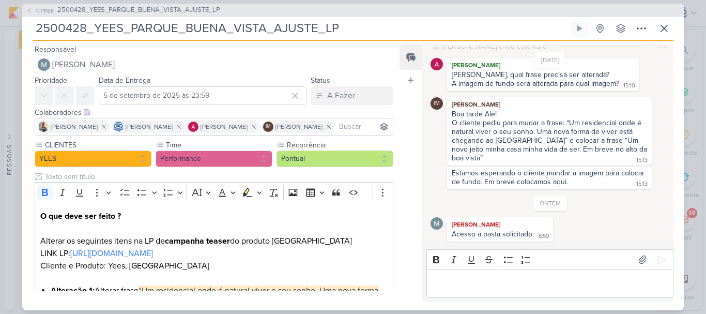
drag, startPoint x: 357, startPoint y: 24, endPoint x: 13, endPoint y: 39, distance: 343.5
click at [13, 39] on div "CT1028 2500428_YEES_PARQUE_BUENA_VISTA_AJUSTE_LP 2500428_YEES_PARQUE_BUENA_VIST…" at bounding box center [353, 157] width 706 height 314
click at [665, 30] on icon at bounding box center [664, 28] width 12 height 12
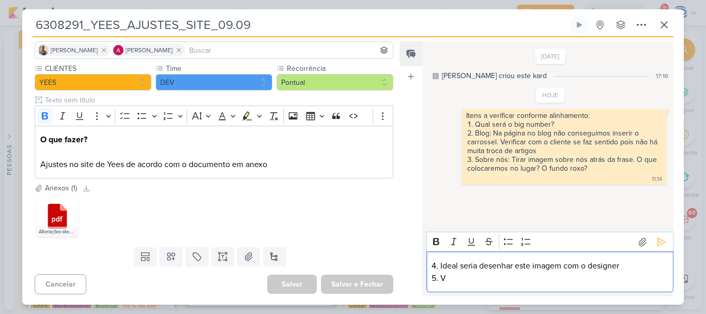
scroll to position [185, 0]
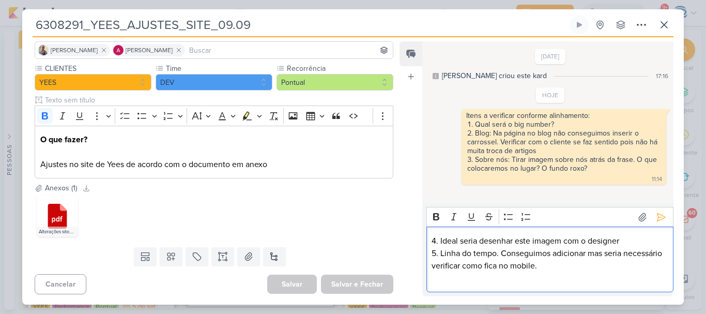
click at [501, 251] on p "5. Linha do tempo. Conseguimos adicionar mas seria necessário verificar como fi…" at bounding box center [550, 259] width 236 height 25
click at [456, 284] on div "4. Ideal seria desenhar este imagem com o designer 5. Linha do tempo: Conseguim…" at bounding box center [549, 259] width 247 height 66
click at [585, 266] on p "5. Linha do tempo: Conseguimos adicionar mas seria necessário verificar como fi…" at bounding box center [550, 259] width 236 height 25
click at [470, 282] on p "Editor editing area: main" at bounding box center [550, 278] width 236 height 12
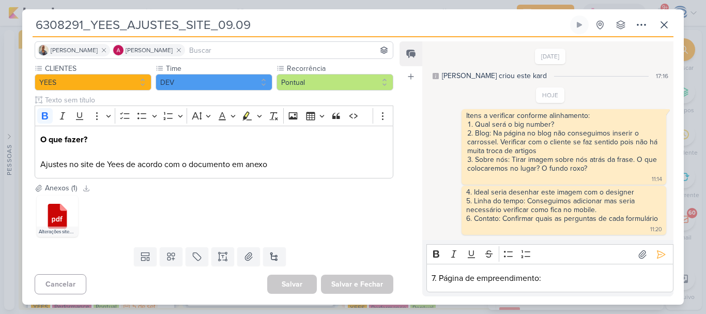
click at [553, 281] on p "7. Página de empreendimento:" at bounding box center [550, 278] width 236 height 12
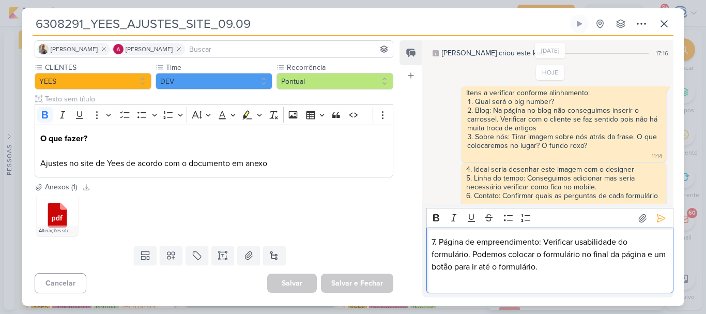
scroll to position [34, 0]
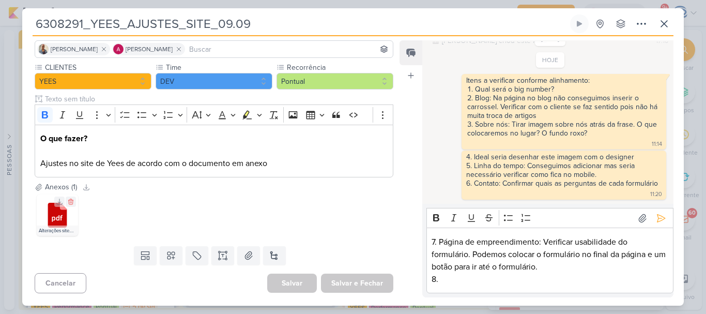
click at [55, 212] on icon at bounding box center [57, 215] width 19 height 25
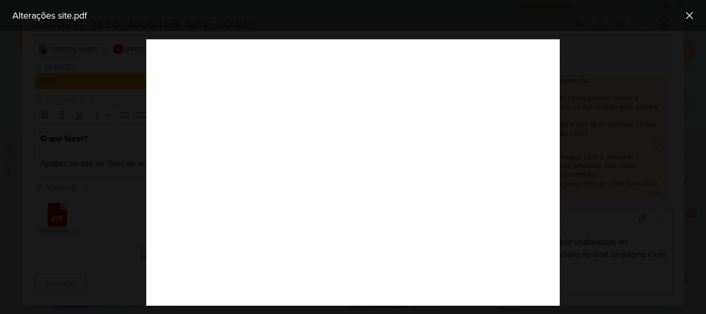
click at [676, 87] on div at bounding box center [353, 172] width 706 height 283
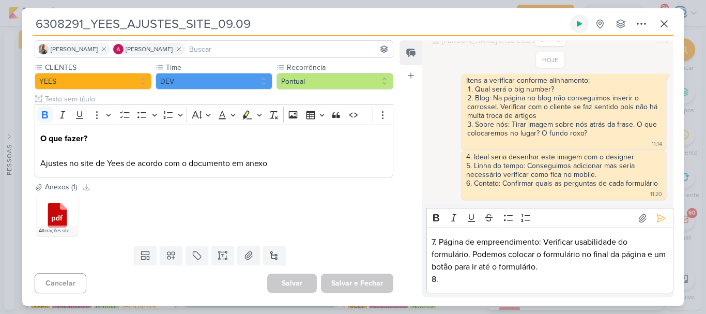
click at [588, 20] on button at bounding box center [579, 23] width 19 height 19
click at [453, 278] on p "8." at bounding box center [550, 279] width 236 height 12
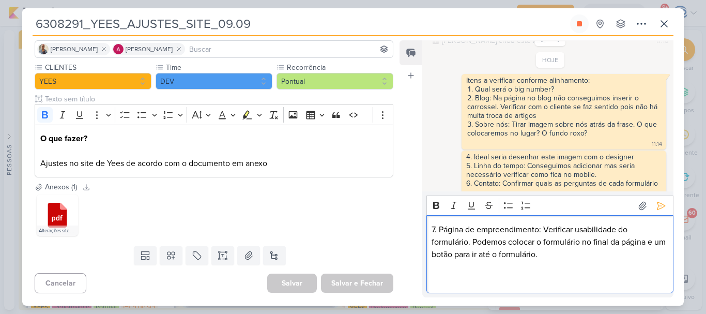
scroll to position [47, 0]
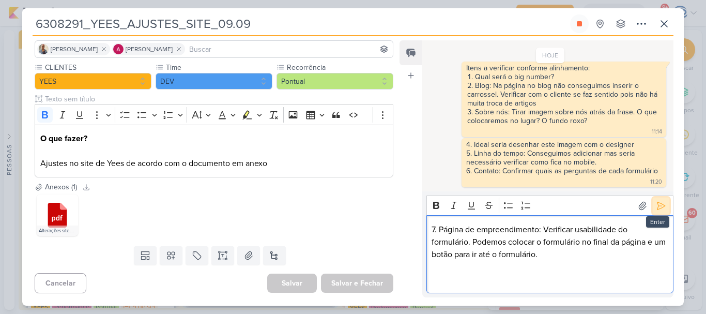
click at [656, 199] on button at bounding box center [661, 205] width 17 height 17
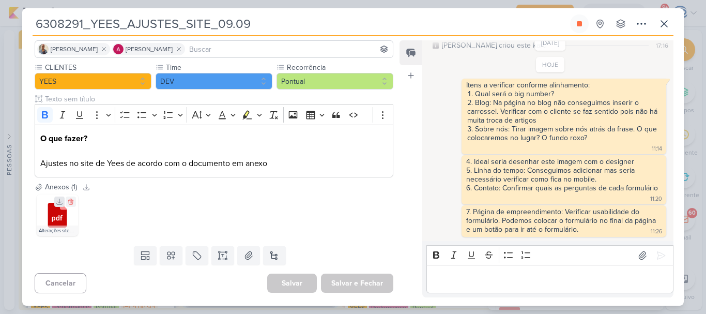
click at [60, 200] on icon at bounding box center [59, 201] width 7 height 7
drag, startPoint x: 263, startPoint y: 23, endPoint x: 33, endPoint y: 28, distance: 229.5
click at [33, 28] on input "6308291_YEES_AJUSTES_SITE_09.09" at bounding box center [300, 23] width 535 height 19
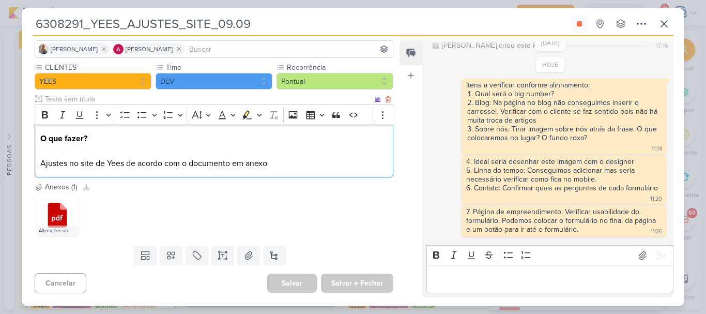
click at [284, 170] on div "O que fazer? Ajustes no site de Yees de acordo com o documento em anexo" at bounding box center [214, 151] width 359 height 53
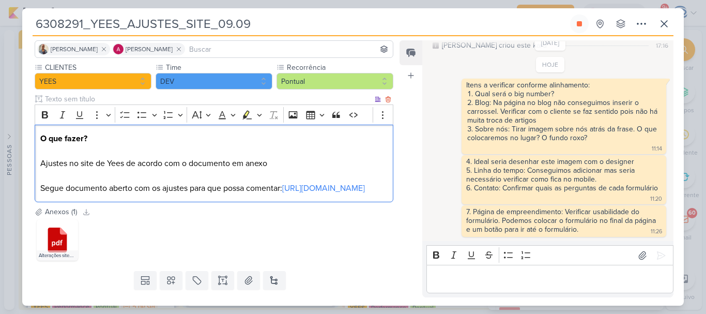
scroll to position [122, 0]
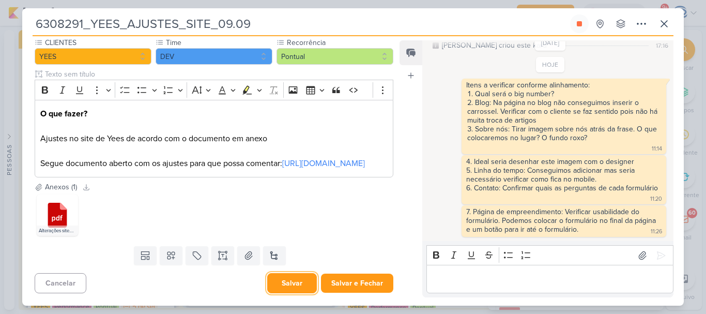
click at [290, 284] on button "Salvar" at bounding box center [292, 283] width 50 height 20
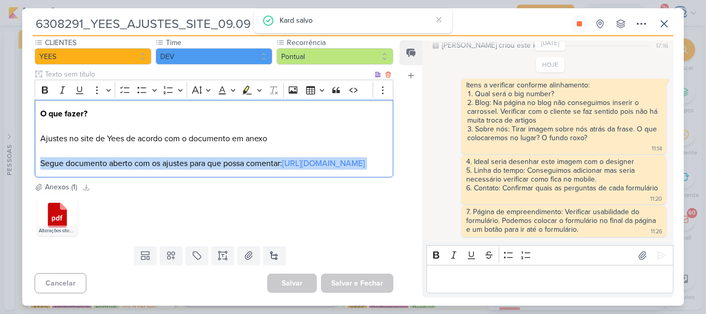
drag, startPoint x: 221, startPoint y: 171, endPoint x: 39, endPoint y: 140, distance: 184.1
click at [39, 140] on div "O que fazer? Ajustes no site de Yees de acordo com o documento em anexo Segue d…" at bounding box center [214, 139] width 359 height 78
copy p "Segue documento aberto com os ajustes para que possa comentar: [URL][DOMAIN_NAM…"
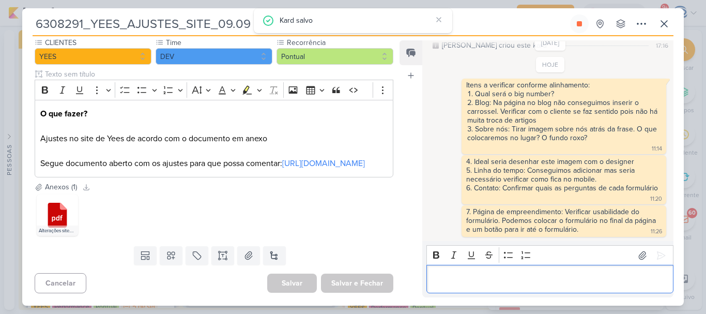
click at [468, 272] on div "Editor editing area: main" at bounding box center [549, 279] width 247 height 28
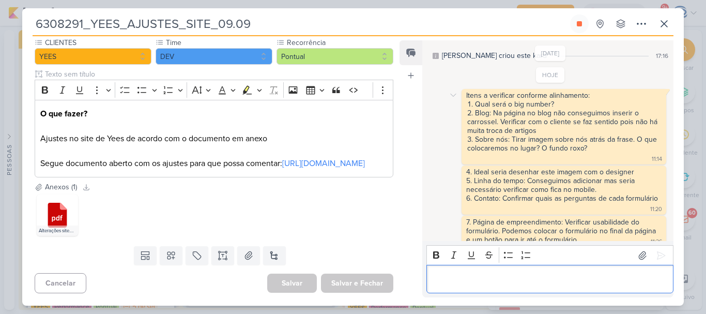
scroll to position [19, 0]
click at [574, 24] on button at bounding box center [579, 23] width 19 height 19
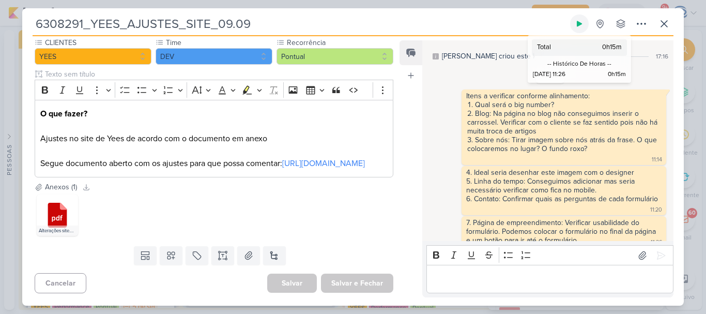
click at [576, 24] on icon at bounding box center [579, 24] width 8 height 8
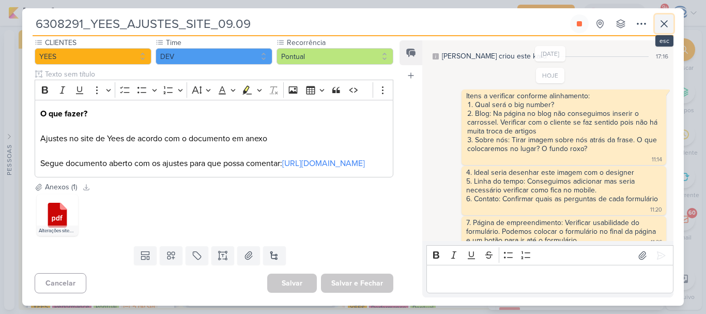
click at [657, 24] on button at bounding box center [664, 23] width 19 height 19
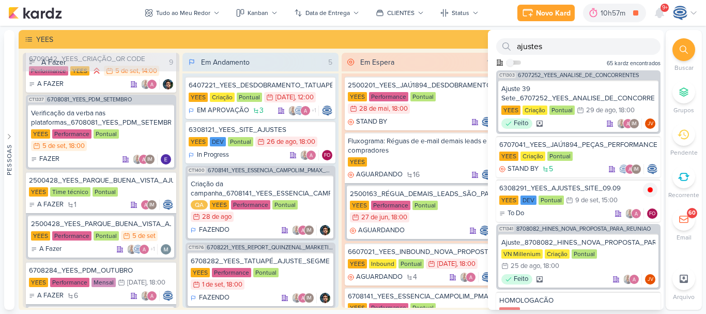
scroll to position [71, 0]
click at [100, 89] on div "A FAZER" at bounding box center [101, 84] width 144 height 10
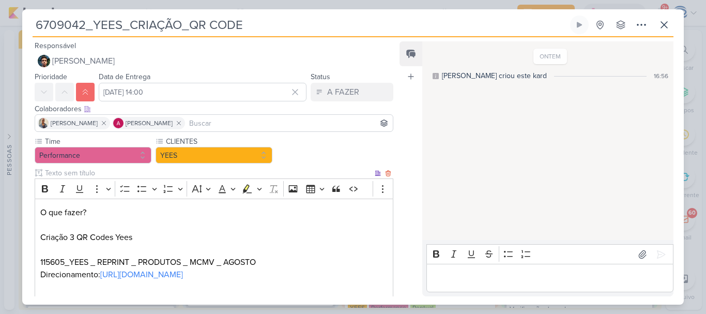
scroll to position [124, 0]
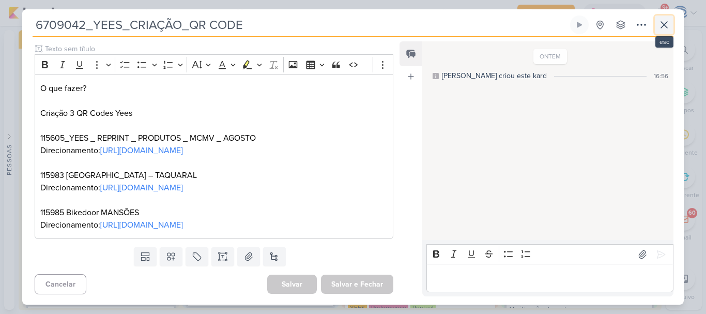
click at [663, 25] on icon at bounding box center [664, 25] width 6 height 6
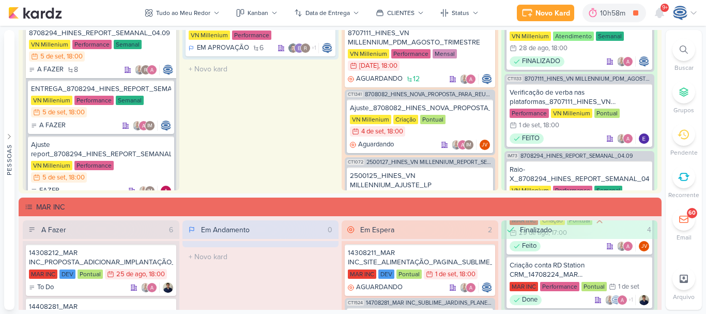
scroll to position [1440, 0]
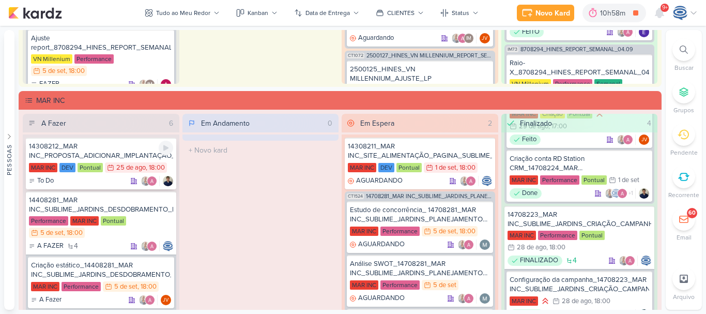
click at [126, 156] on div "14308212_MAR INC_PROPOSTA_ADICIONAR_IMPLANTAÇÃO_SITE" at bounding box center [101, 151] width 144 height 19
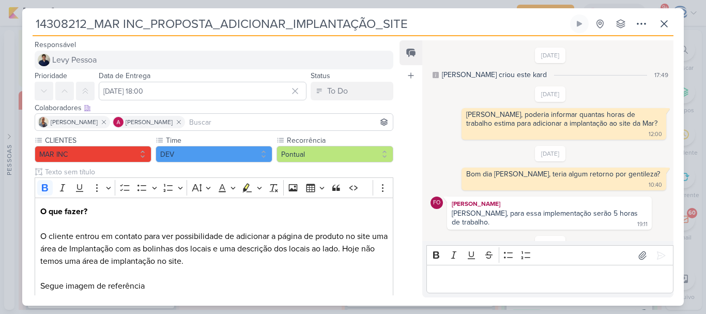
scroll to position [52, 0]
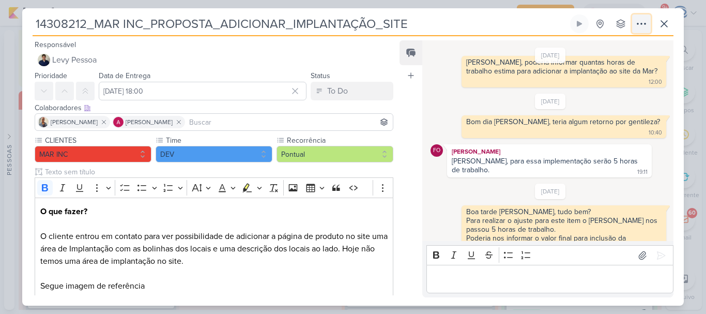
click at [638, 26] on icon at bounding box center [641, 24] width 12 height 12
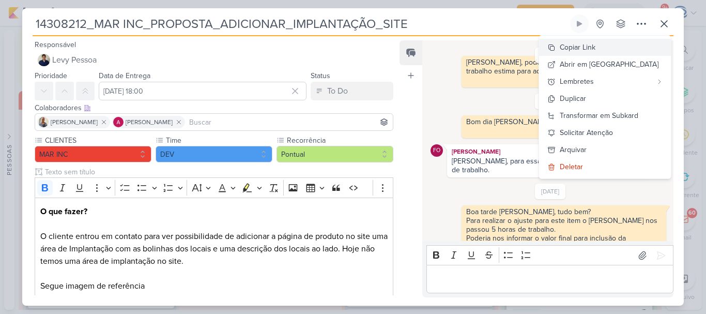
click at [595, 48] on div "Copiar Link" at bounding box center [578, 47] width 36 height 11
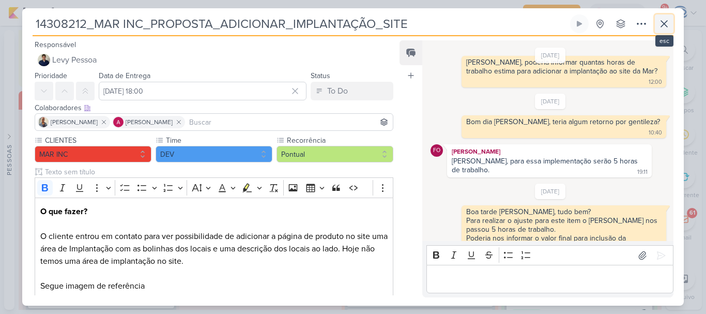
click at [665, 26] on icon at bounding box center [664, 24] width 12 height 12
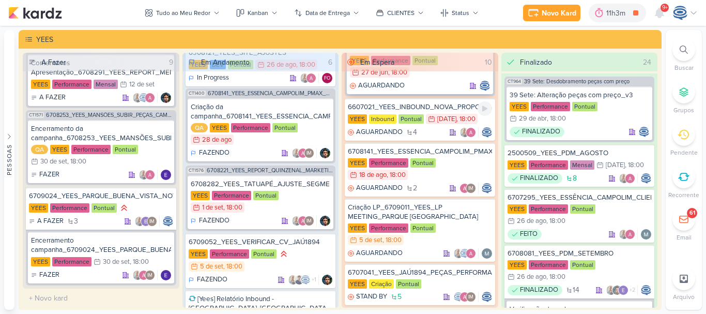
scroll to position [147, 0]
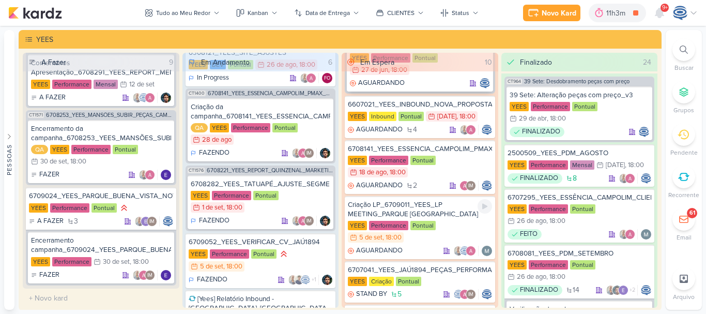
click at [442, 212] on div "Criação LP_6709011_YEES_LP MEETING_PARQUE [GEOGRAPHIC_DATA]" at bounding box center [420, 209] width 144 height 19
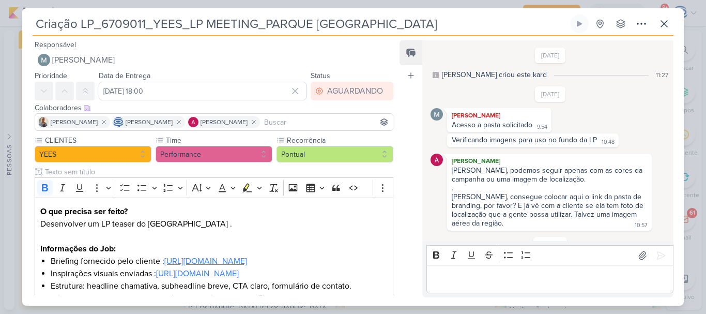
scroll to position [436, 0]
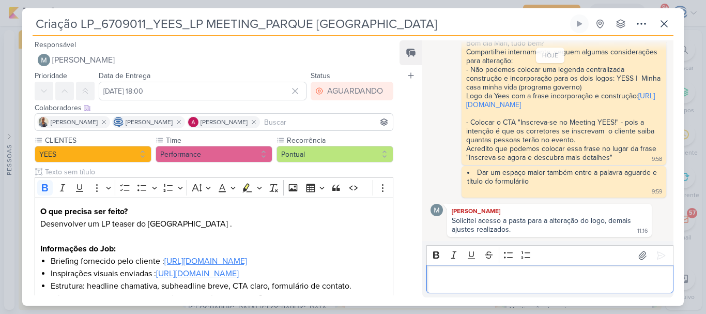
click at [557, 283] on p "Editor editing area: main" at bounding box center [550, 279] width 236 height 12
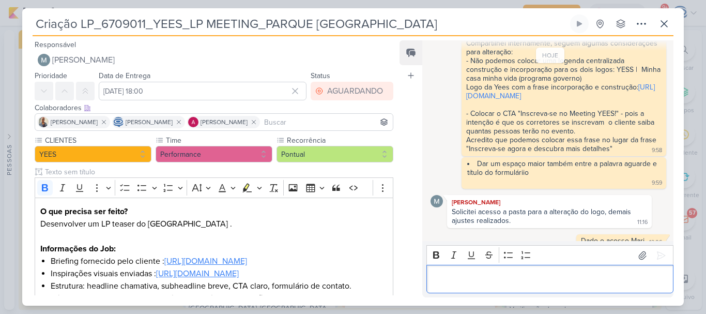
scroll to position [456, 0]
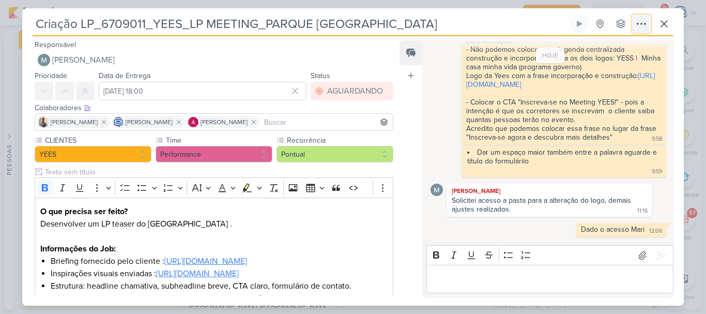
click at [645, 30] on button at bounding box center [641, 23] width 19 height 19
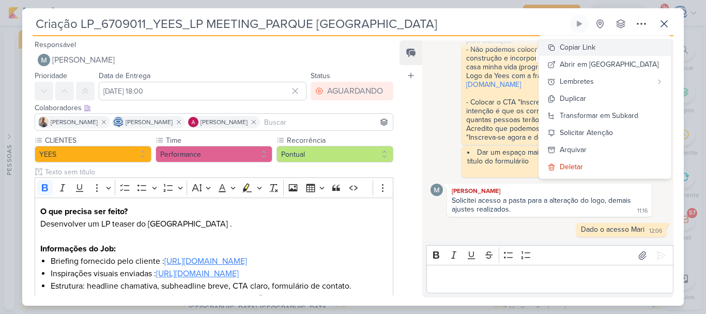
click at [633, 43] on button "Copiar Link" at bounding box center [605, 47] width 132 height 17
